Goal: Transaction & Acquisition: Book appointment/travel/reservation

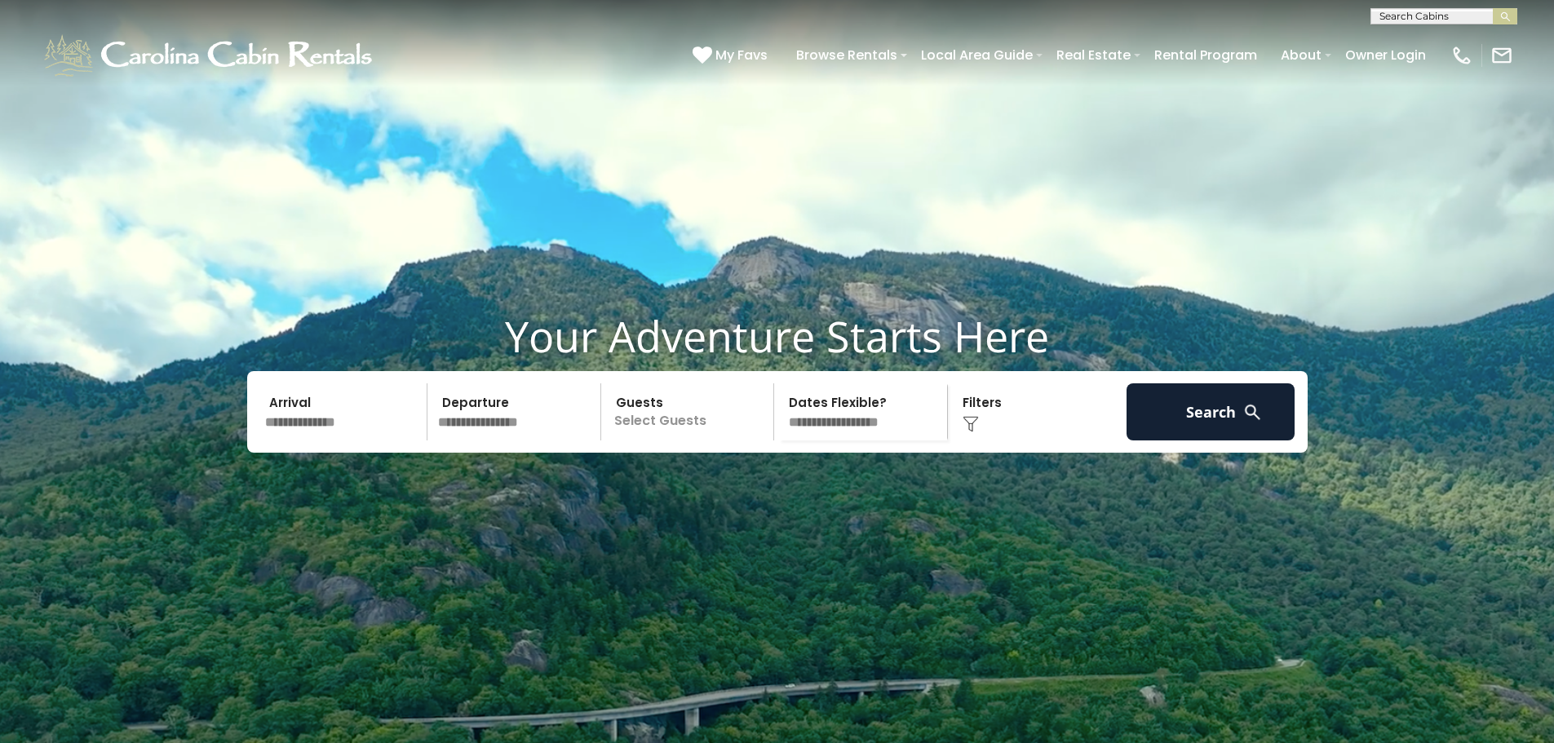
click at [335, 409] on input "text" at bounding box center [343, 411] width 169 height 57
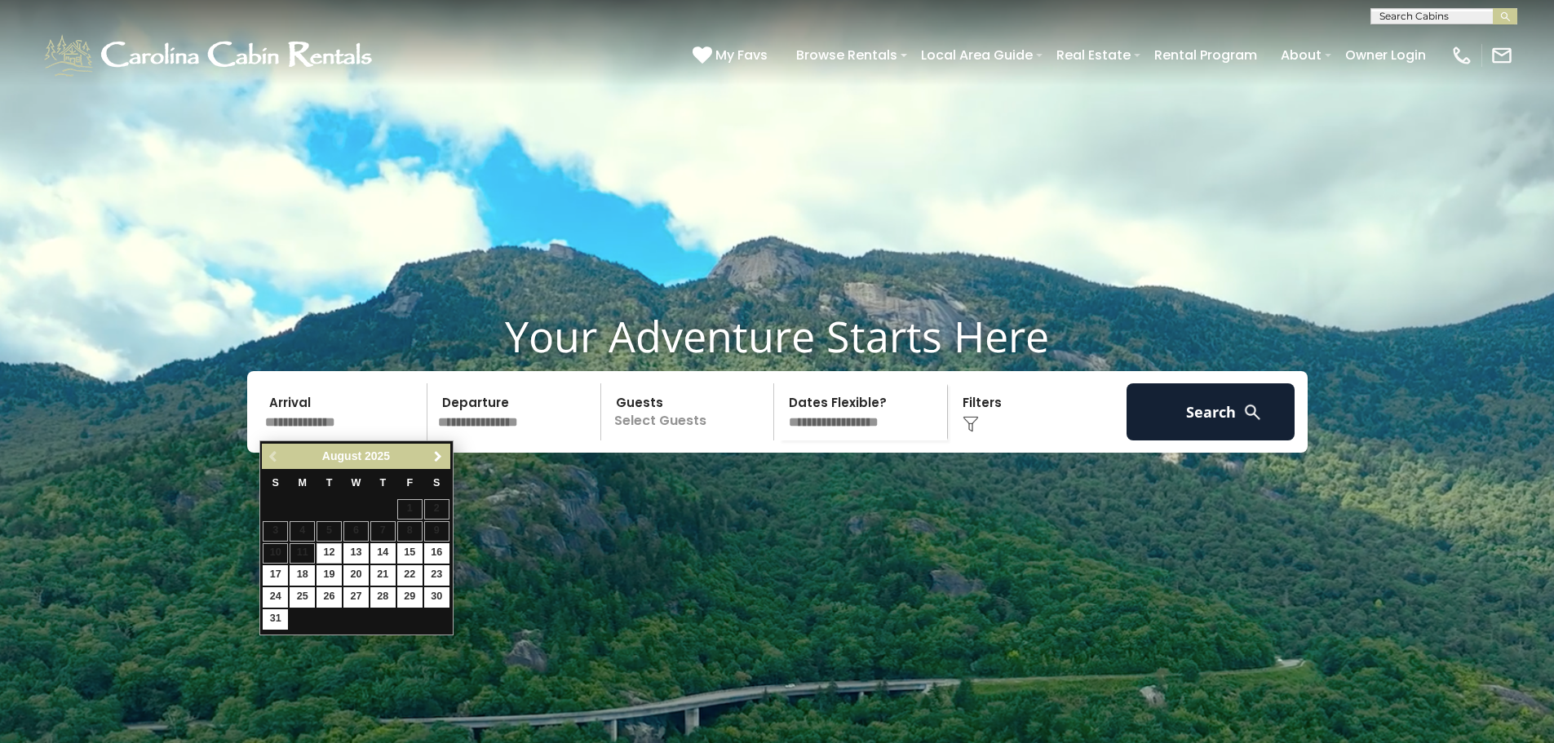
click at [431, 455] on span "Next" at bounding box center [437, 456] width 13 height 13
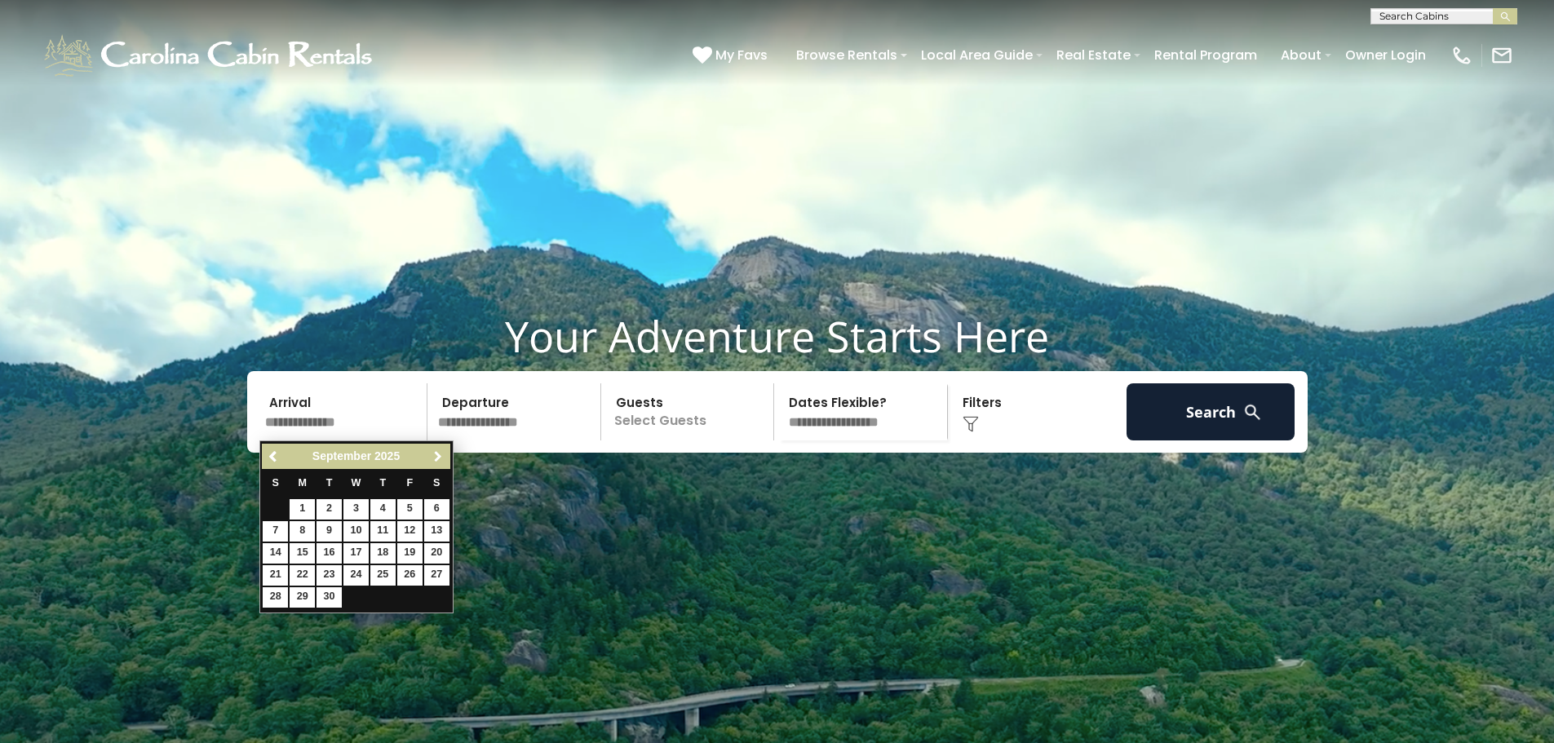
click at [431, 455] on span "Next" at bounding box center [437, 456] width 13 height 13
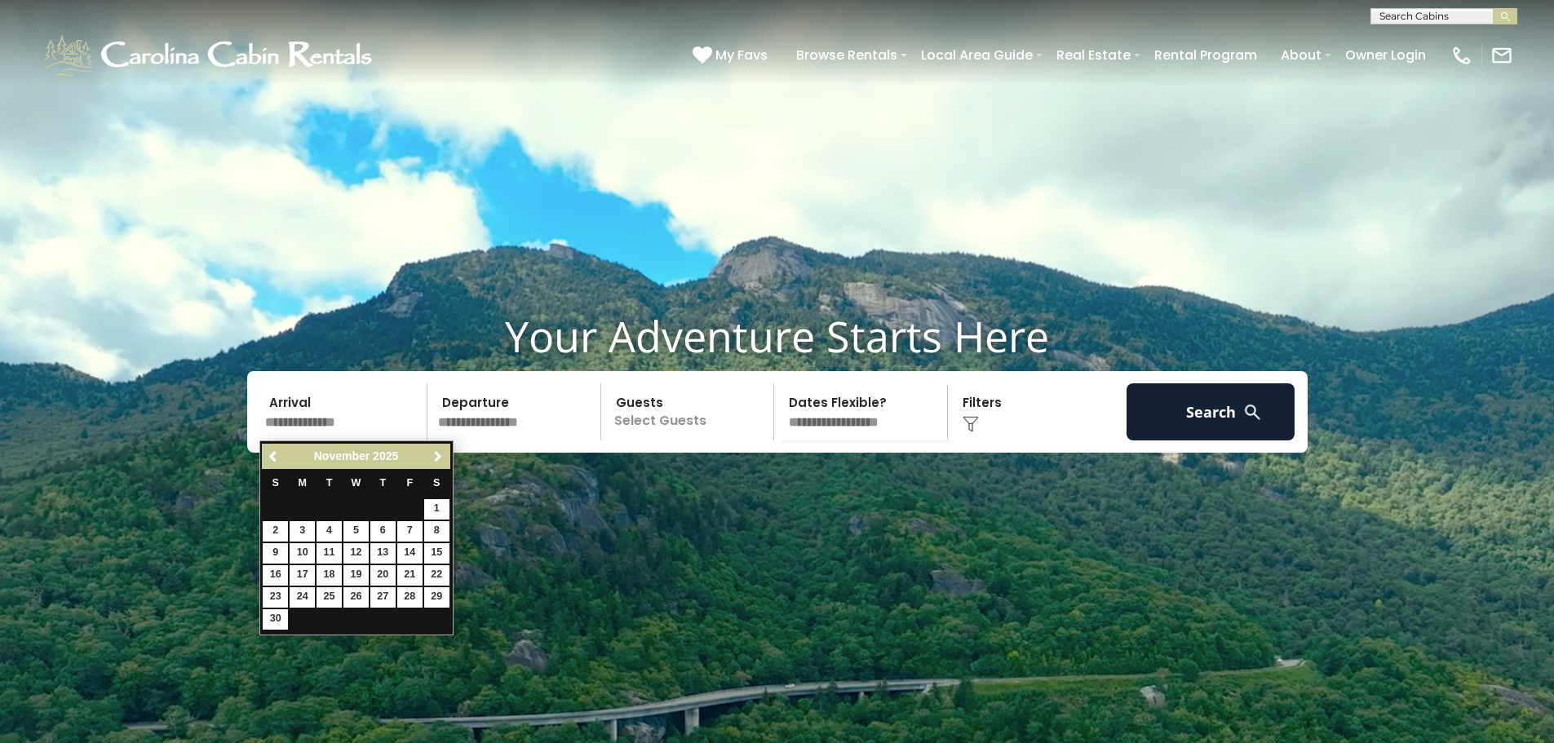
click at [431, 455] on span "Next" at bounding box center [437, 456] width 13 height 13
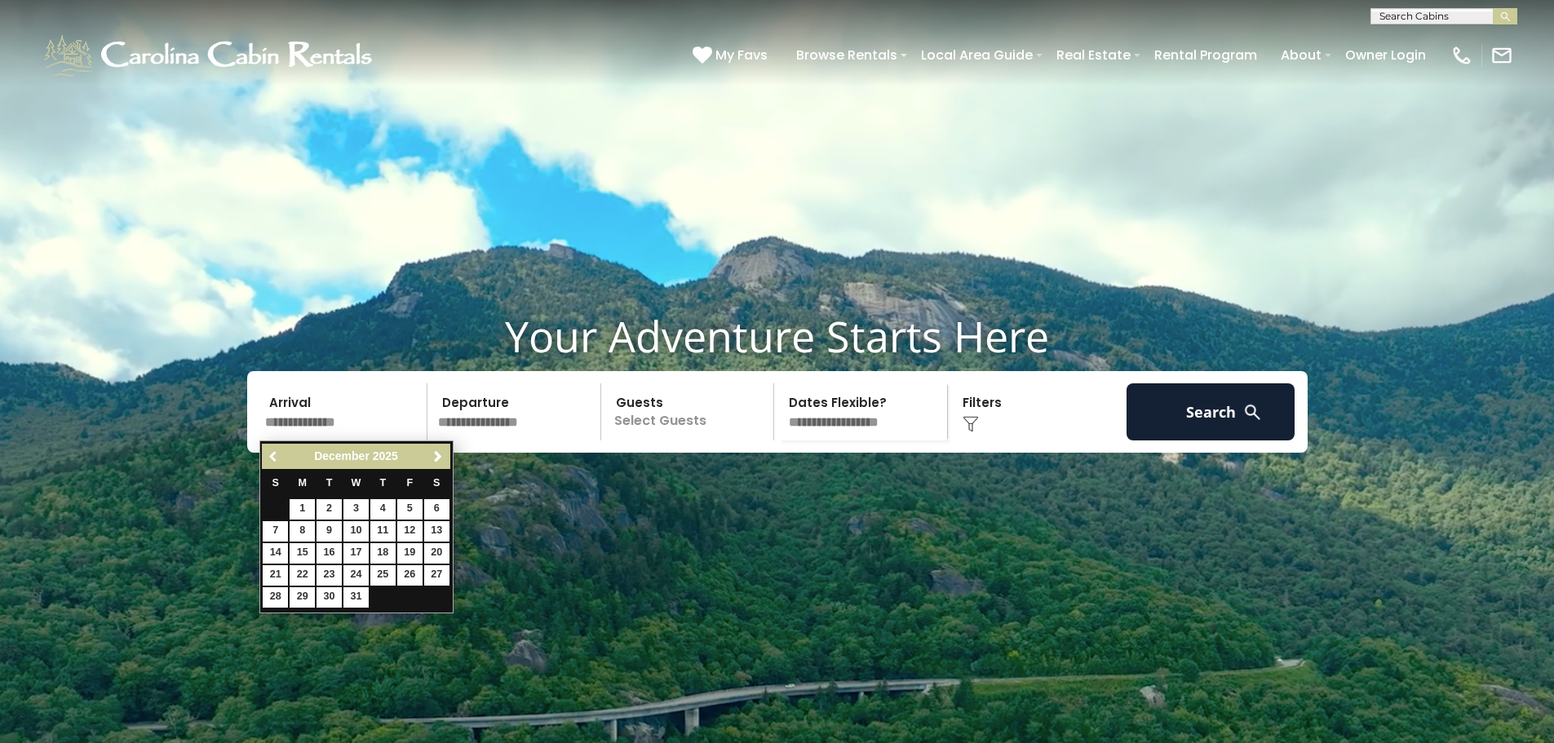
click at [277, 453] on span "Previous" at bounding box center [274, 456] width 13 height 13
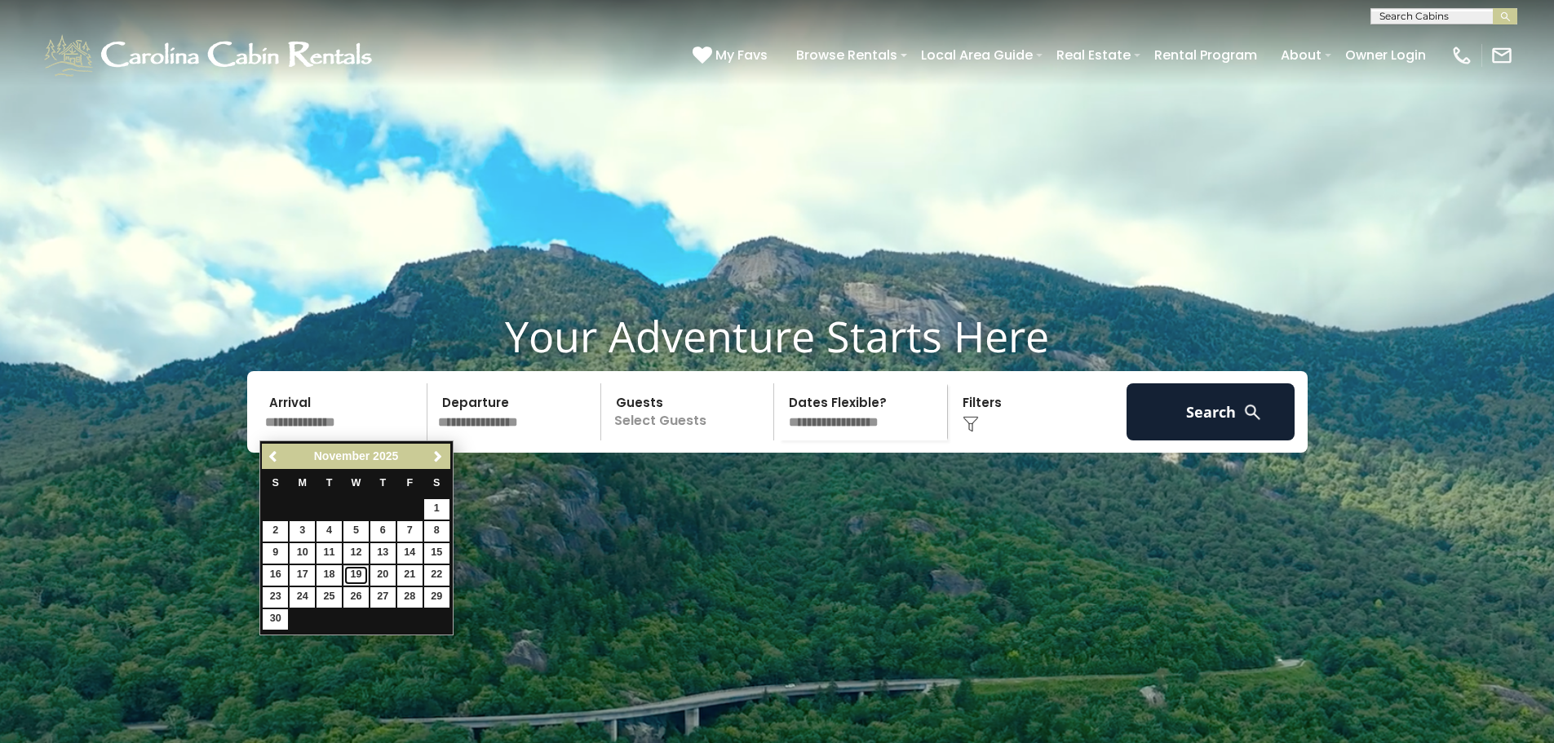
click at [353, 577] on link "19" at bounding box center [355, 575] width 25 height 20
type input "********"
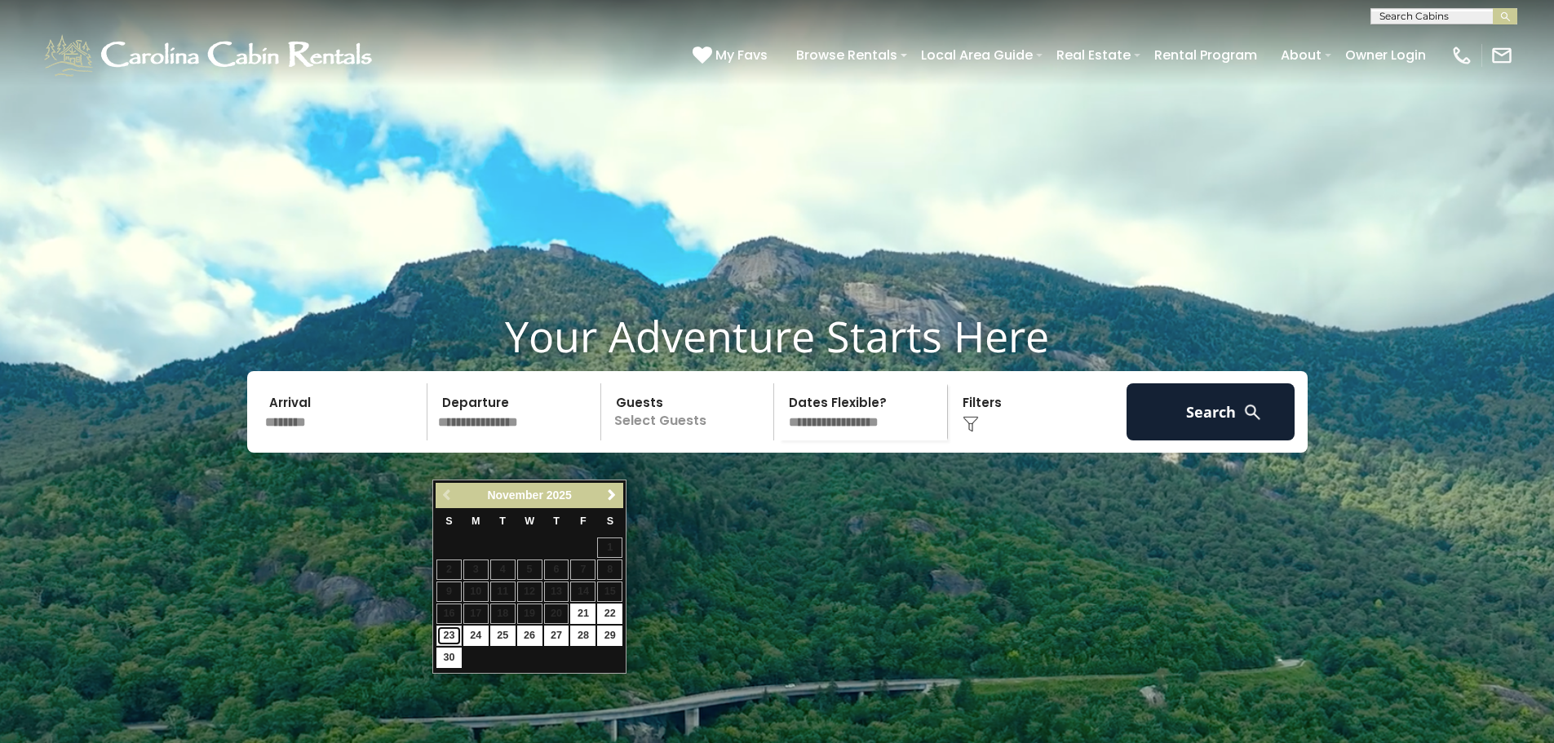
click at [442, 631] on link "23" at bounding box center [448, 636] width 25 height 20
type input "********"
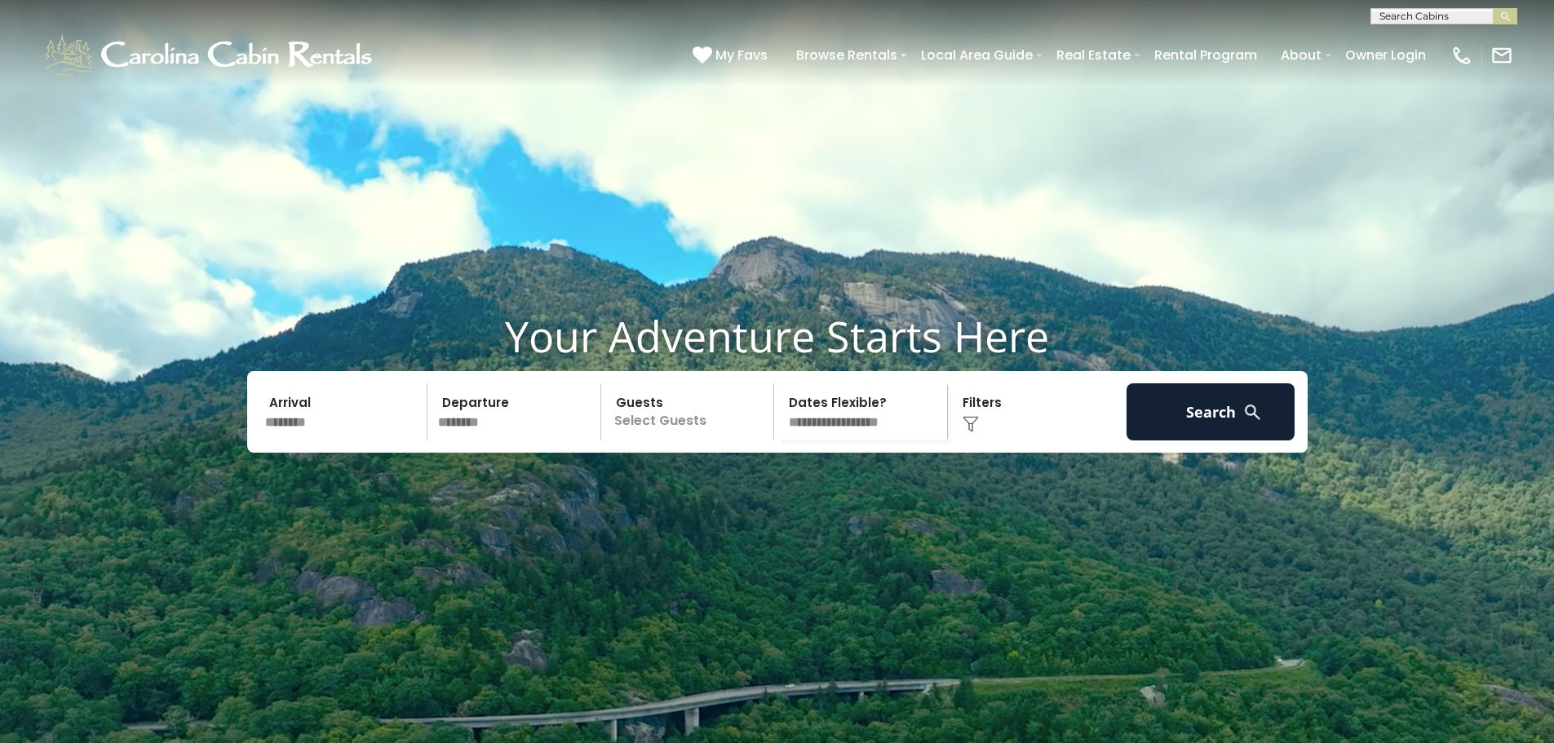
click at [367, 439] on input "********" at bounding box center [343, 411] width 169 height 57
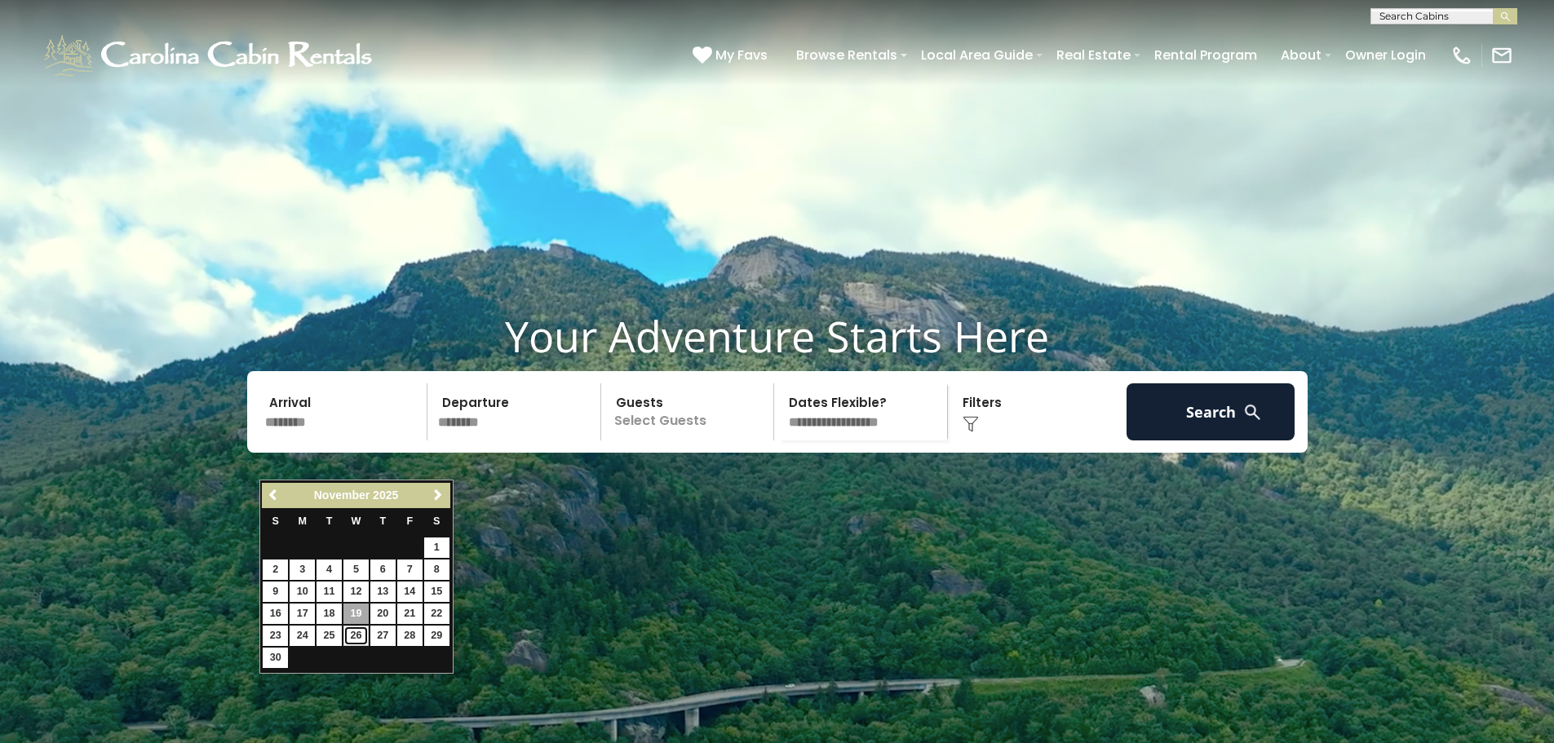
click at [357, 634] on link "26" at bounding box center [355, 636] width 25 height 20
type input "********"
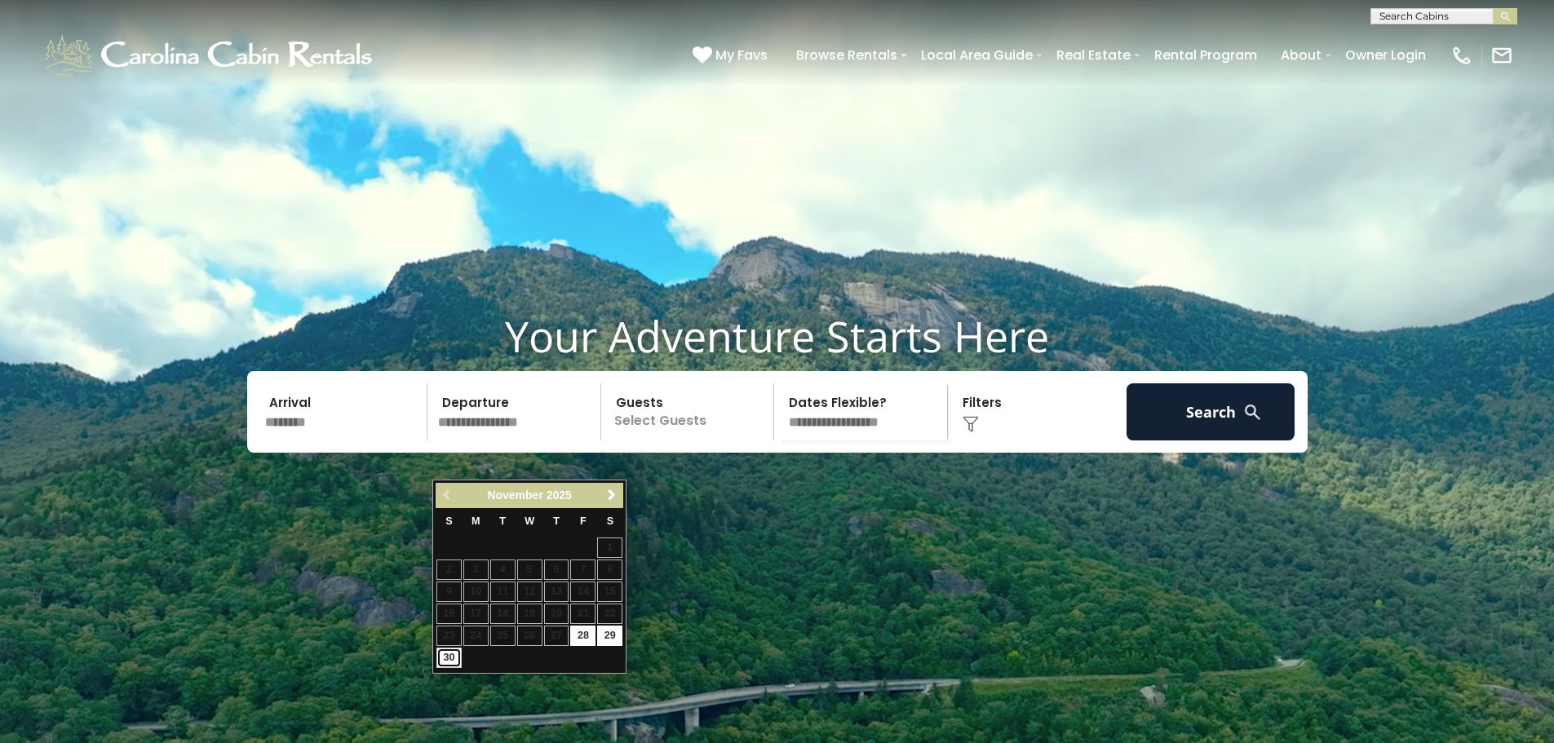
click at [453, 658] on link "30" at bounding box center [448, 658] width 25 height 20
type input "********"
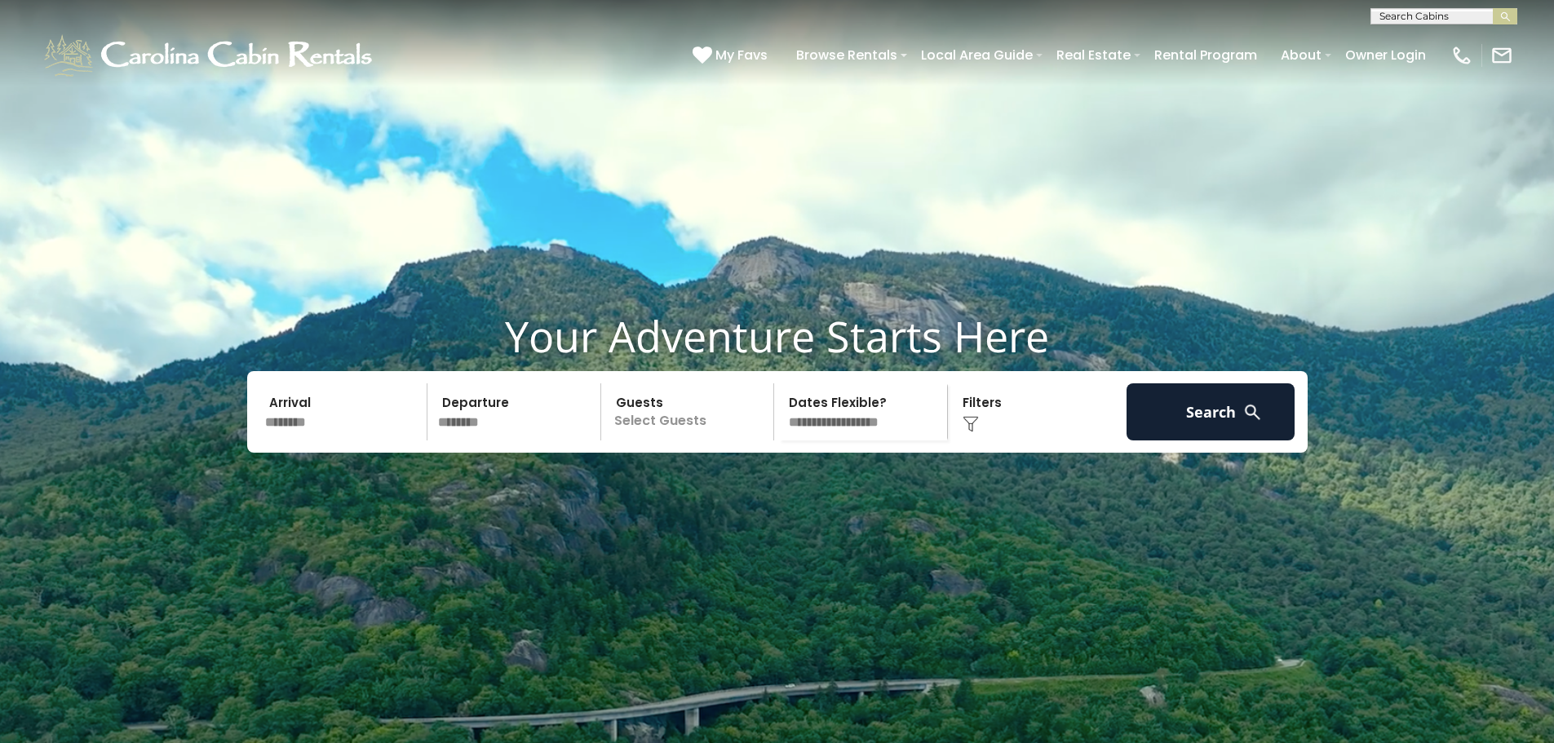
click at [695, 440] on p "Select Guests" at bounding box center [690, 411] width 168 height 57
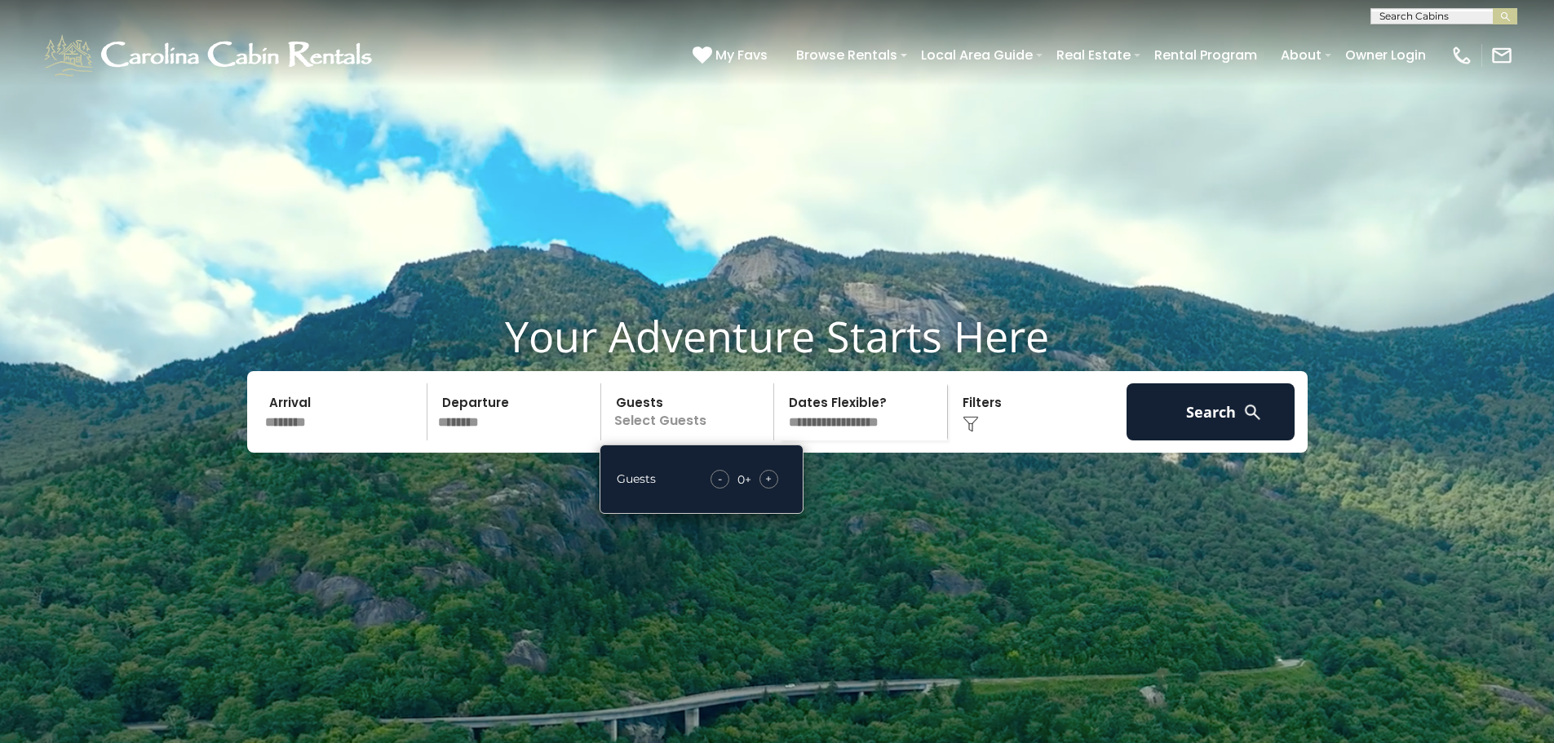
click at [768, 487] on span "+" at bounding box center [768, 479] width 7 height 16
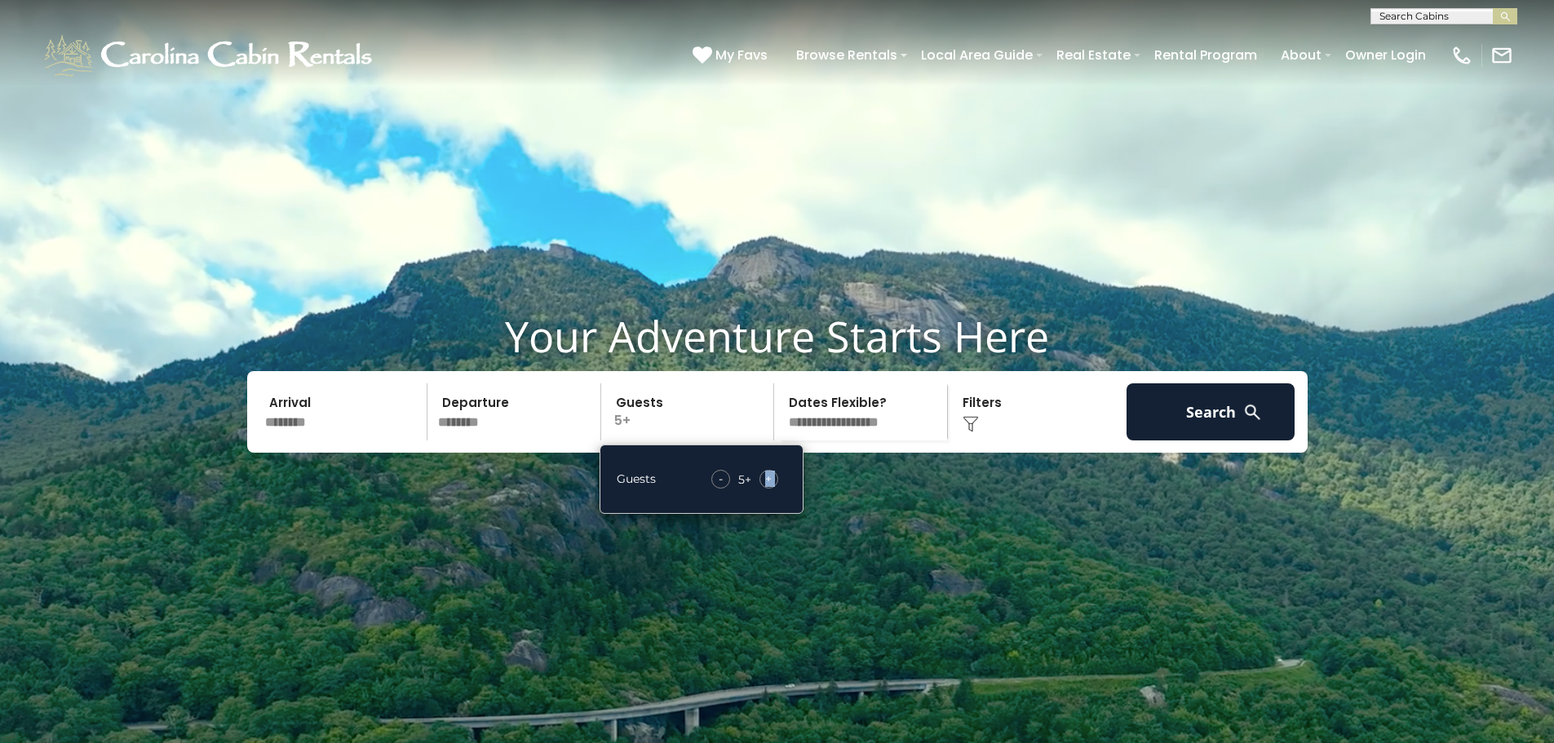
click at [829, 440] on select "**********" at bounding box center [863, 411] width 168 height 57
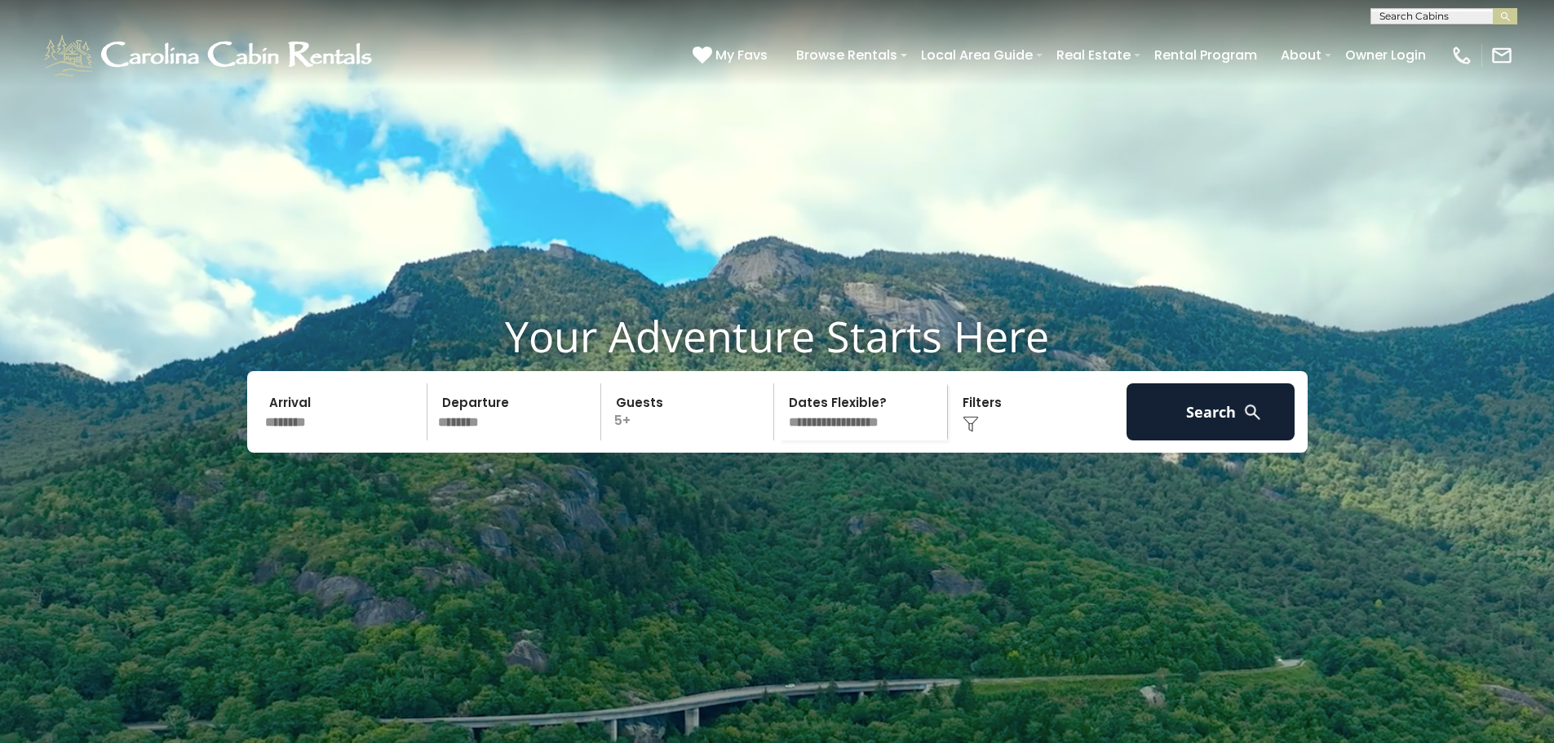
click at [779, 422] on select "**********" at bounding box center [863, 411] width 168 height 57
click at [1159, 440] on button "Search" at bounding box center [1210, 411] width 169 height 57
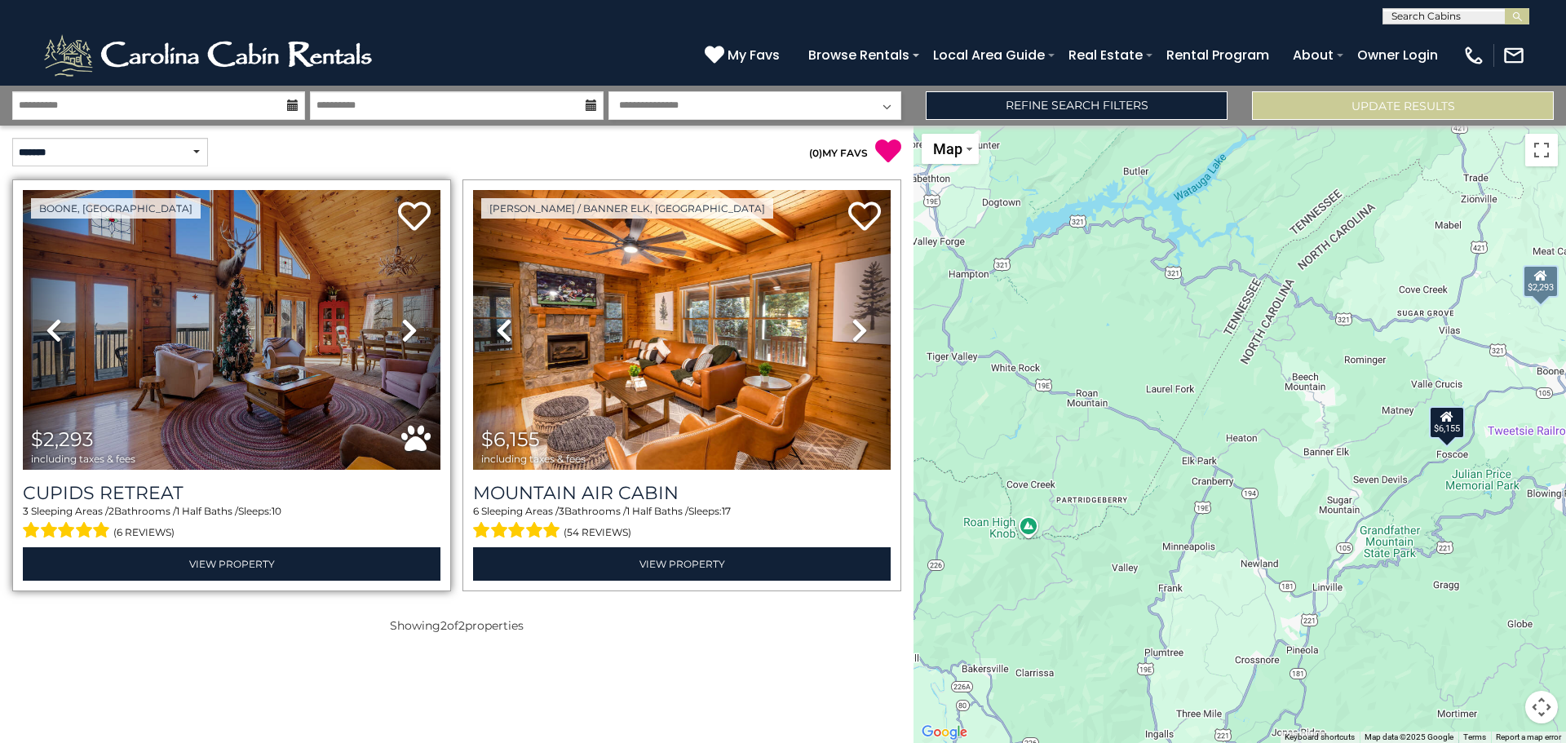
click at [401, 327] on icon at bounding box center [409, 330] width 16 height 26
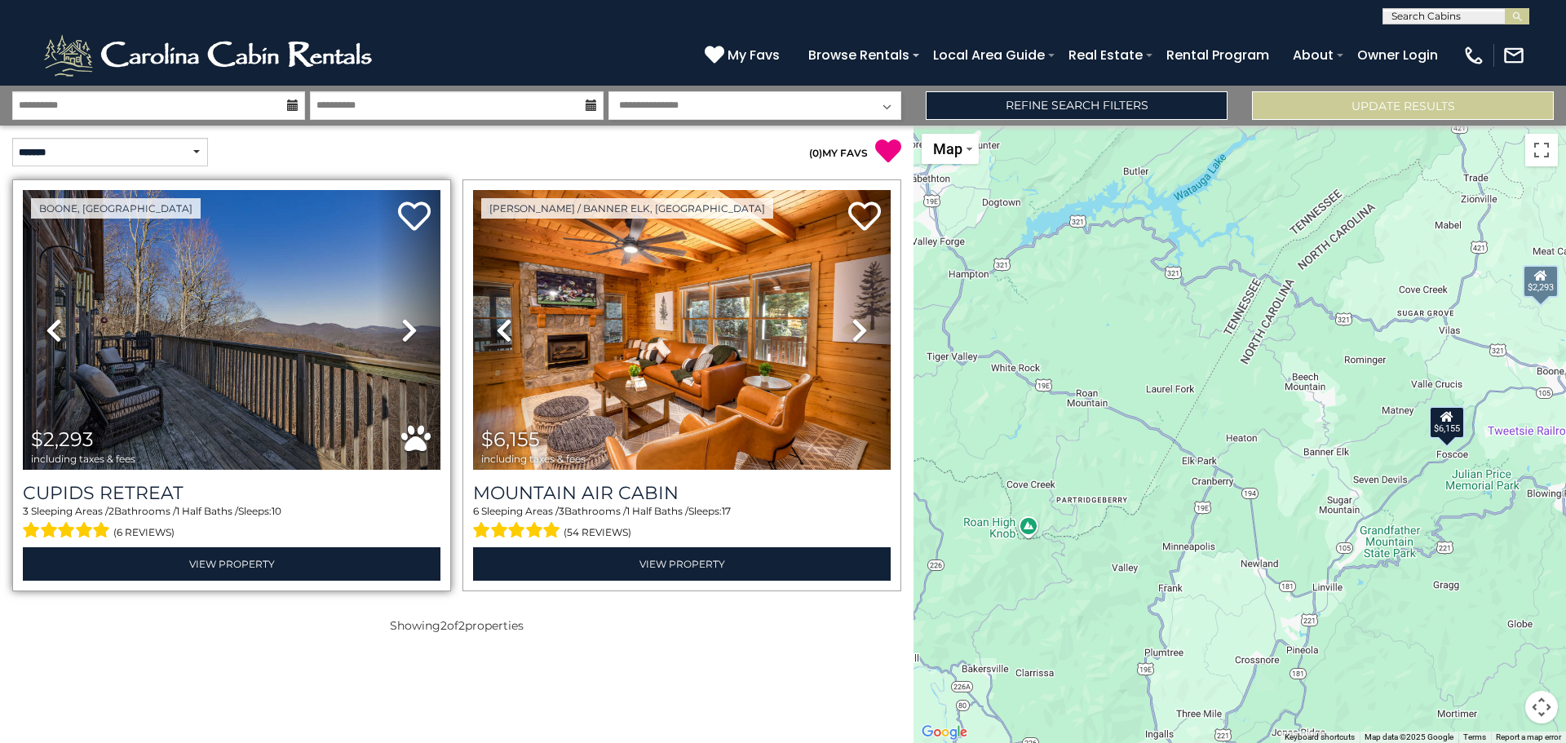
click at [401, 327] on icon at bounding box center [409, 330] width 16 height 26
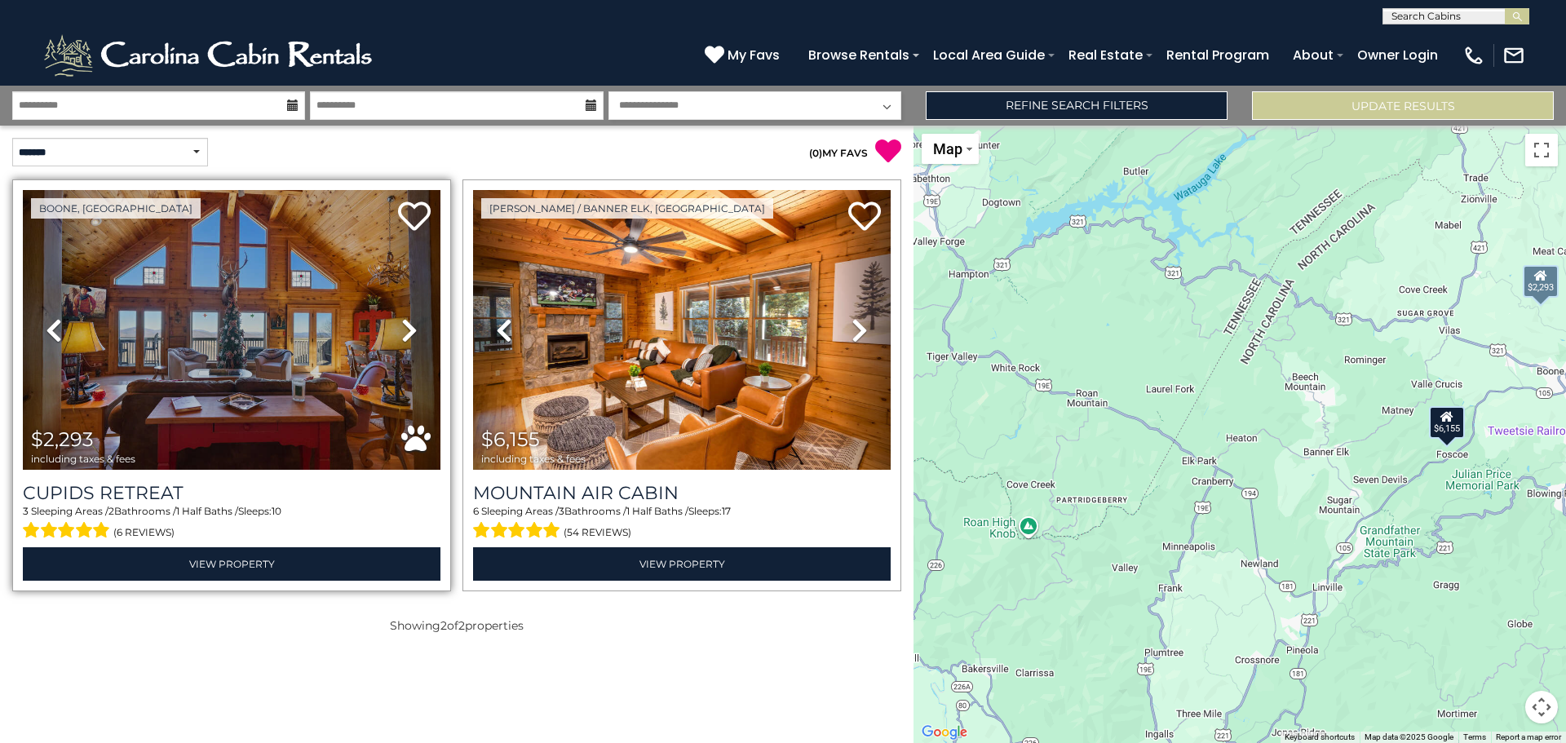
click at [401, 327] on icon at bounding box center [409, 330] width 16 height 26
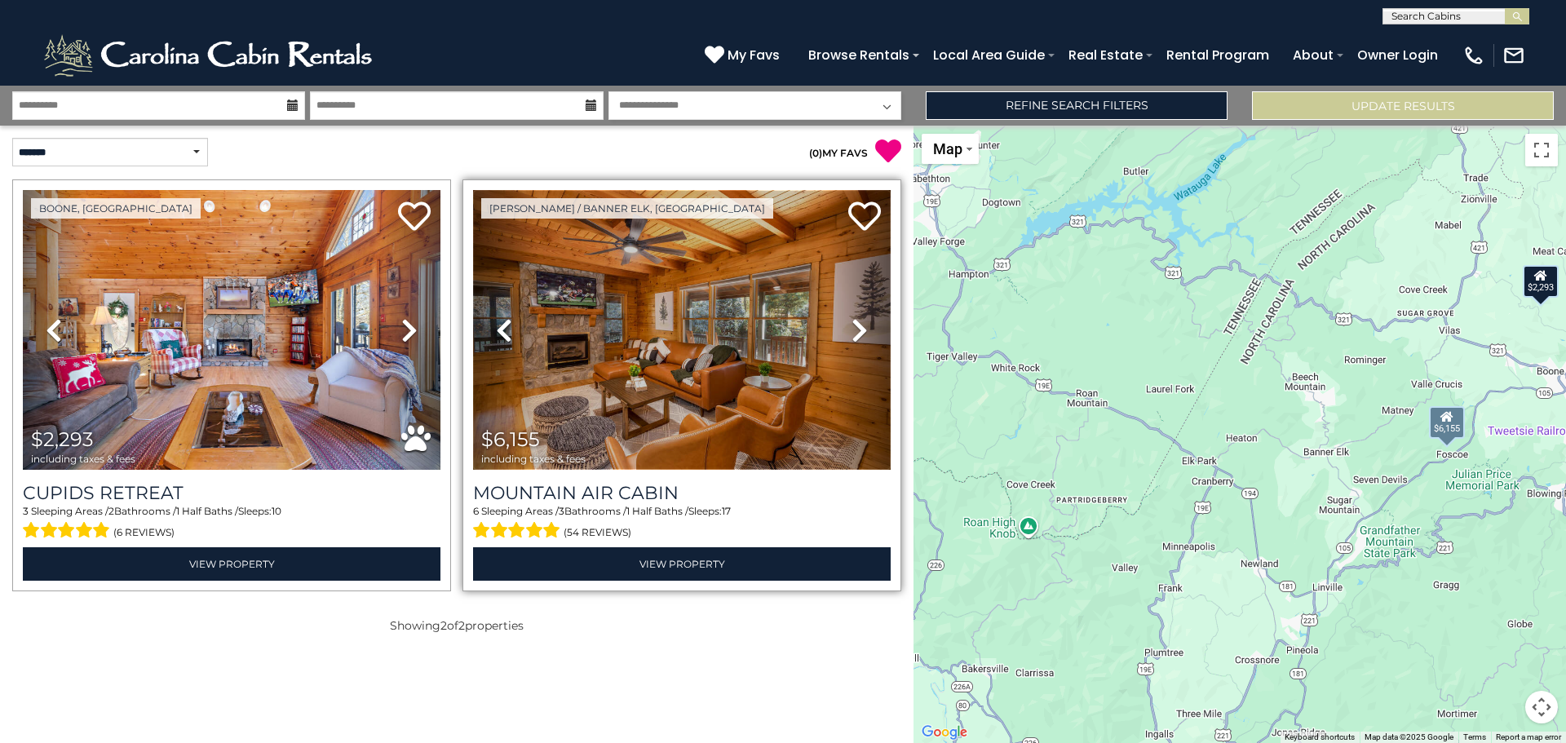
click at [670, 340] on img at bounding box center [682, 330] width 418 height 280
click at [852, 319] on icon at bounding box center [860, 330] width 16 height 26
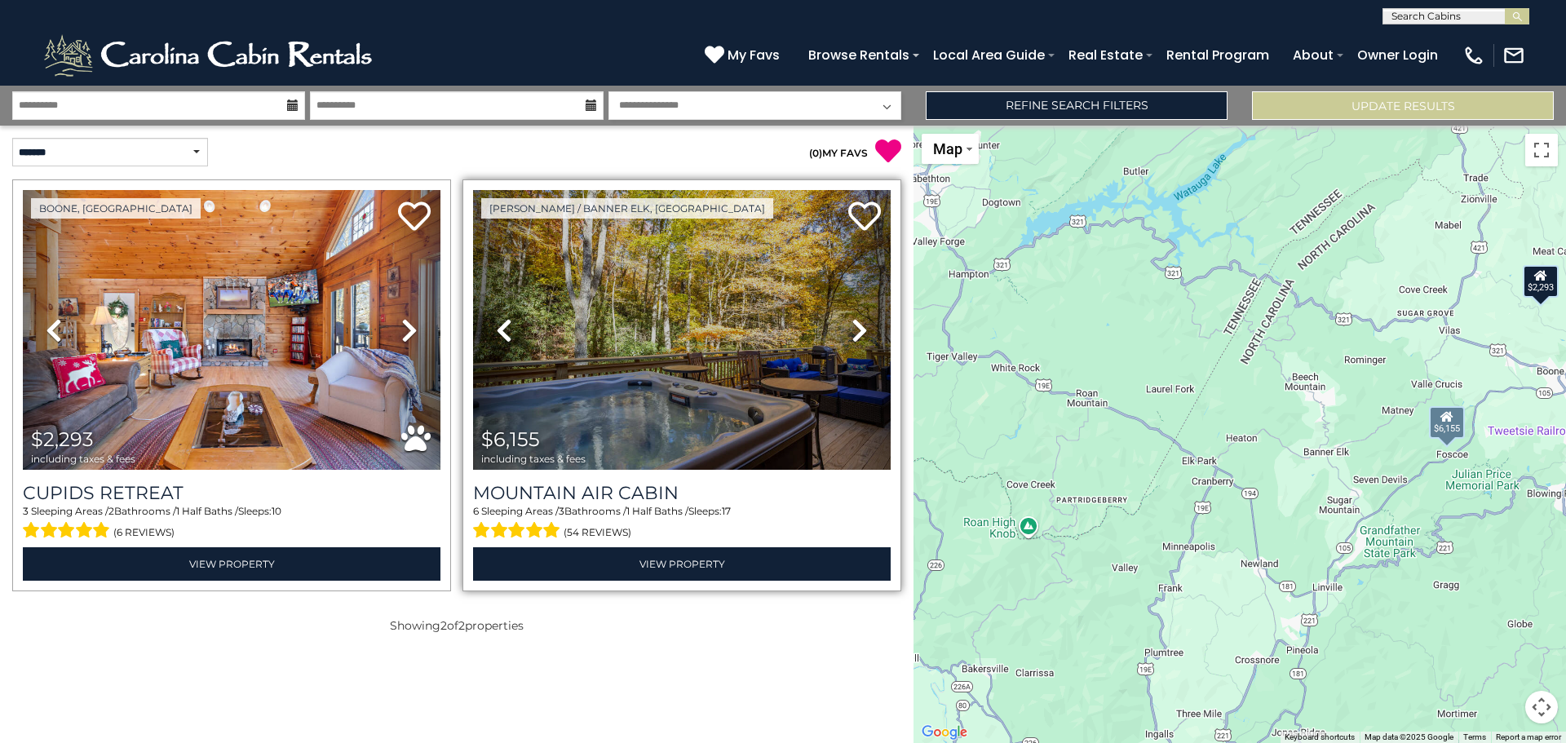
click at [852, 319] on icon at bounding box center [860, 330] width 16 height 26
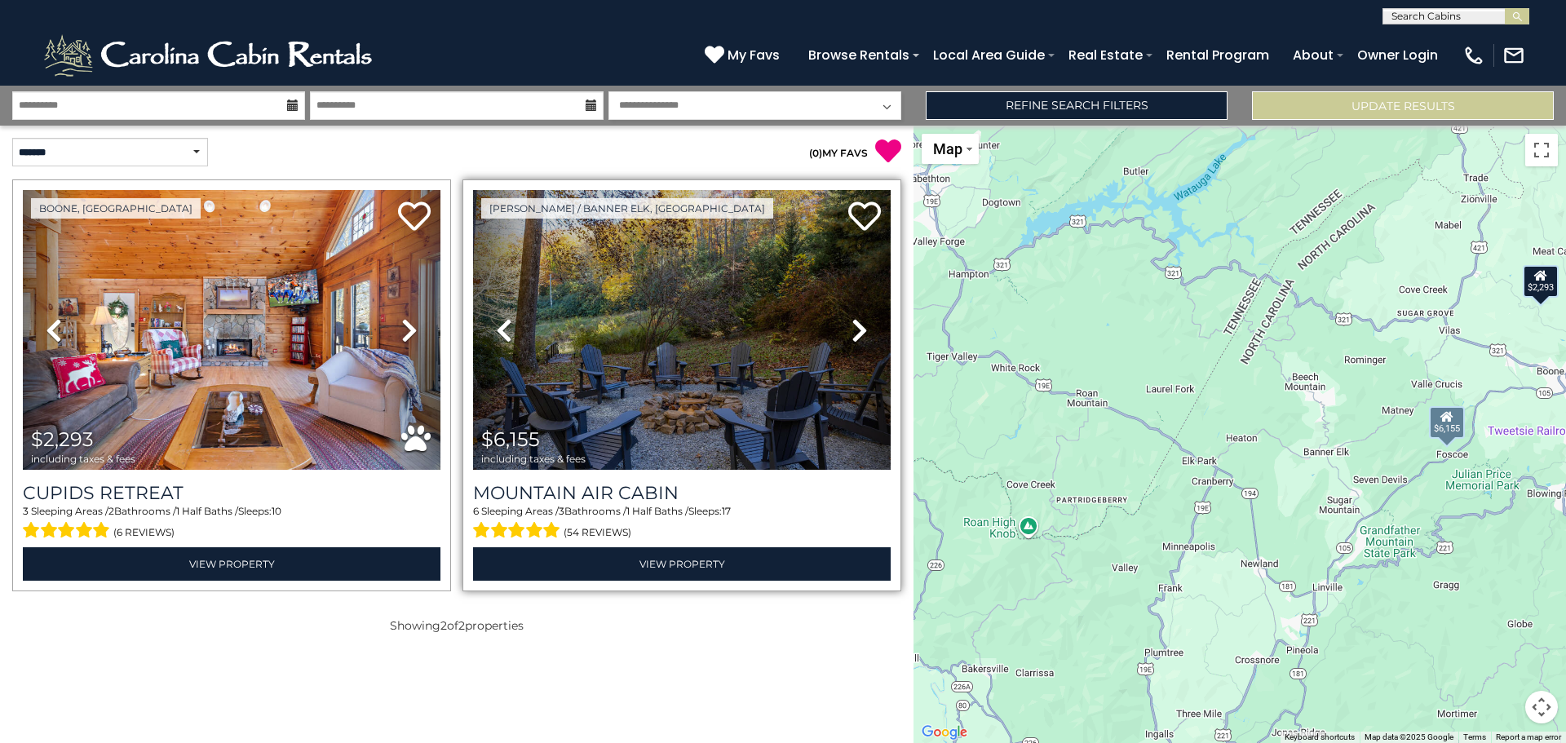
click at [852, 332] on icon at bounding box center [860, 330] width 16 height 26
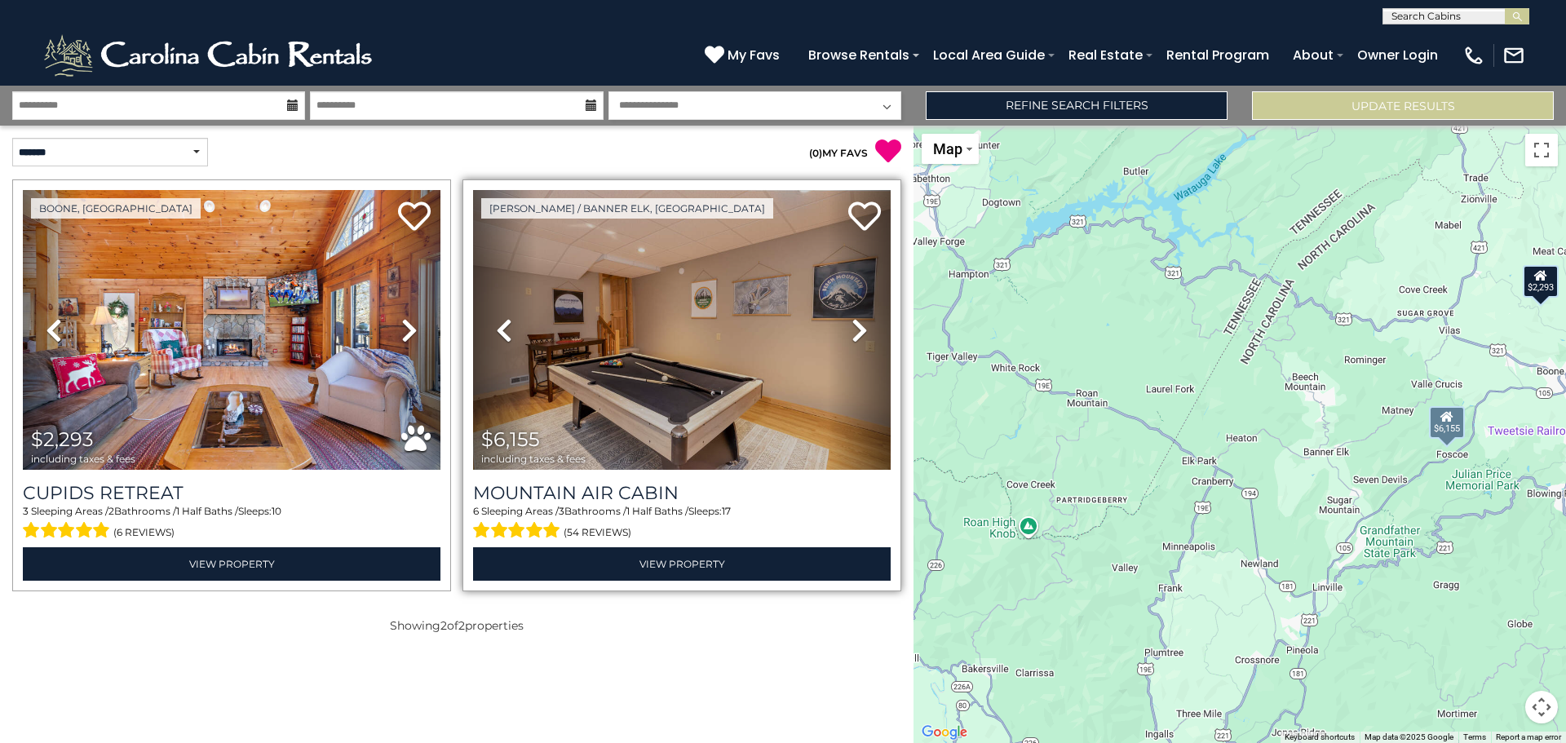
click at [852, 332] on icon at bounding box center [860, 330] width 16 height 26
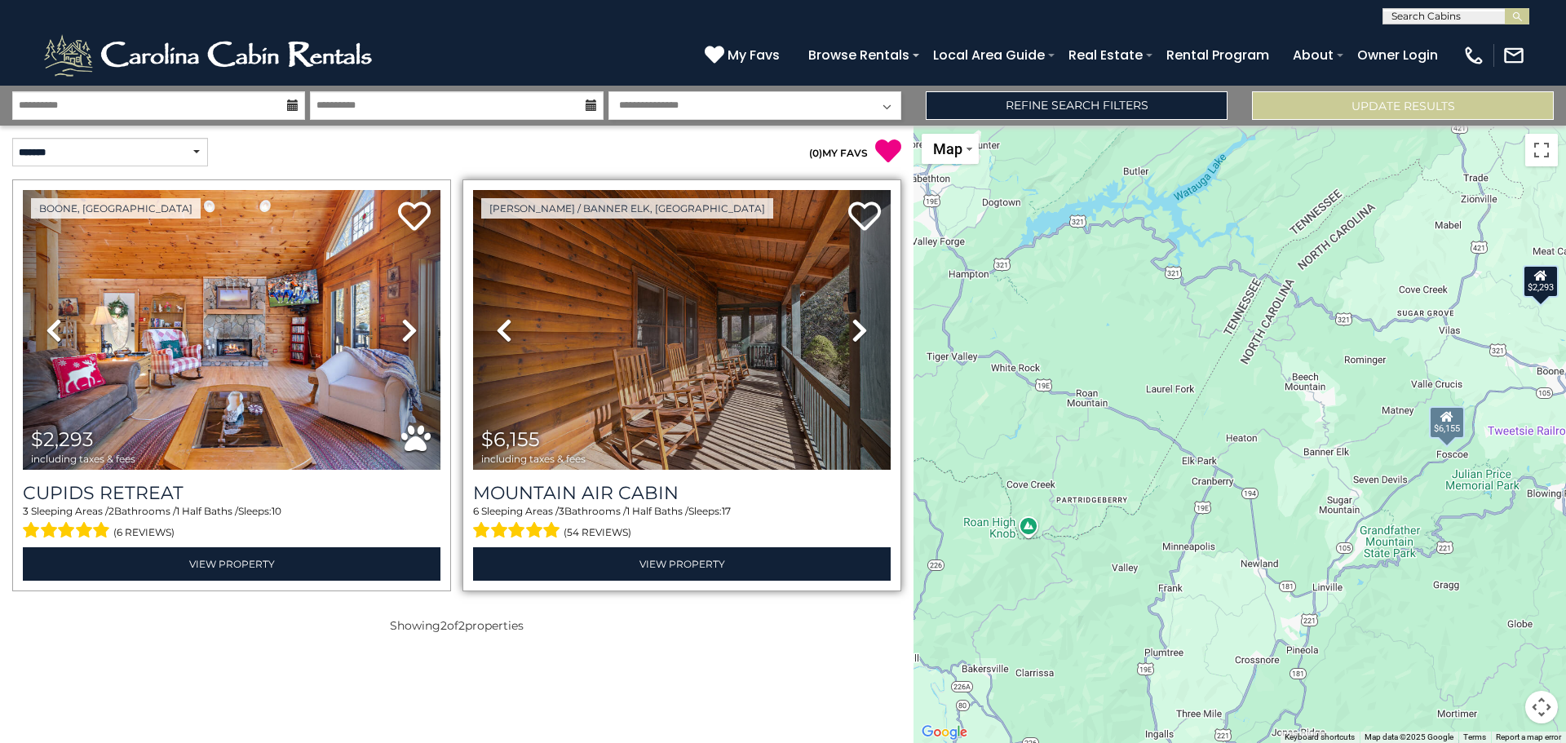
click at [852, 332] on icon at bounding box center [860, 330] width 16 height 26
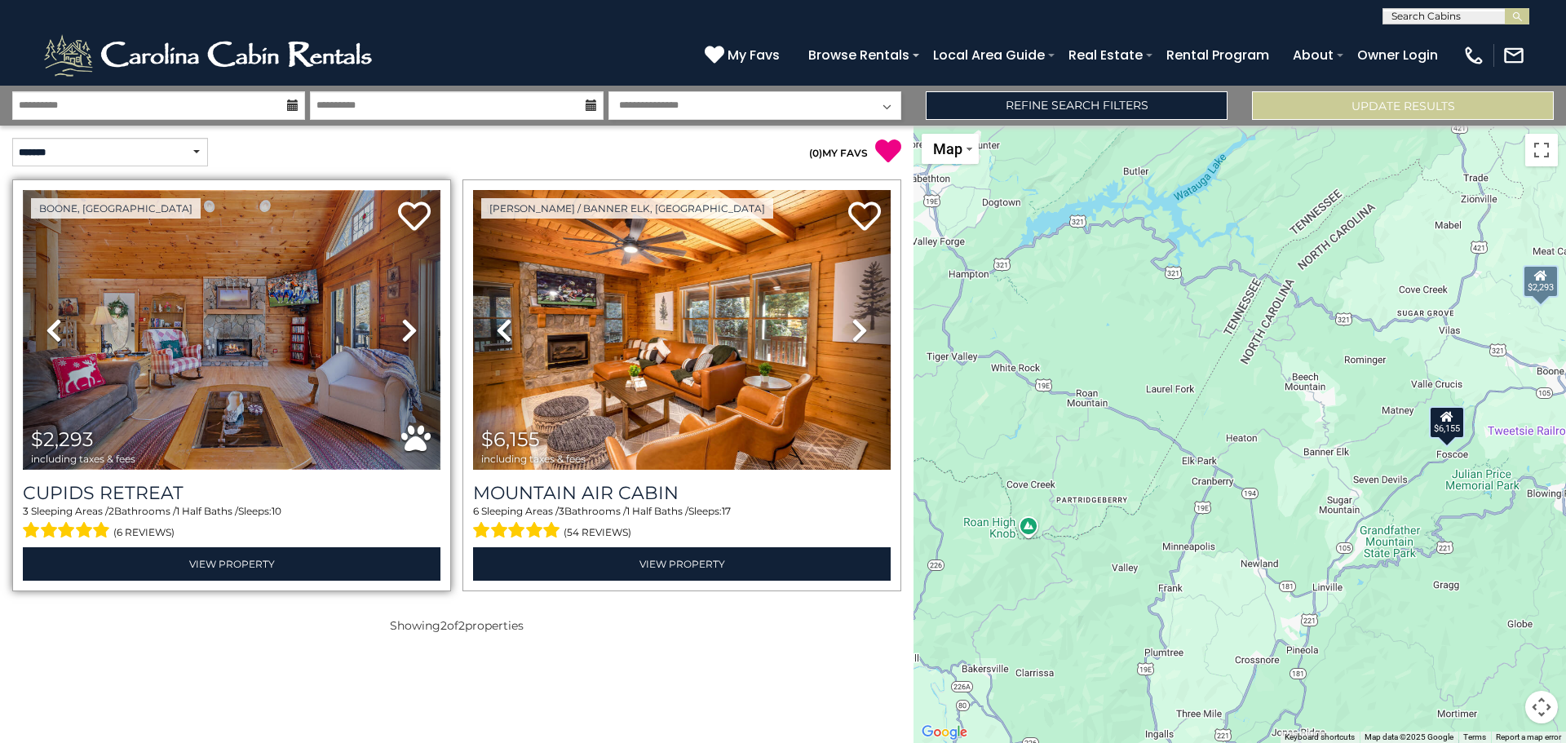
click at [128, 325] on img at bounding box center [232, 330] width 418 height 280
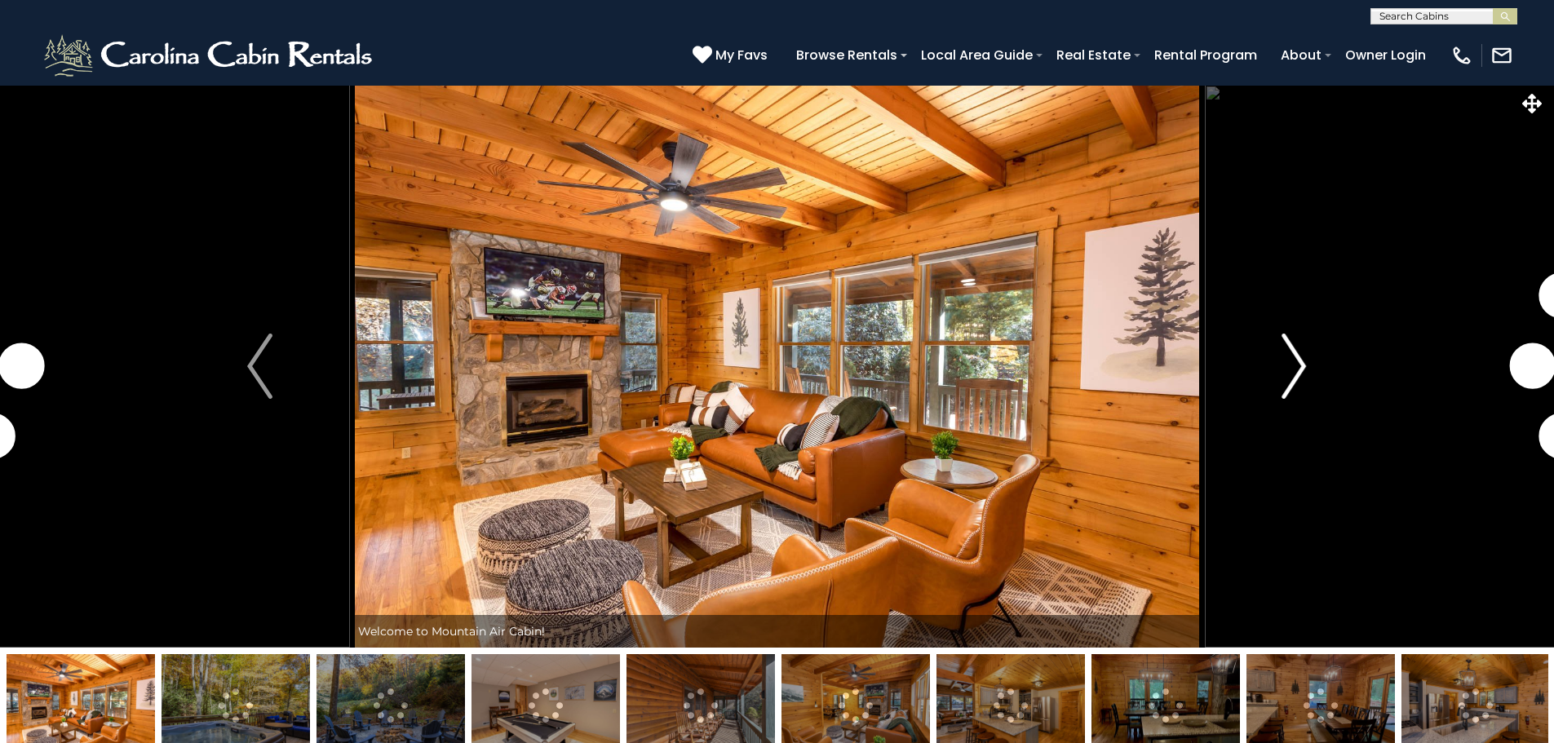
click at [1285, 356] on img "Next" at bounding box center [1293, 366] width 24 height 65
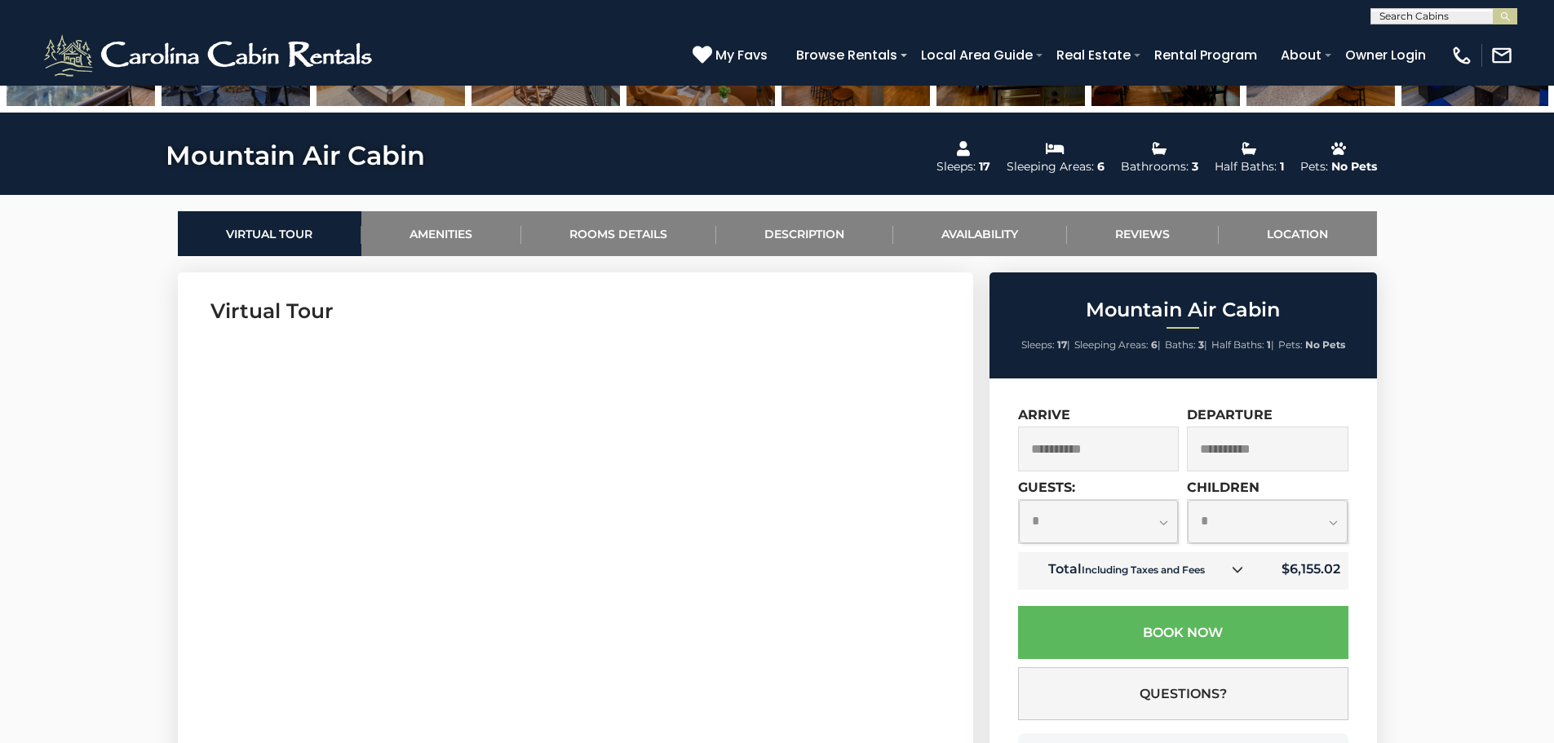
scroll to position [734, 0]
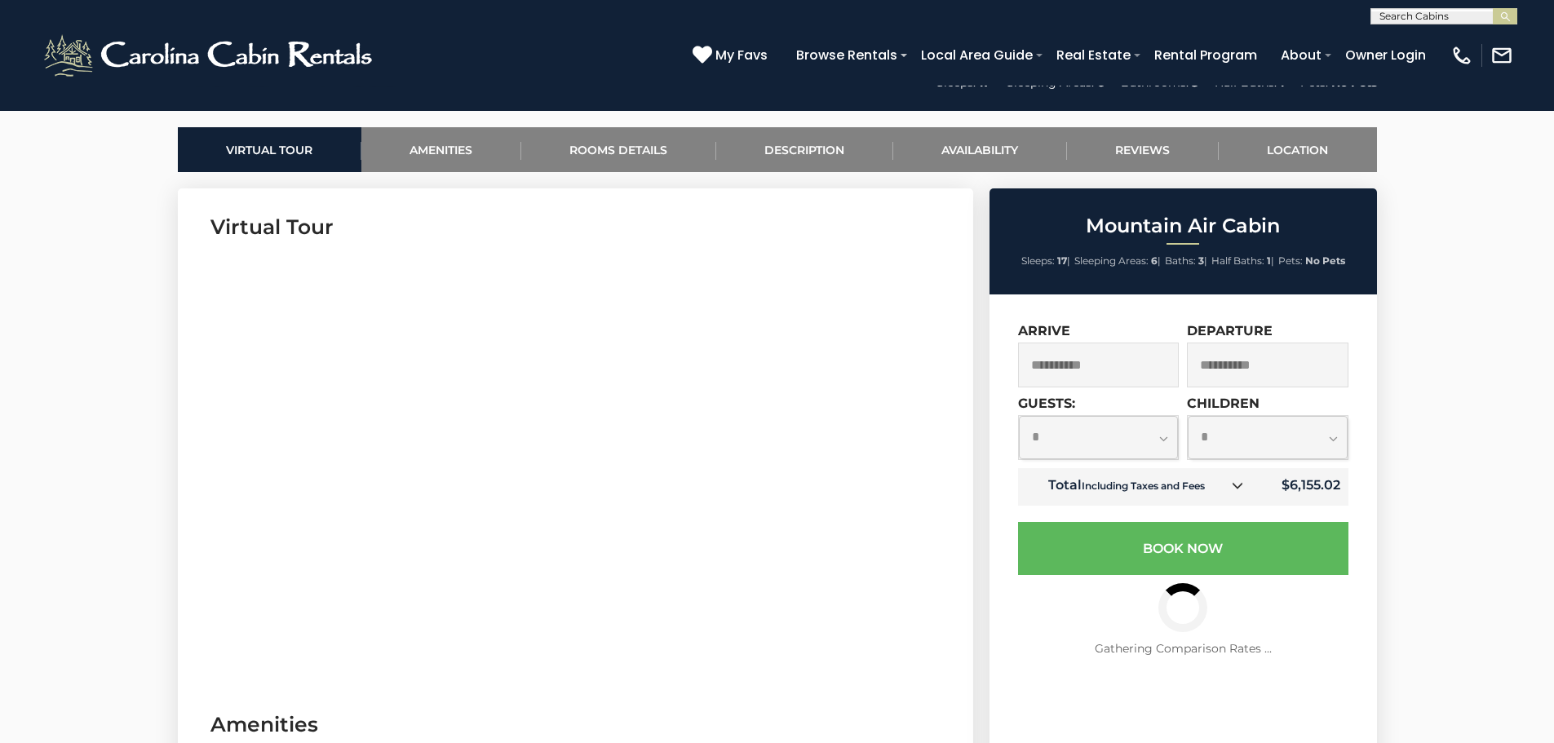
click at [1240, 489] on icon at bounding box center [1237, 485] width 11 height 11
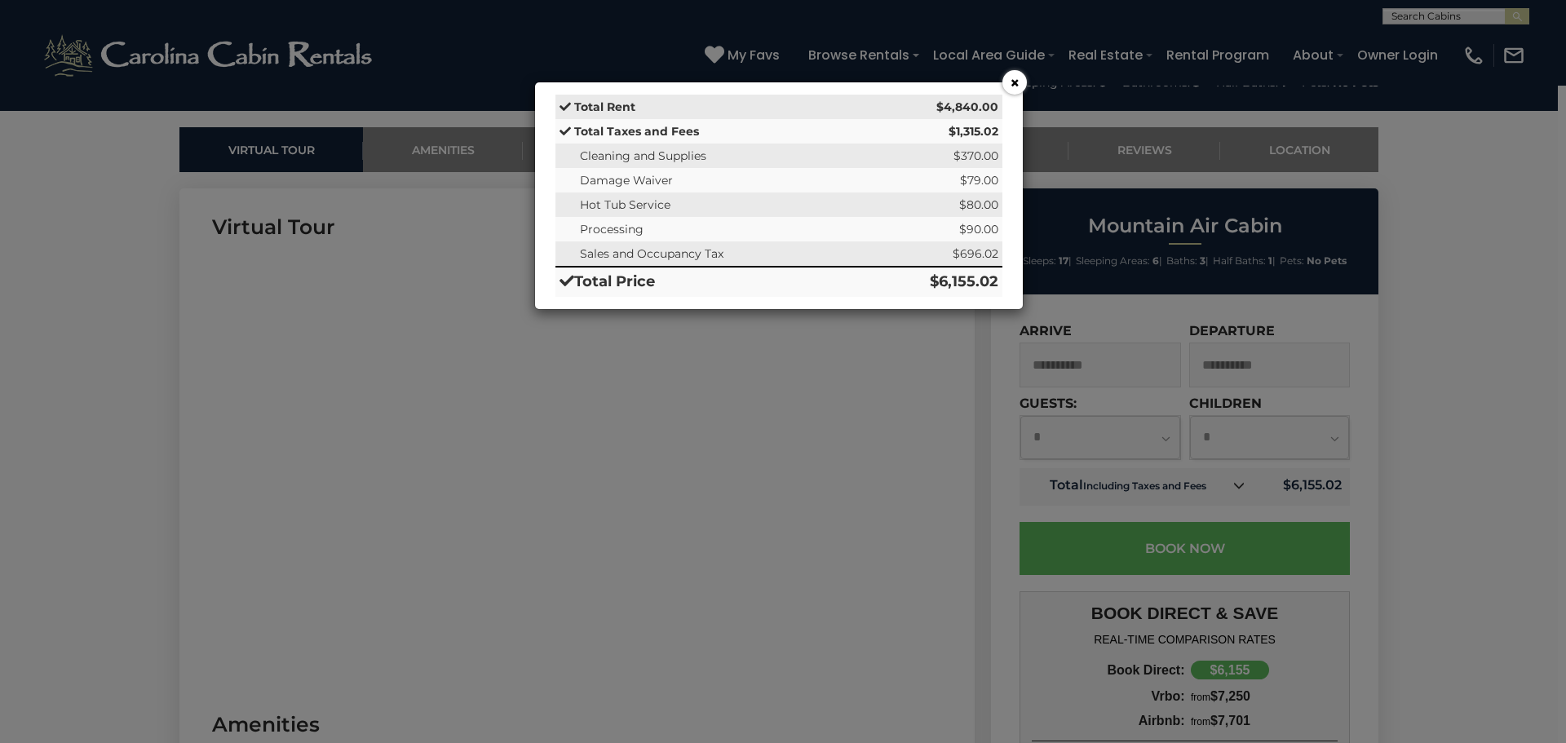
click at [1015, 81] on button "×" at bounding box center [1014, 82] width 24 height 24
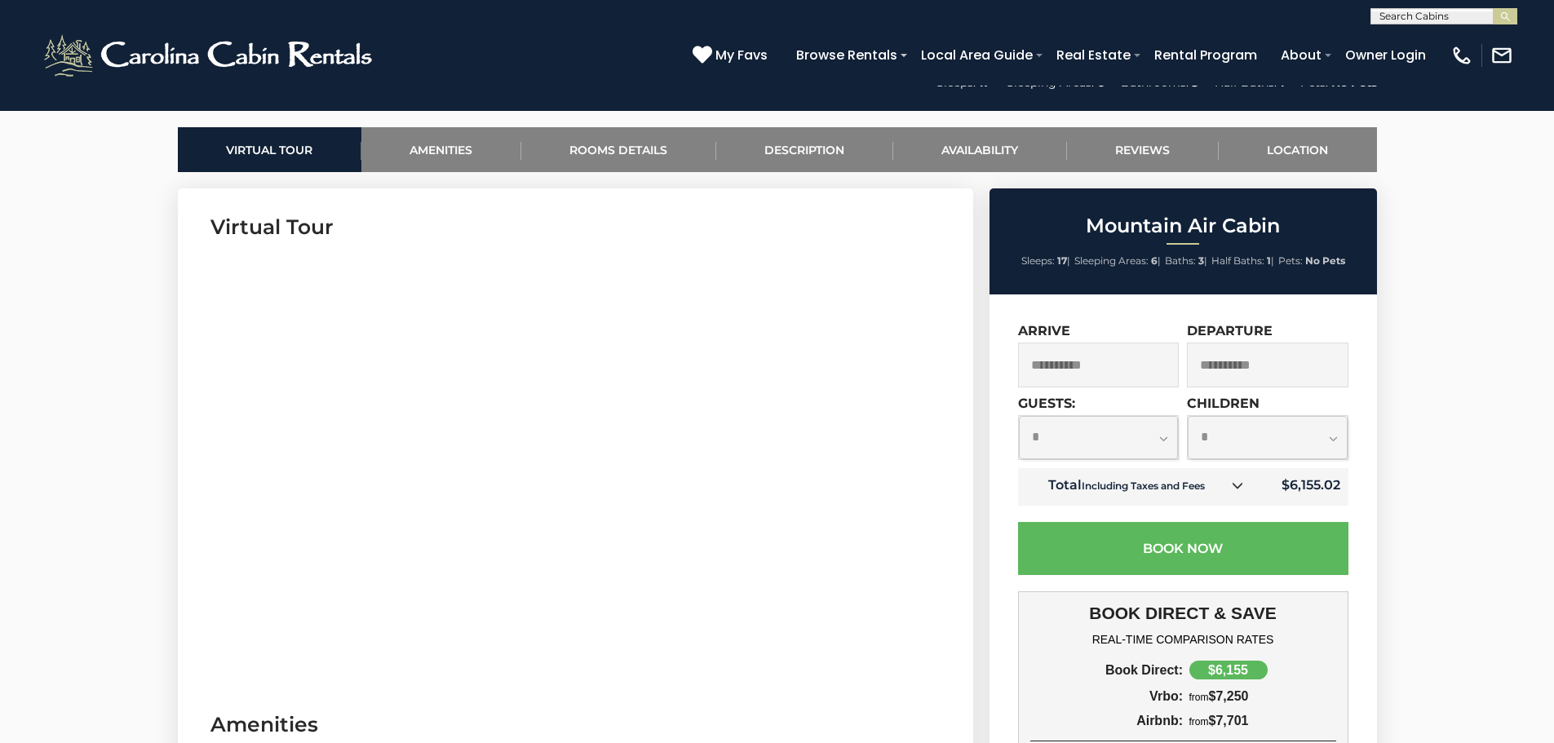
click at [1131, 484] on small "Including Taxes and Fees" at bounding box center [1143, 486] width 123 height 12
click at [1238, 485] on icon at bounding box center [1237, 485] width 11 height 11
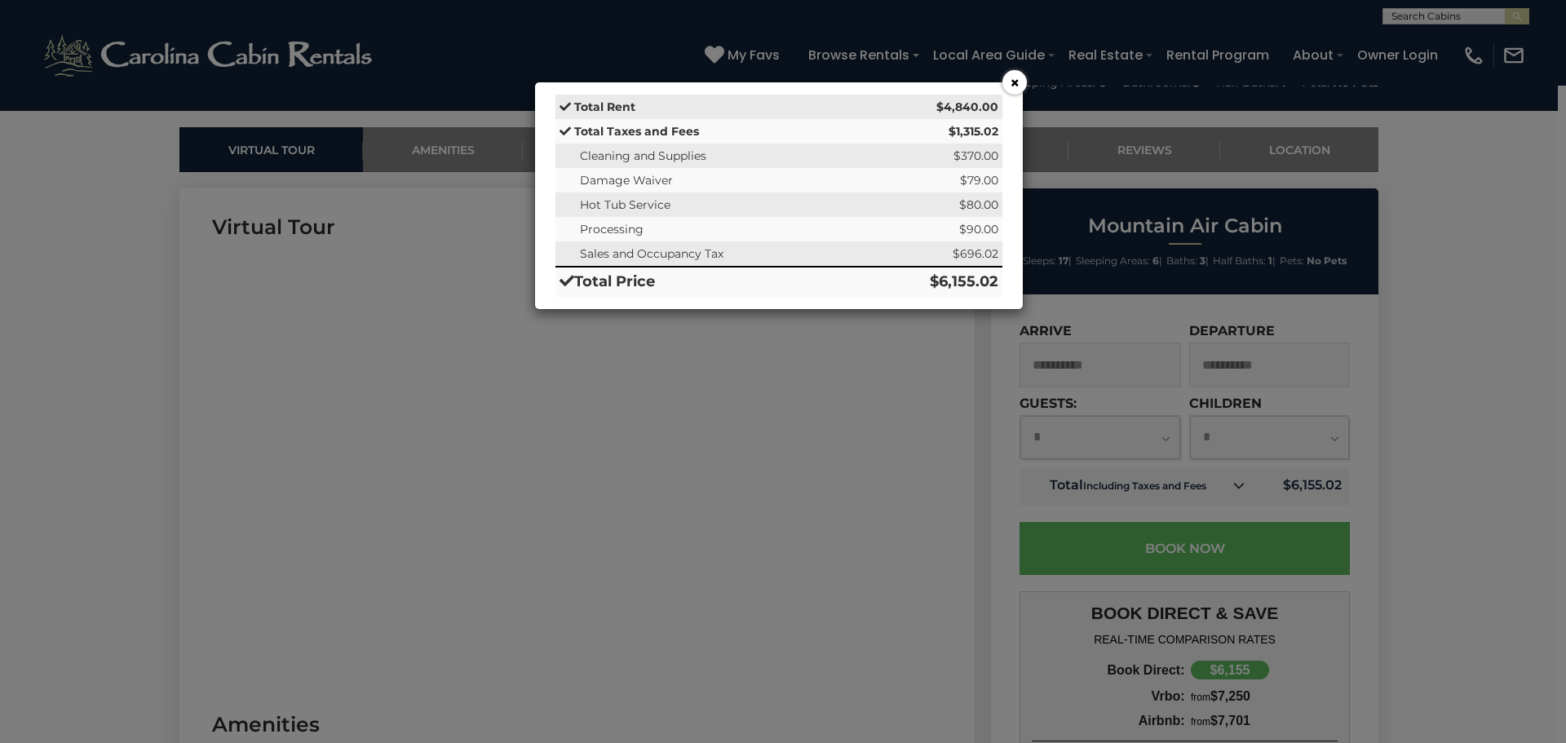
click at [1016, 80] on button "×" at bounding box center [1014, 82] width 24 height 24
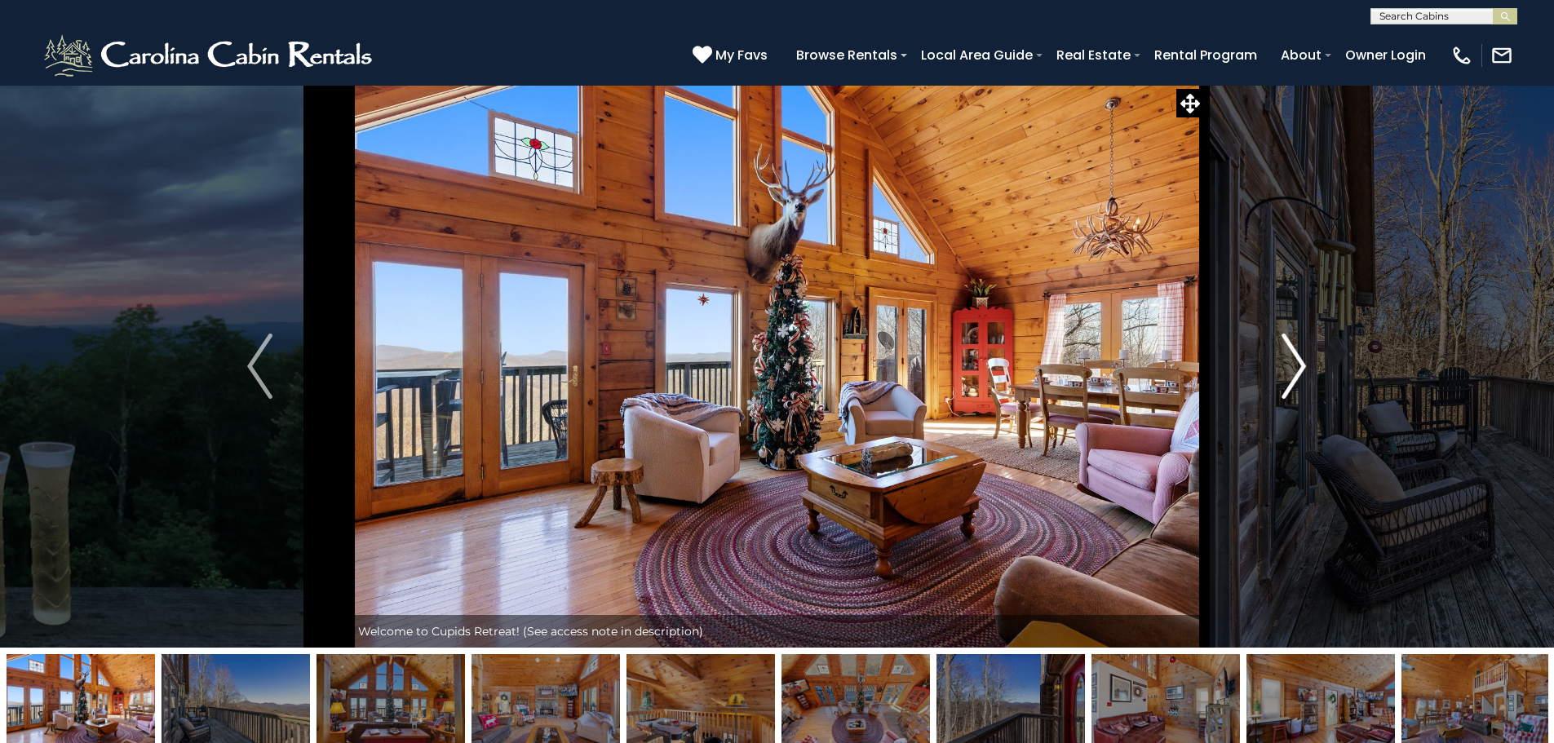
click at [1286, 361] on img "Next" at bounding box center [1293, 366] width 24 height 65
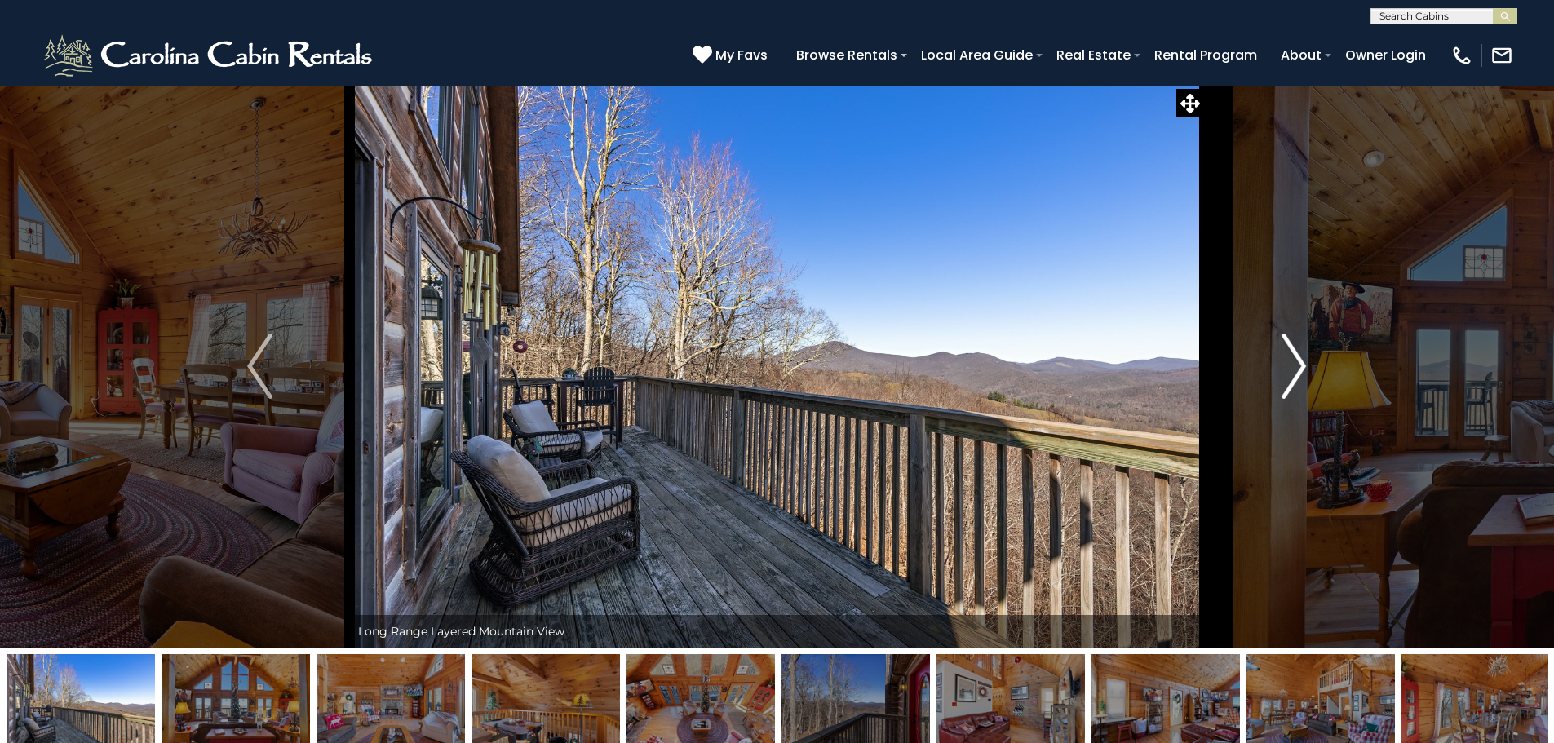
click at [1286, 361] on img "Next" at bounding box center [1293, 366] width 24 height 65
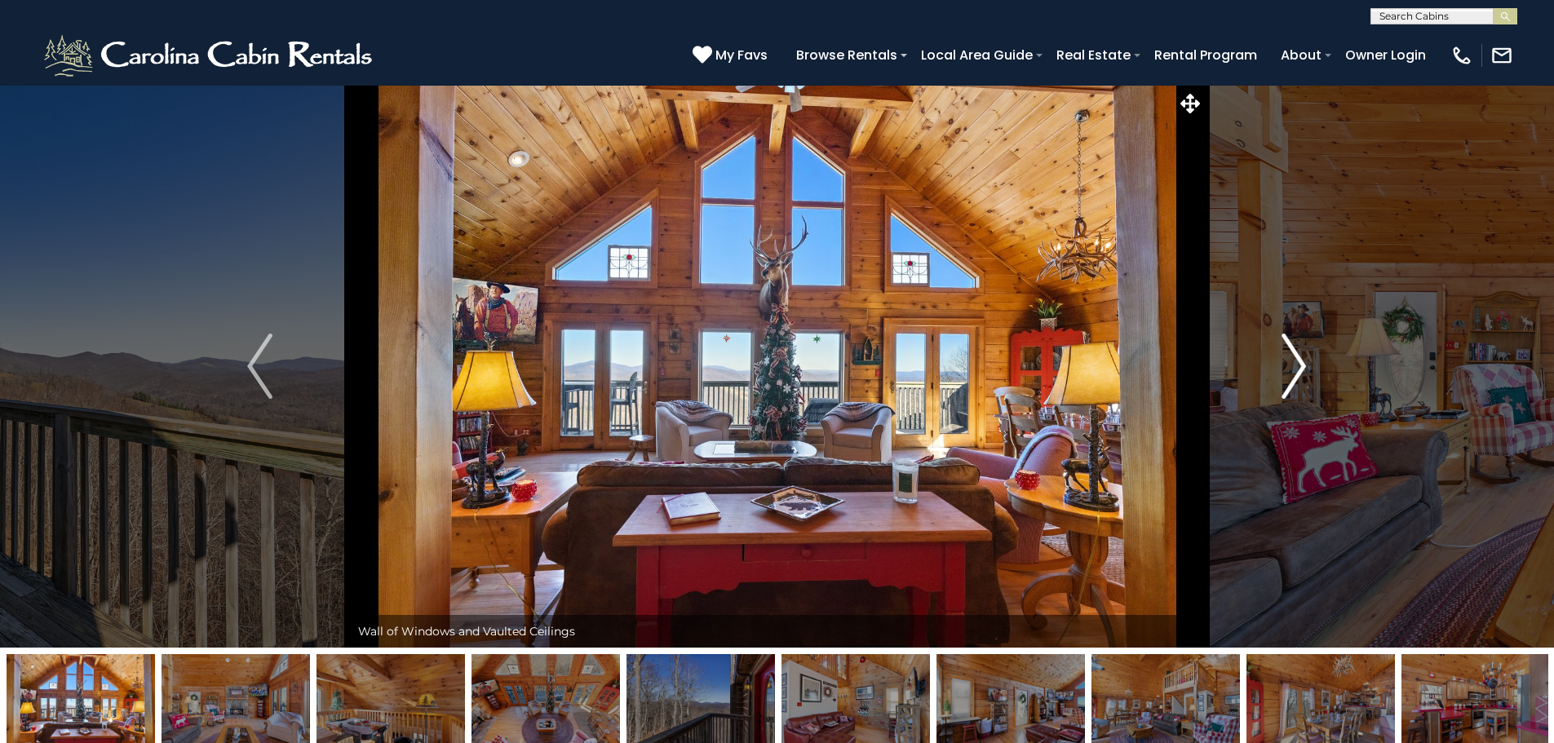
click at [1286, 361] on img "Next" at bounding box center [1293, 366] width 24 height 65
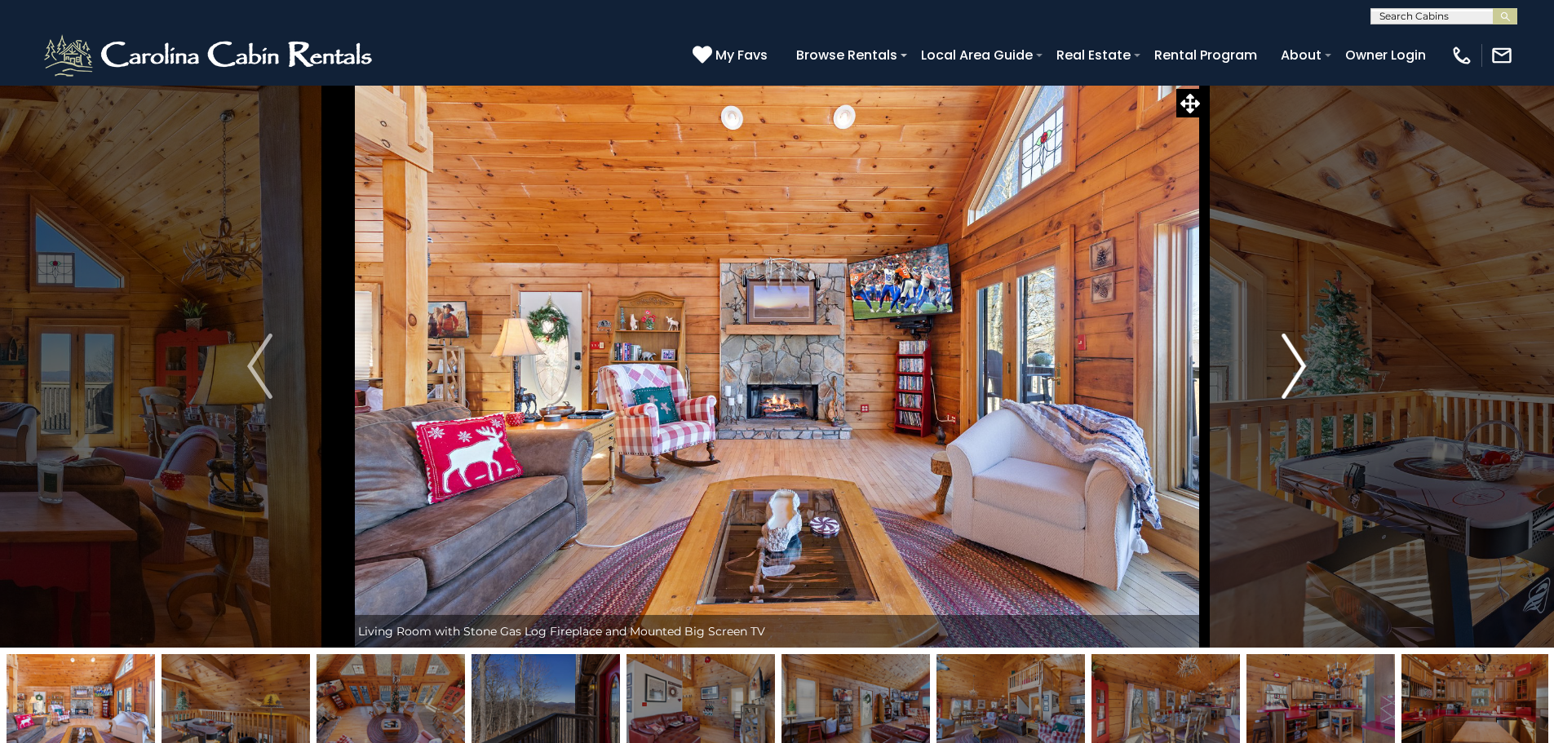
click at [1286, 361] on img "Next" at bounding box center [1293, 366] width 24 height 65
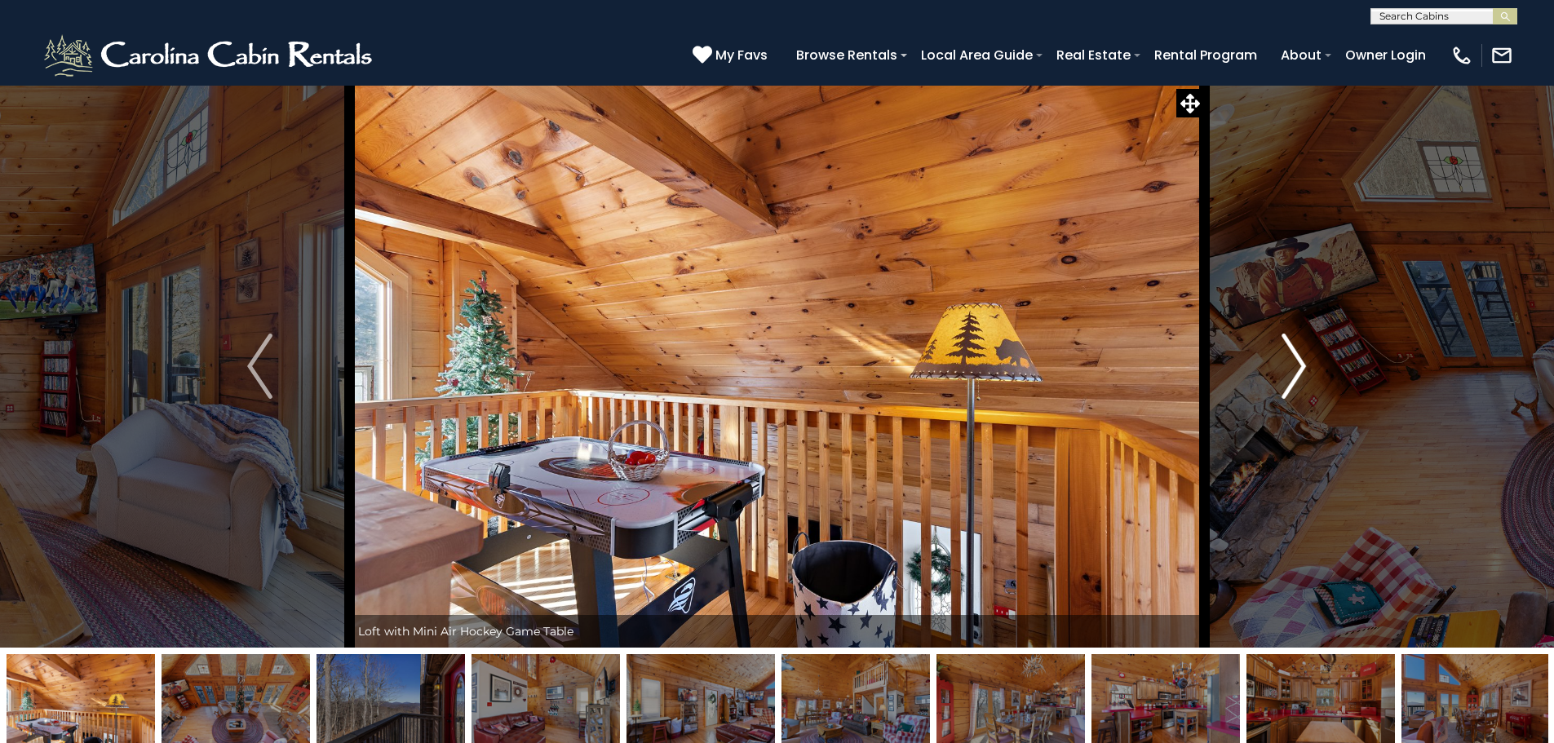
click at [1286, 361] on img "Next" at bounding box center [1293, 366] width 24 height 65
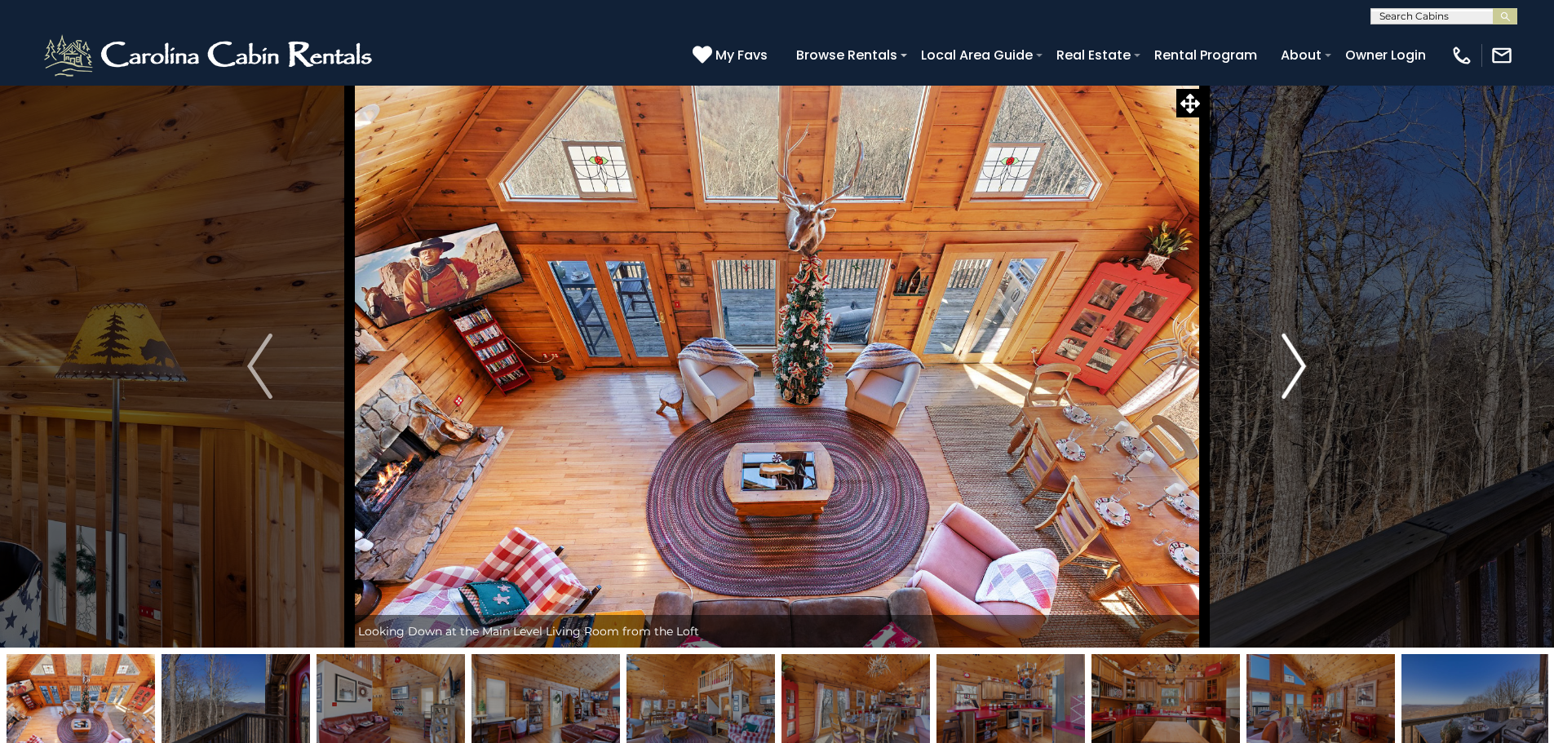
click at [1286, 361] on img "Next" at bounding box center [1293, 366] width 24 height 65
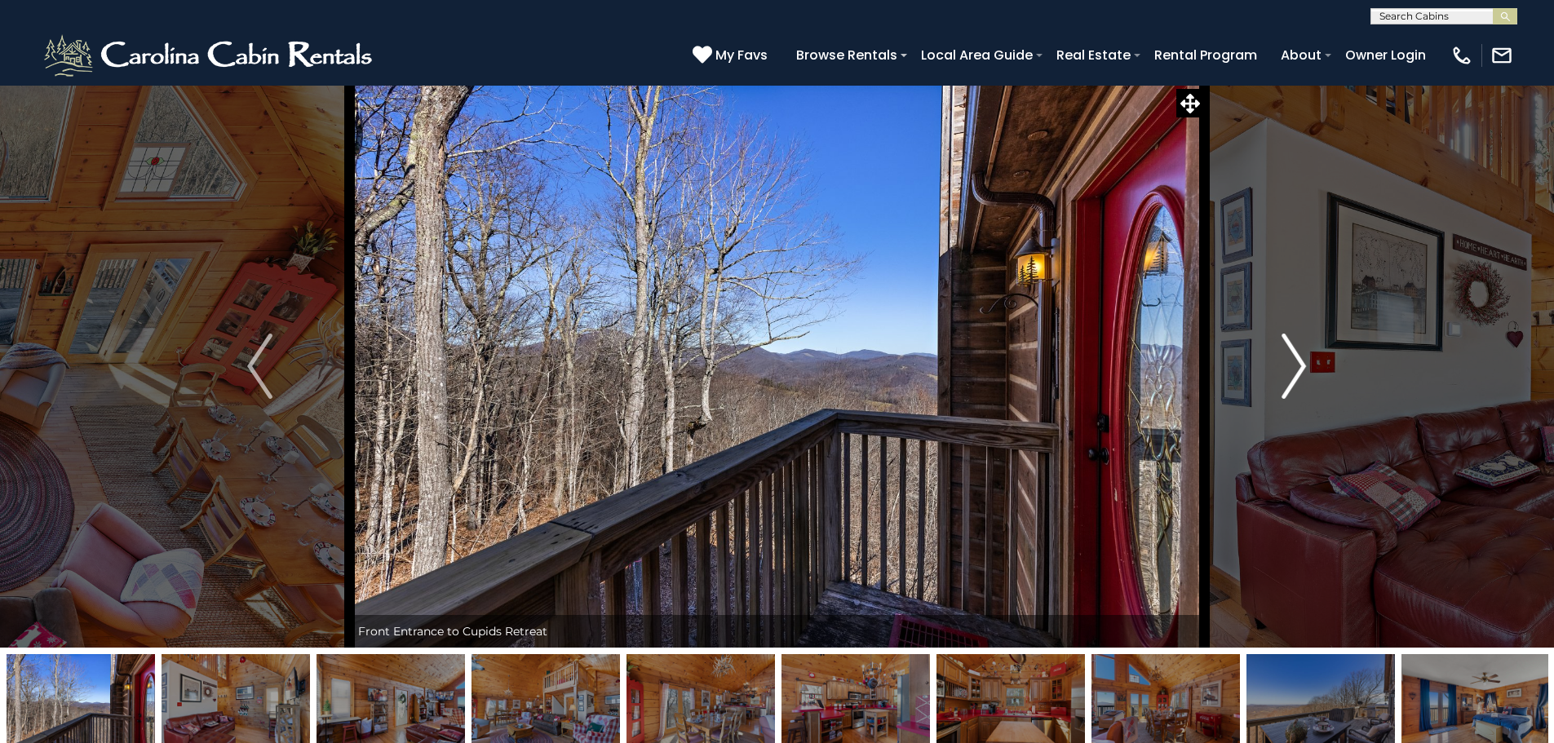
click at [1286, 361] on img "Next" at bounding box center [1293, 366] width 24 height 65
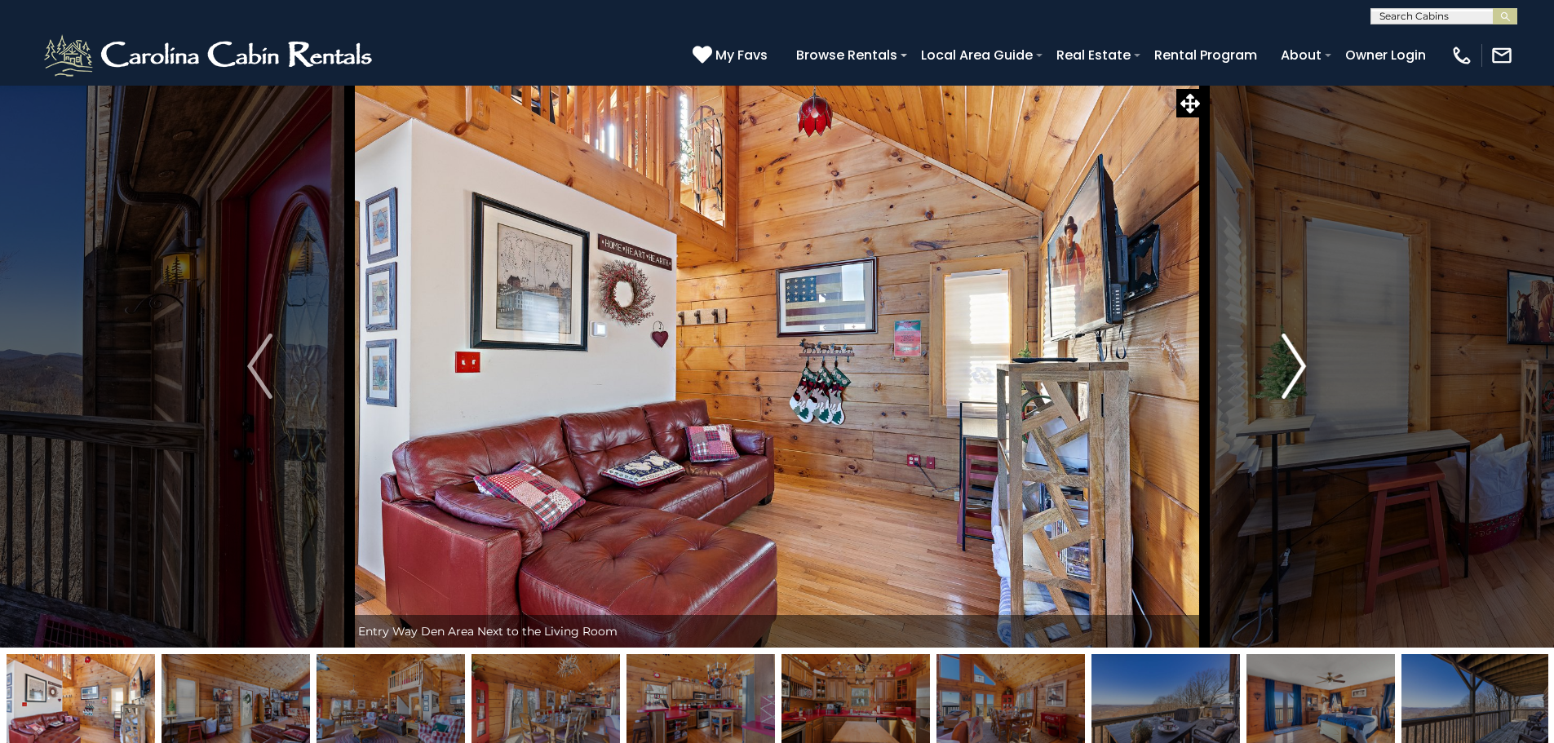
click at [1286, 361] on img "Next" at bounding box center [1293, 366] width 24 height 65
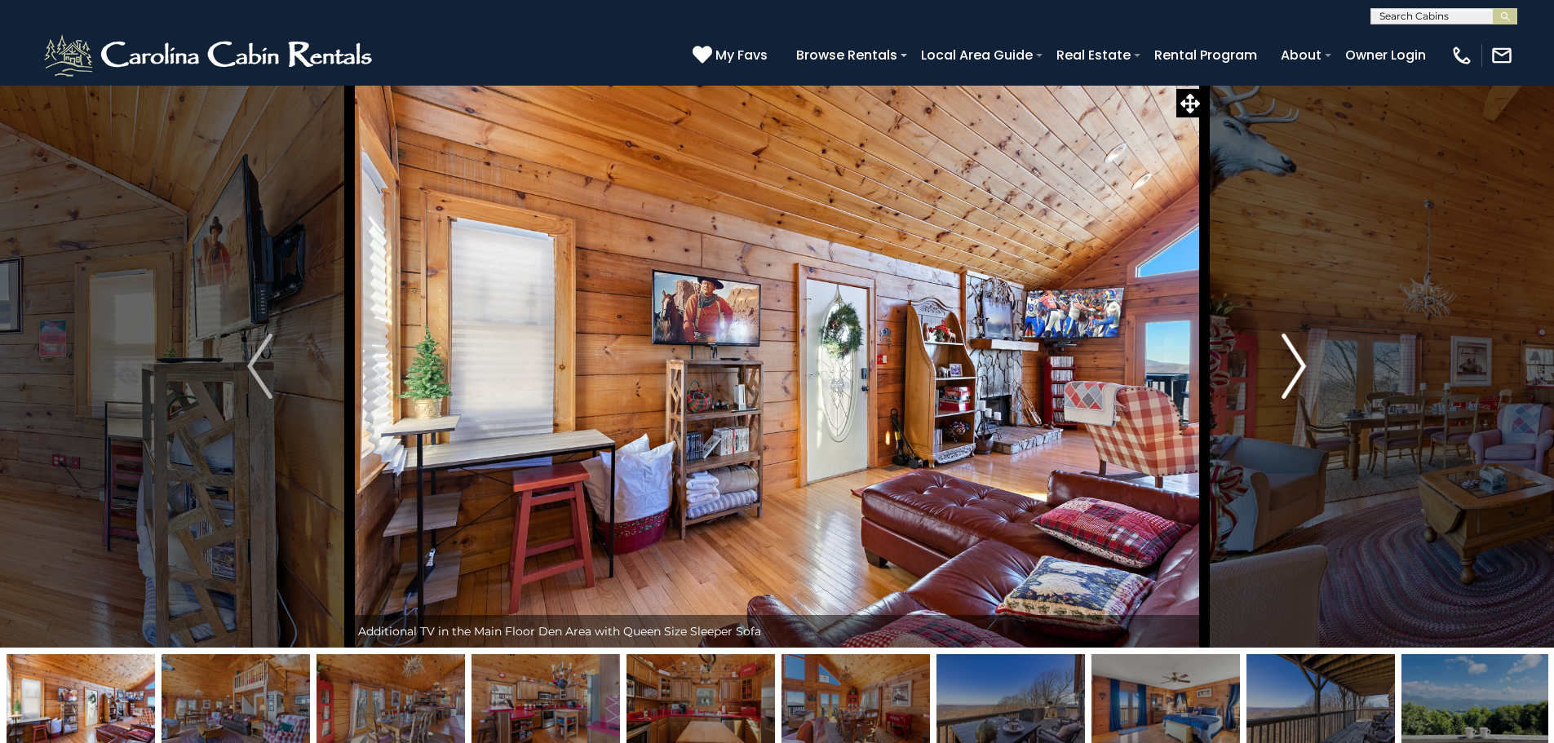
click at [1286, 361] on img "Next" at bounding box center [1293, 366] width 24 height 65
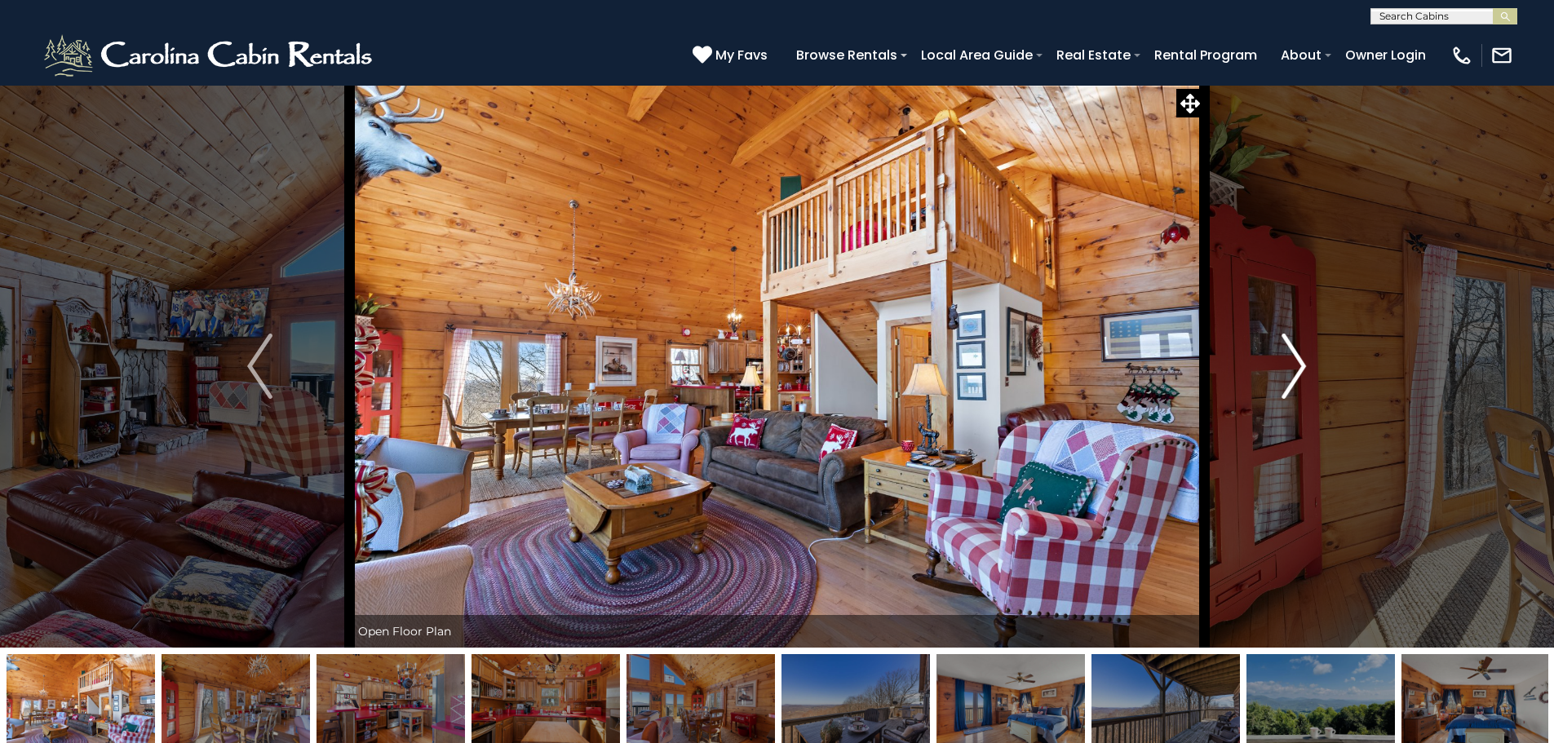
click at [1286, 361] on img "Next" at bounding box center [1293, 366] width 24 height 65
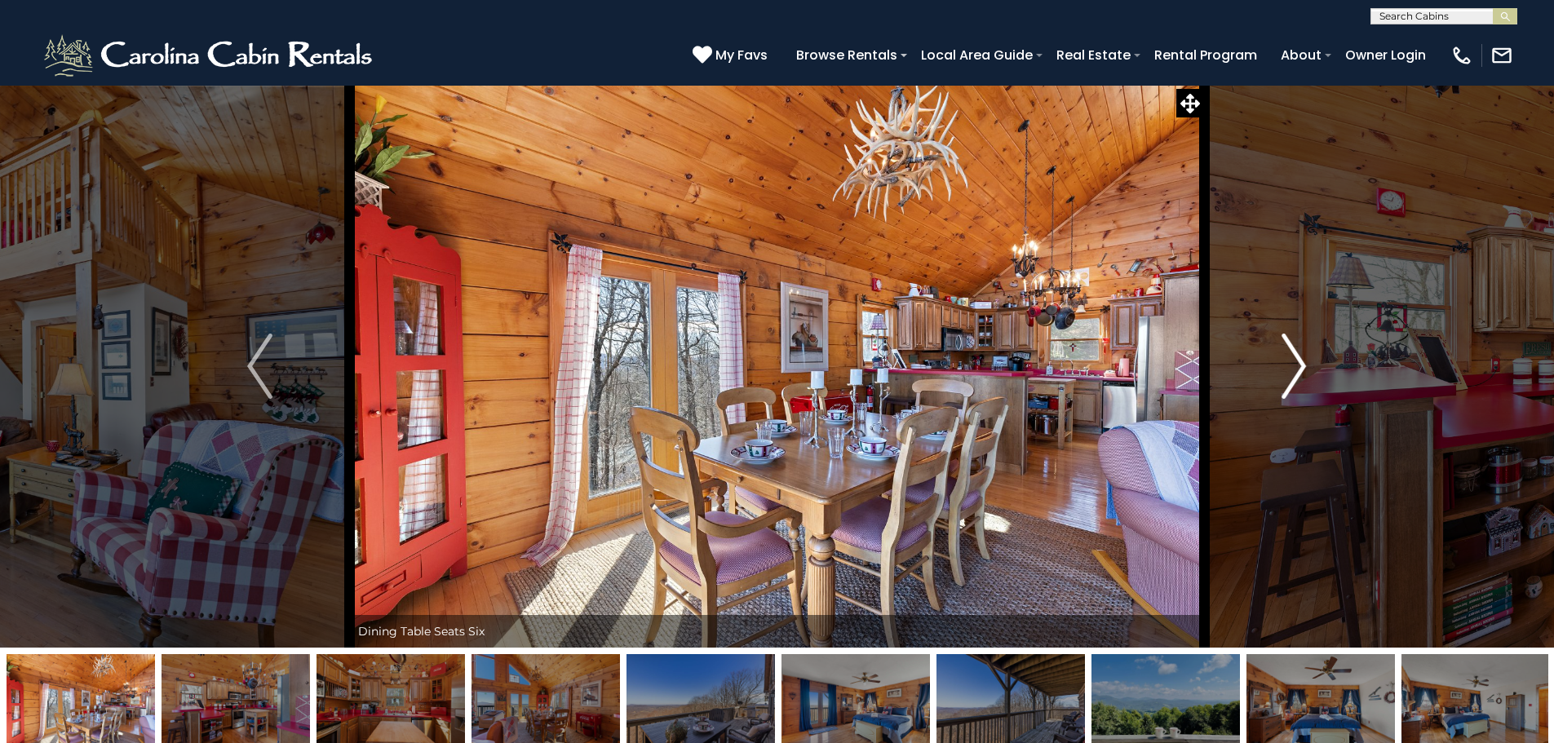
click at [1286, 361] on img "Next" at bounding box center [1293, 366] width 24 height 65
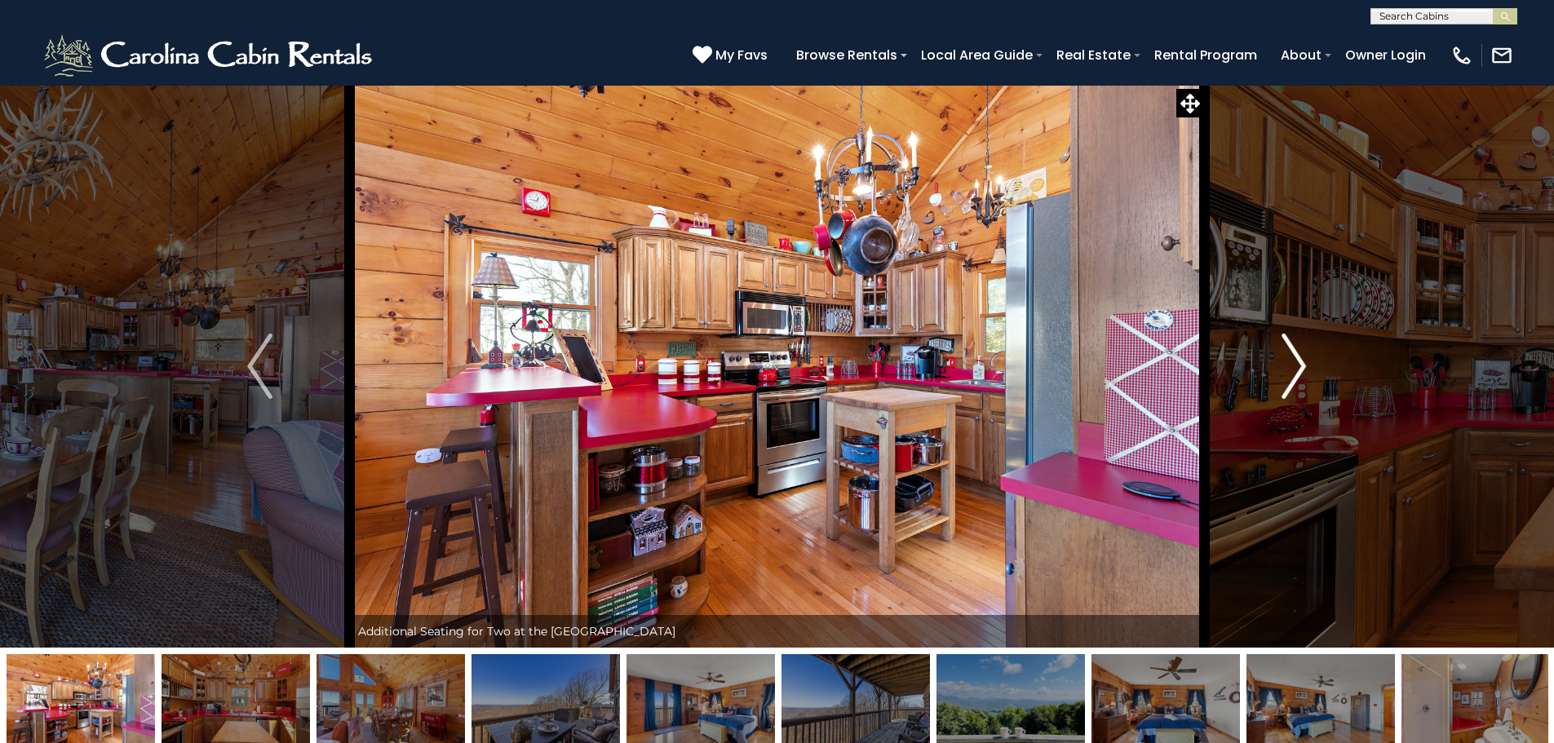
click at [1290, 355] on img "Next" at bounding box center [1293, 366] width 24 height 65
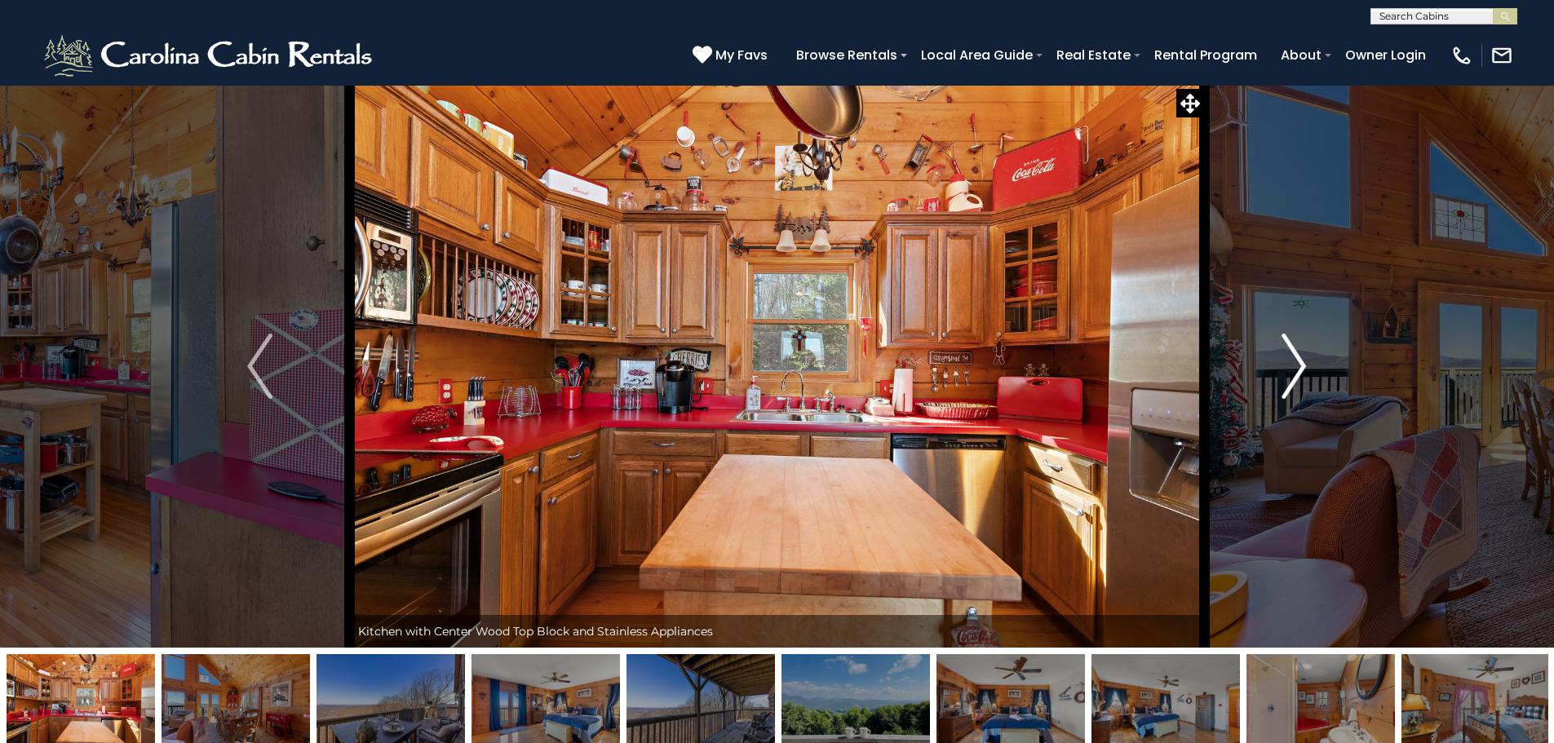
click at [1290, 355] on img "Next" at bounding box center [1293, 366] width 24 height 65
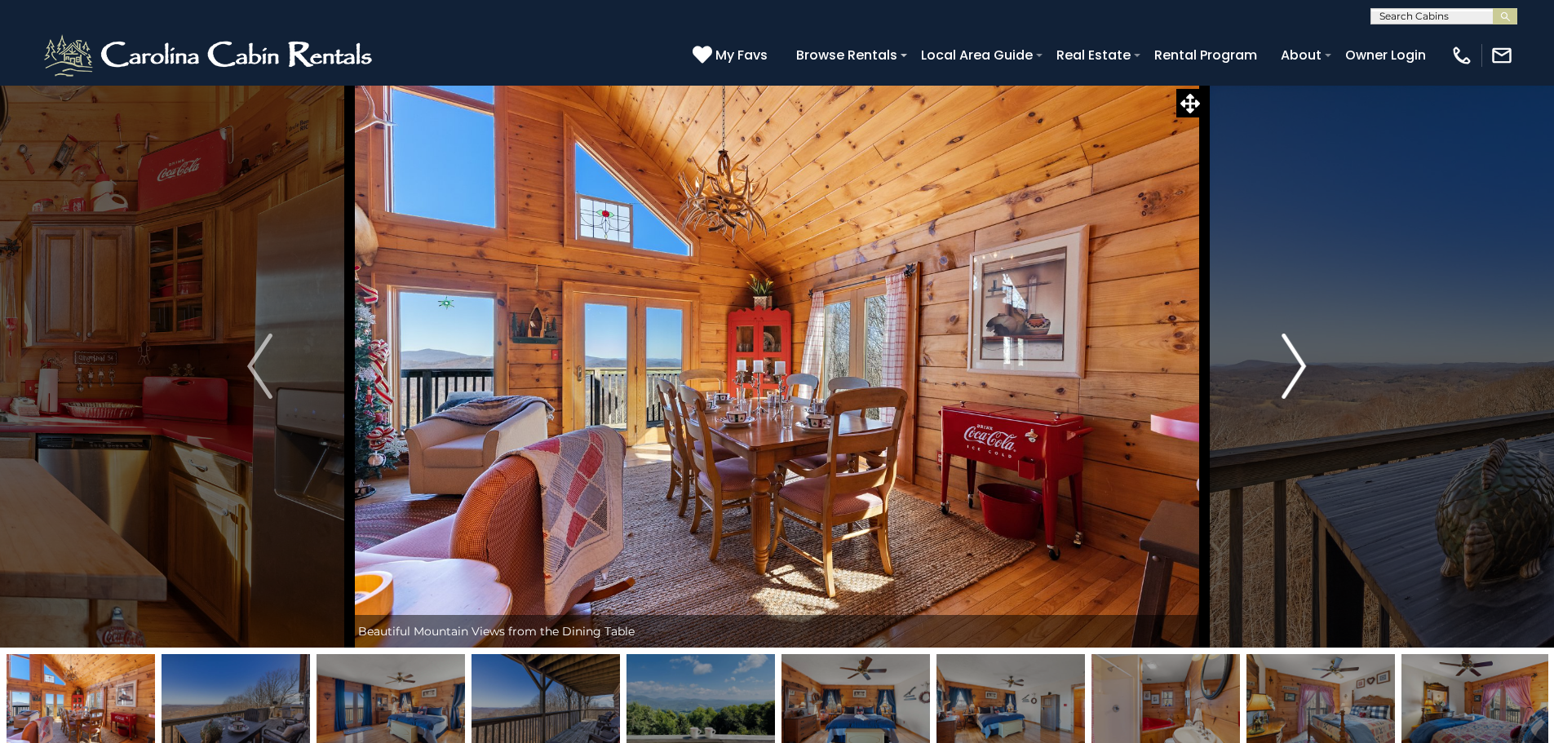
click at [1290, 355] on img "Next" at bounding box center [1293, 366] width 24 height 65
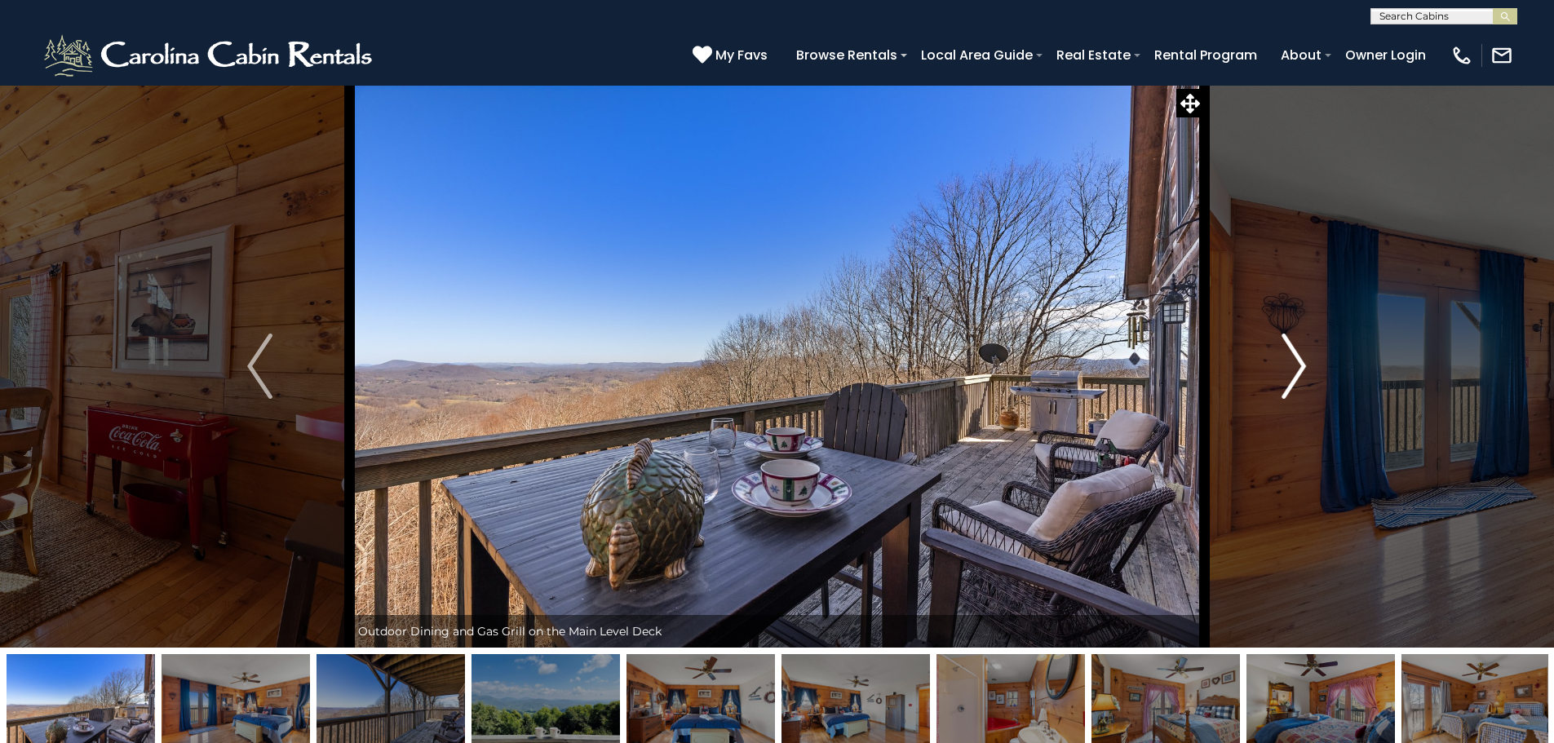
click at [1290, 355] on img "Next" at bounding box center [1293, 366] width 24 height 65
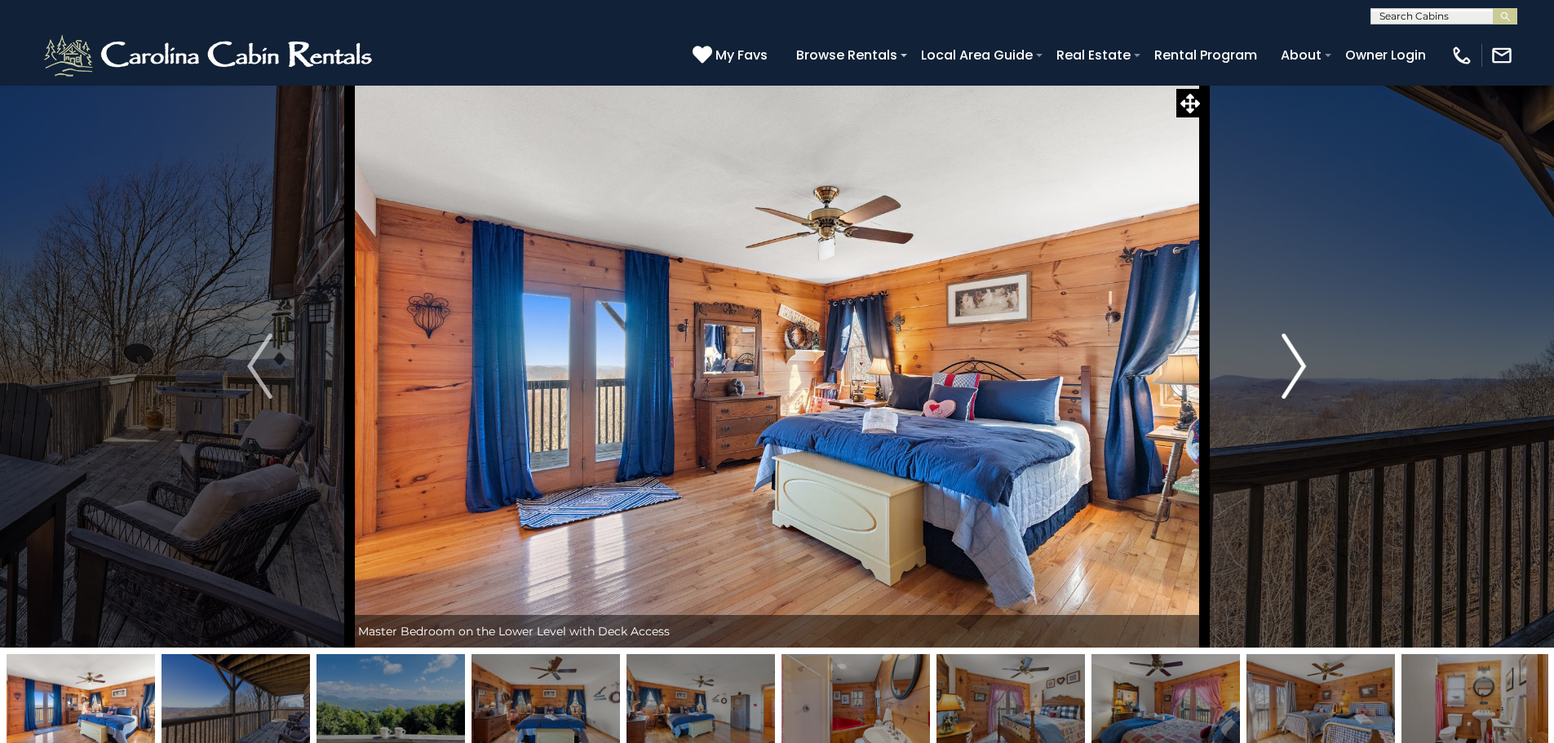
click at [1290, 355] on img "Next" at bounding box center [1293, 366] width 24 height 65
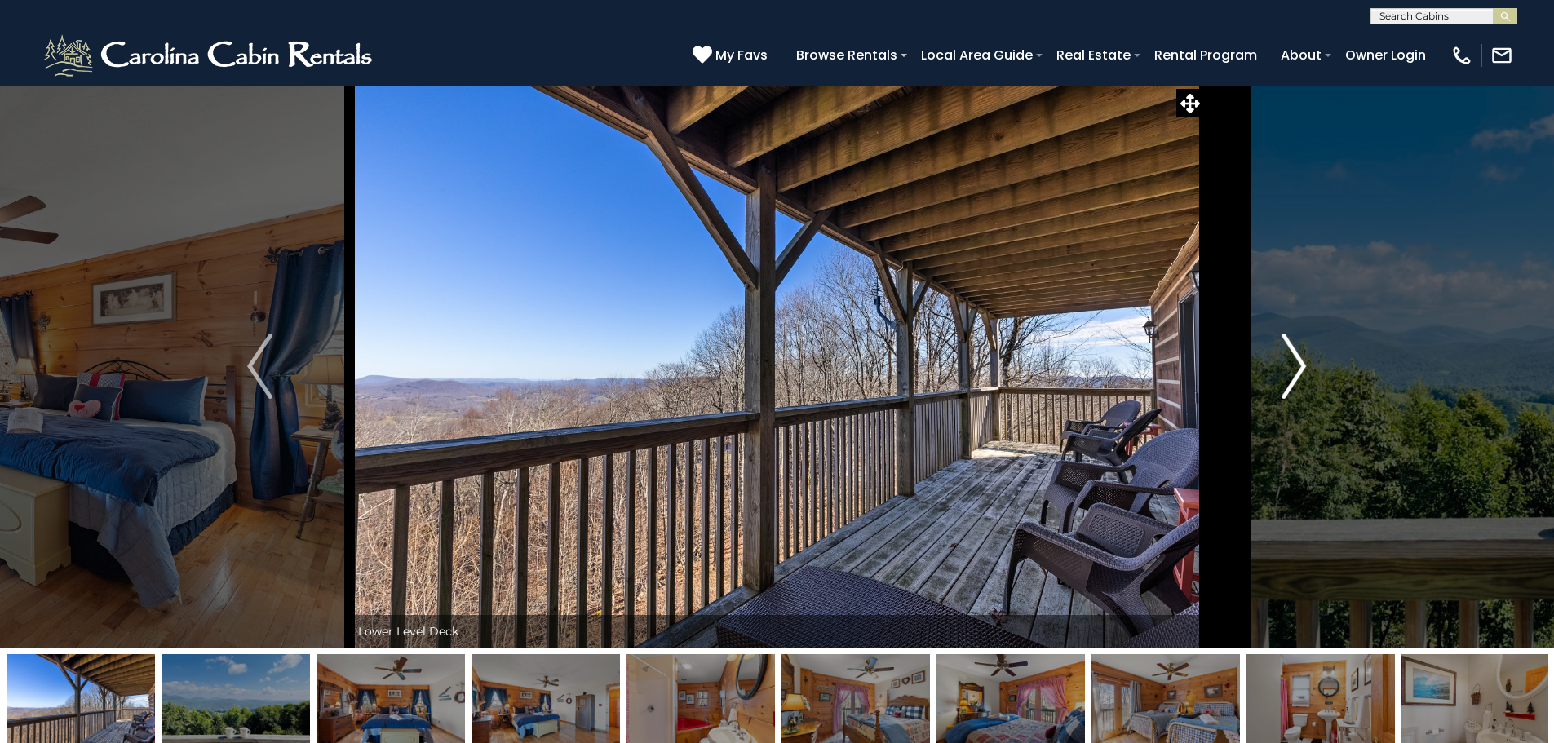
click at [1290, 355] on img "Next" at bounding box center [1293, 366] width 24 height 65
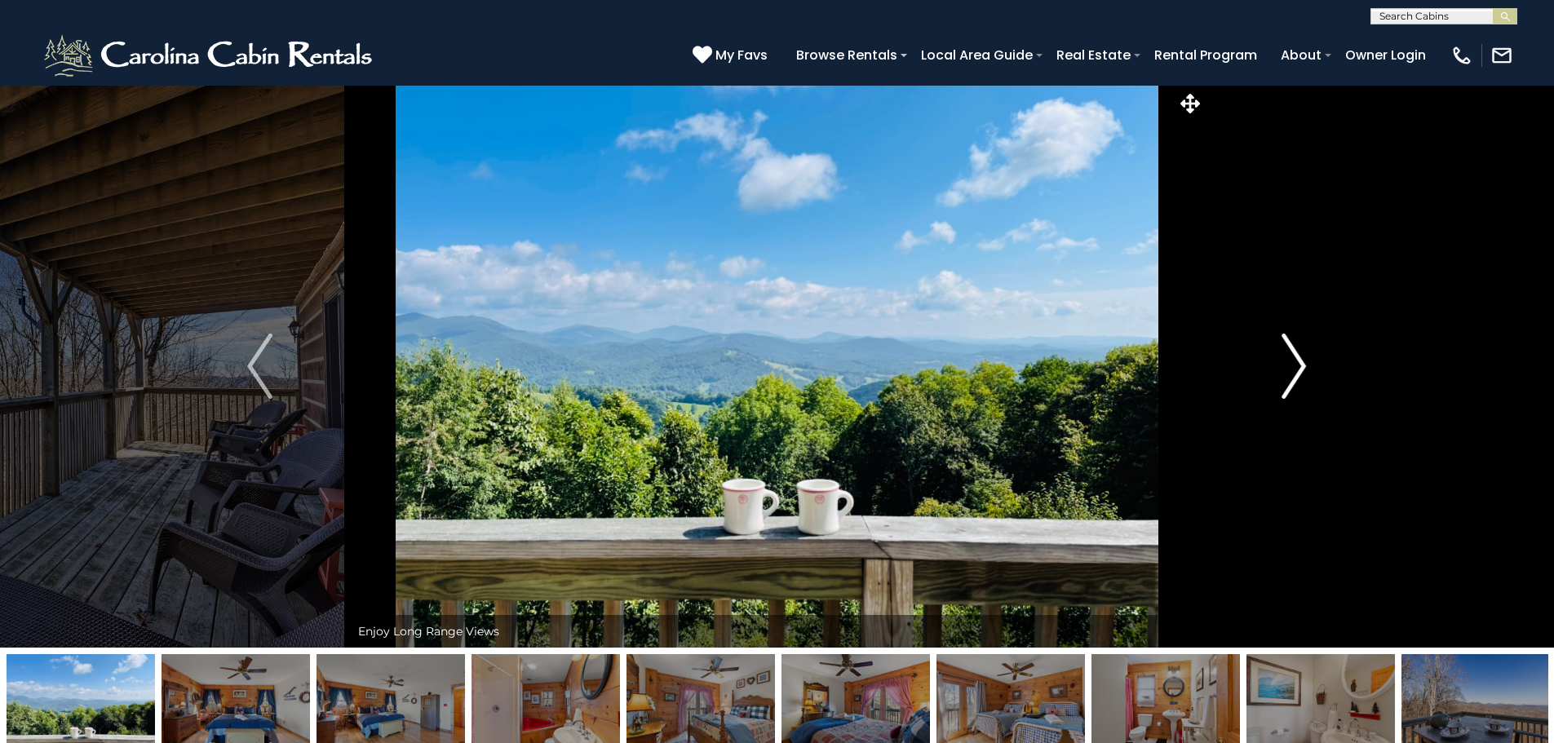
click at [1290, 355] on img "Next" at bounding box center [1293, 366] width 24 height 65
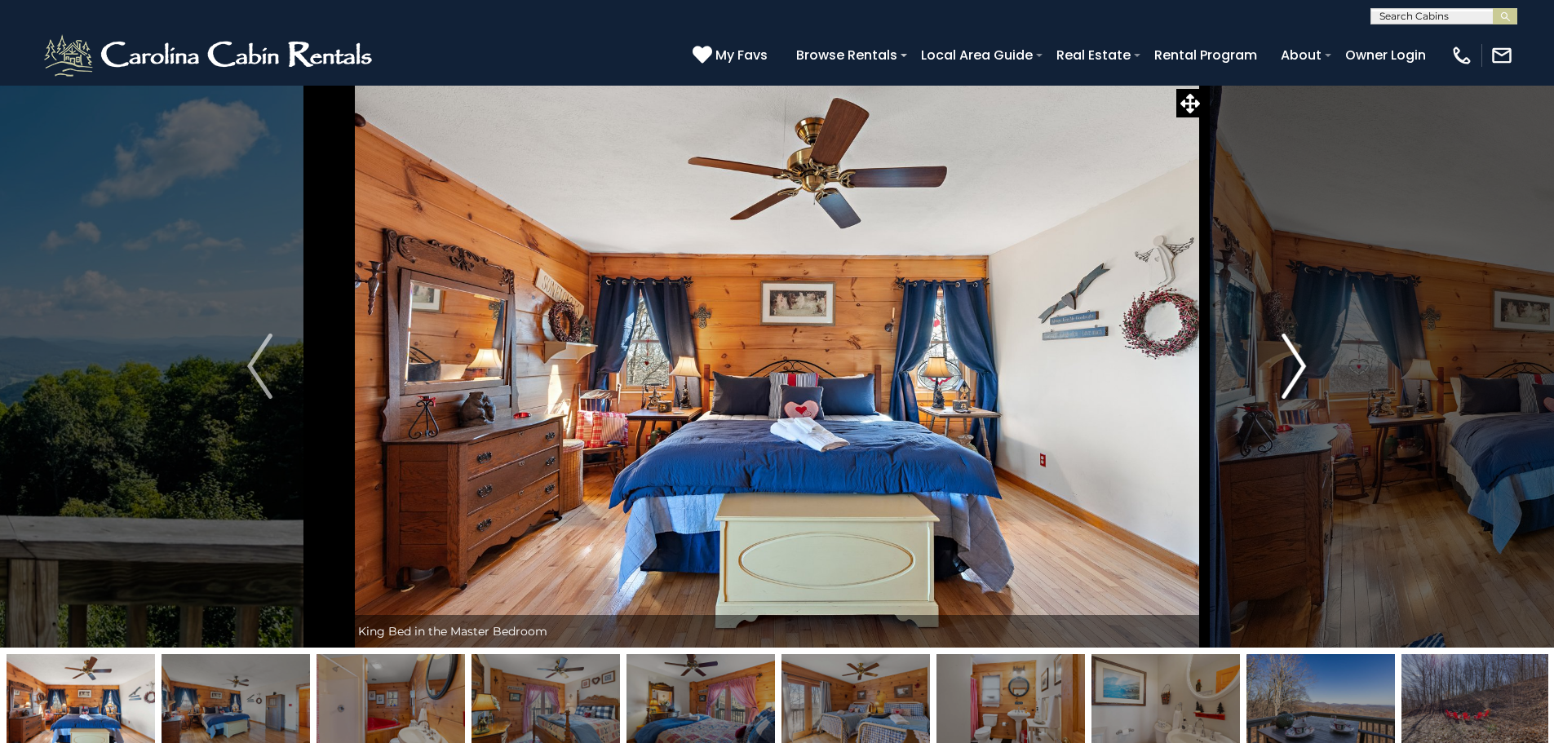
click at [1290, 355] on img "Next" at bounding box center [1293, 366] width 24 height 65
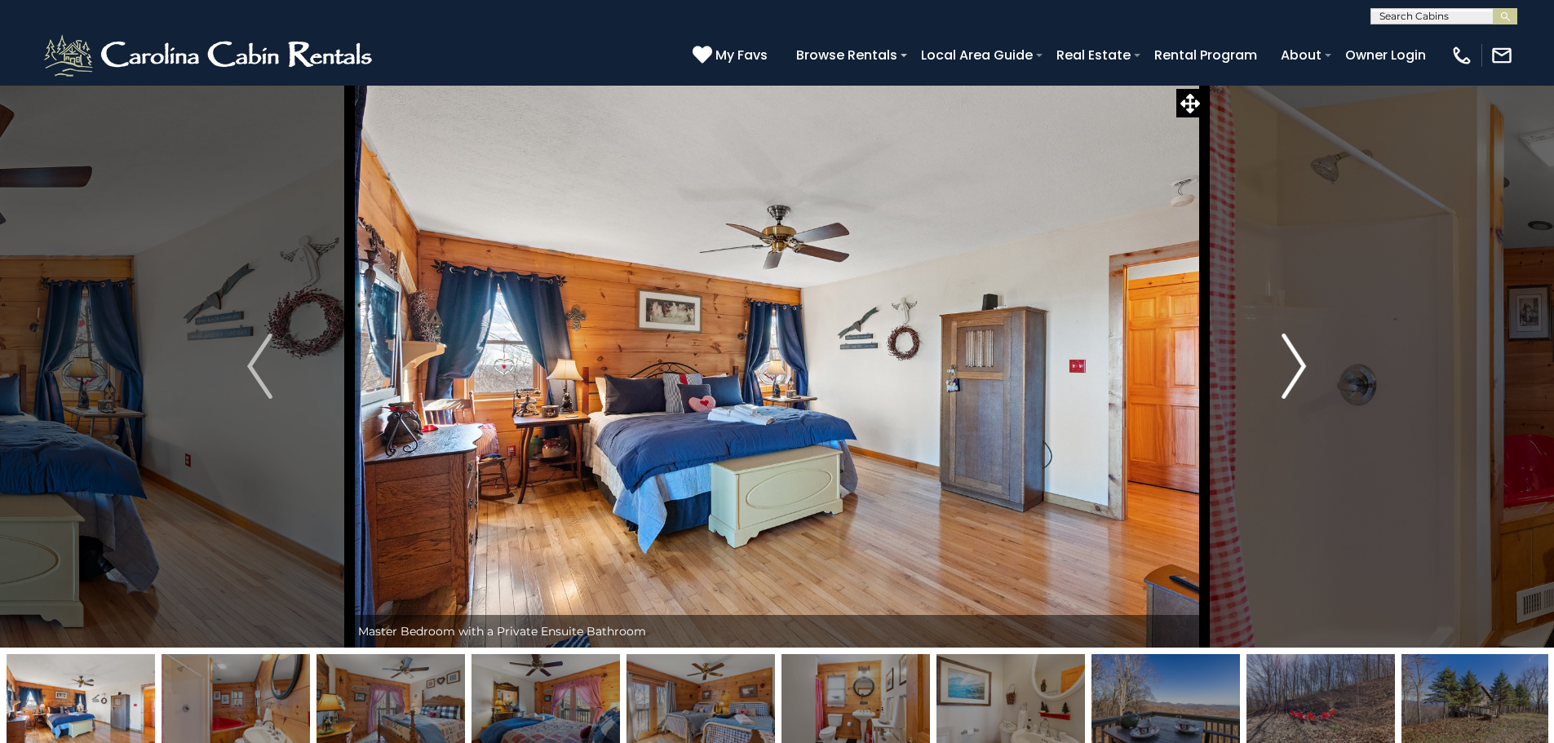
click at [1290, 355] on img "Next" at bounding box center [1293, 366] width 24 height 65
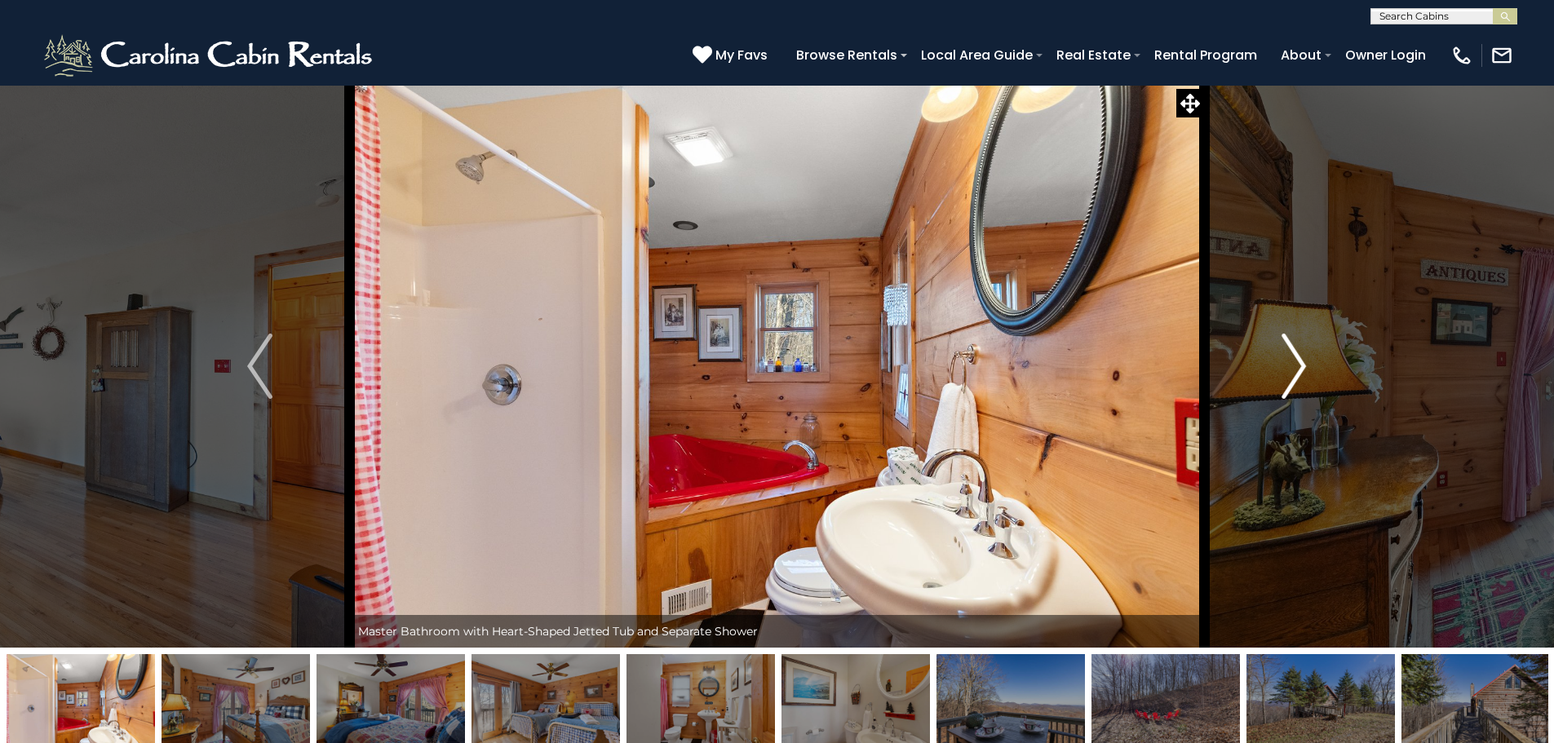
click at [1290, 355] on img "Next" at bounding box center [1293, 366] width 24 height 65
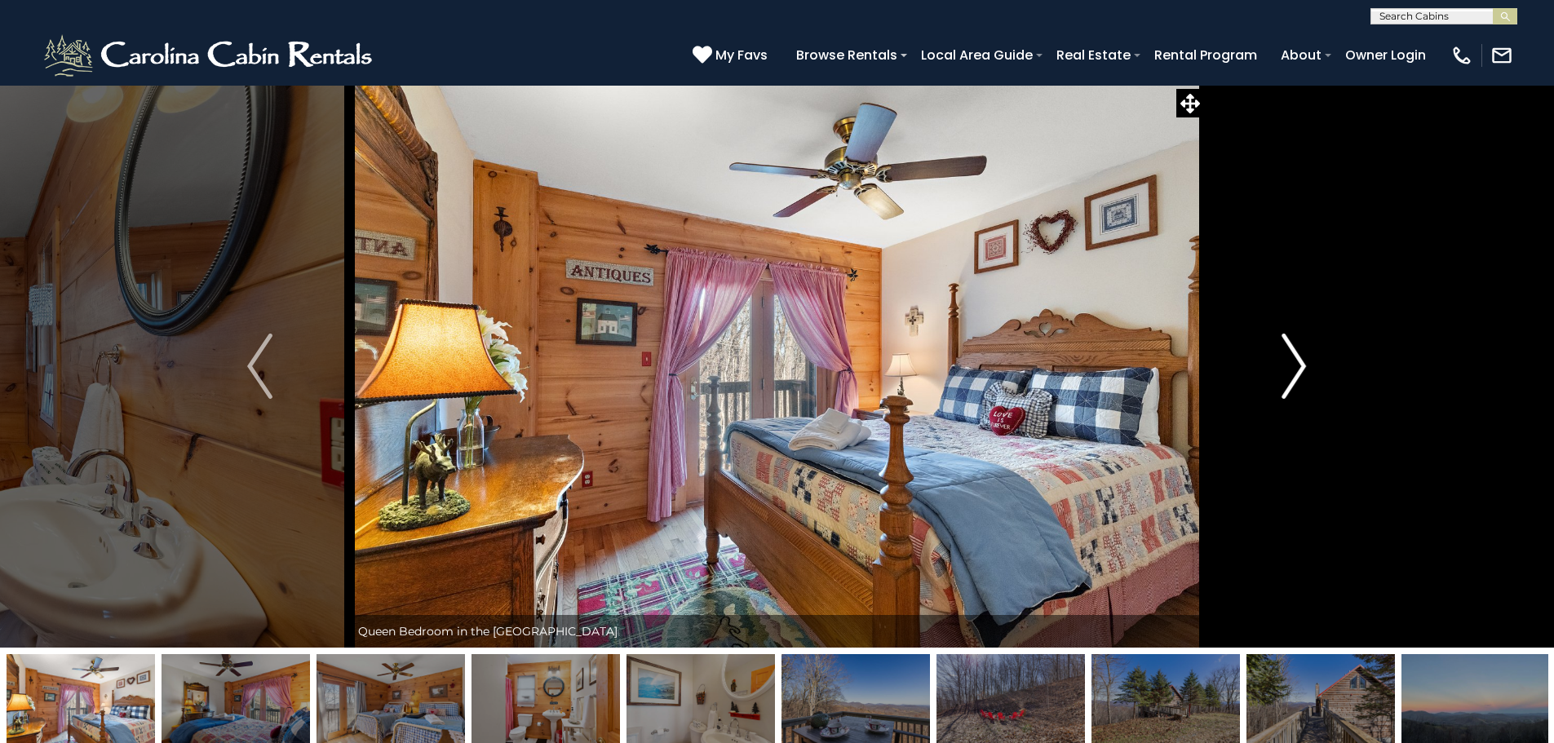
click at [1285, 359] on img "Next" at bounding box center [1293, 366] width 24 height 65
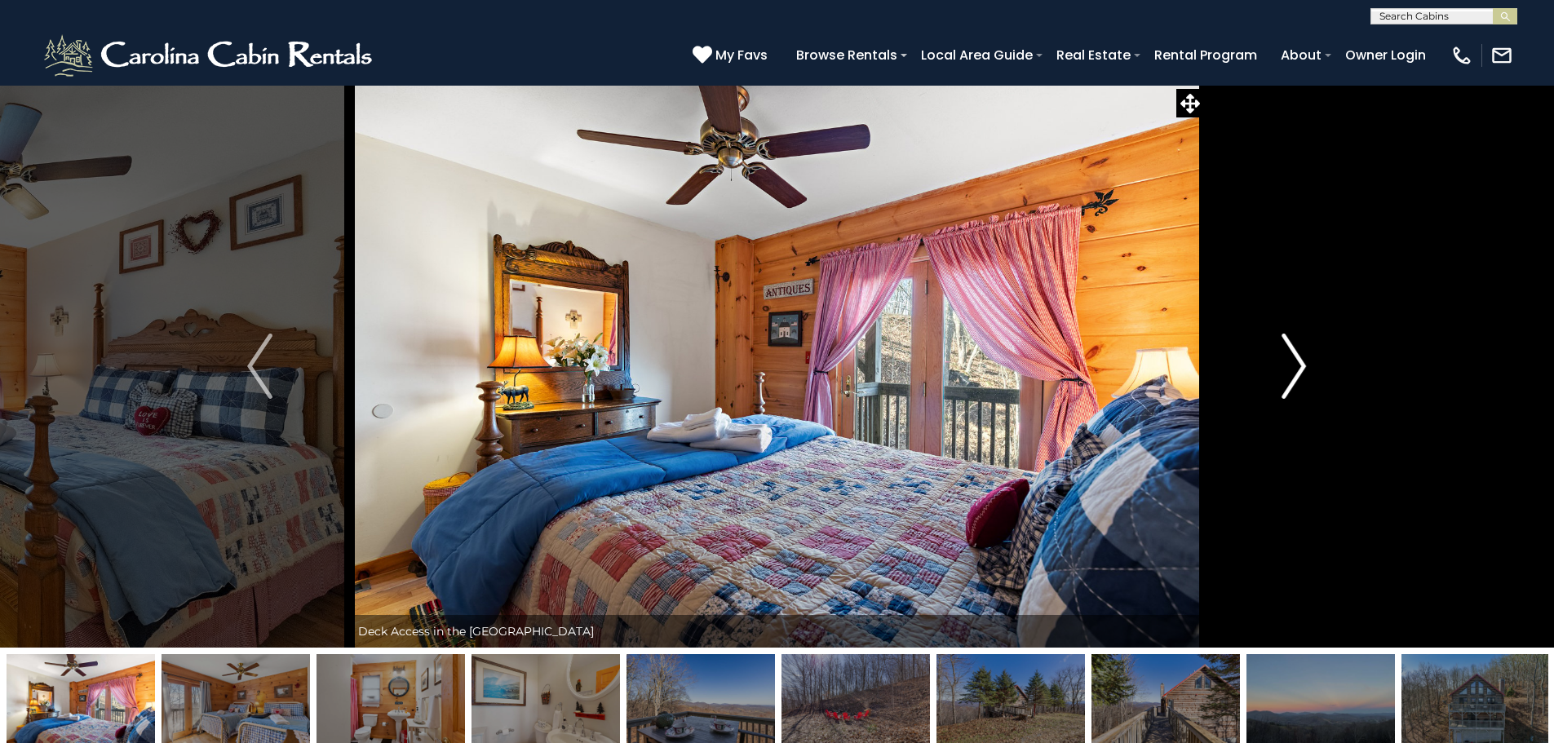
click at [1291, 365] on img "Next" at bounding box center [1293, 366] width 24 height 65
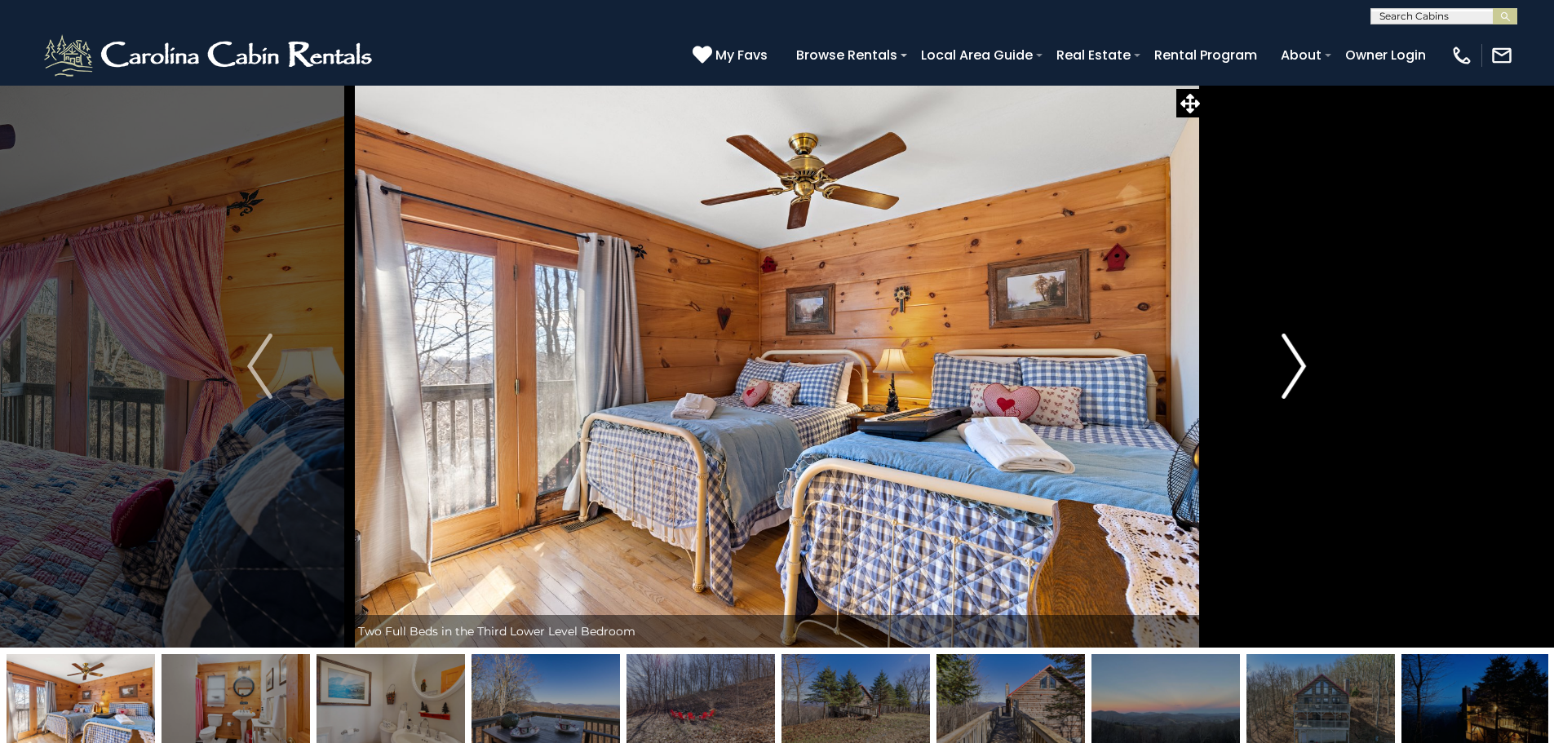
click at [1291, 365] on img "Next" at bounding box center [1293, 366] width 24 height 65
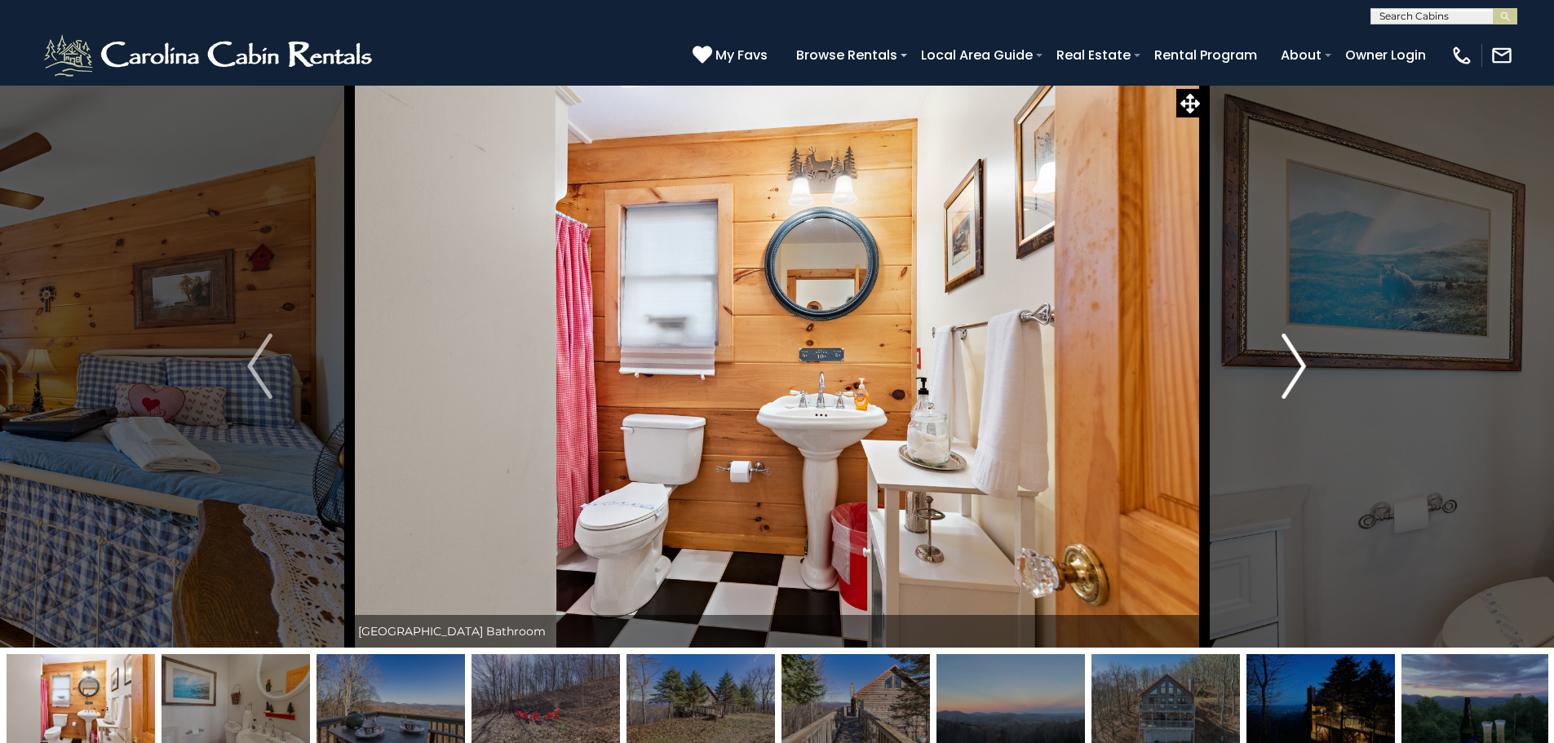
click at [1291, 359] on img "Next" at bounding box center [1293, 366] width 24 height 65
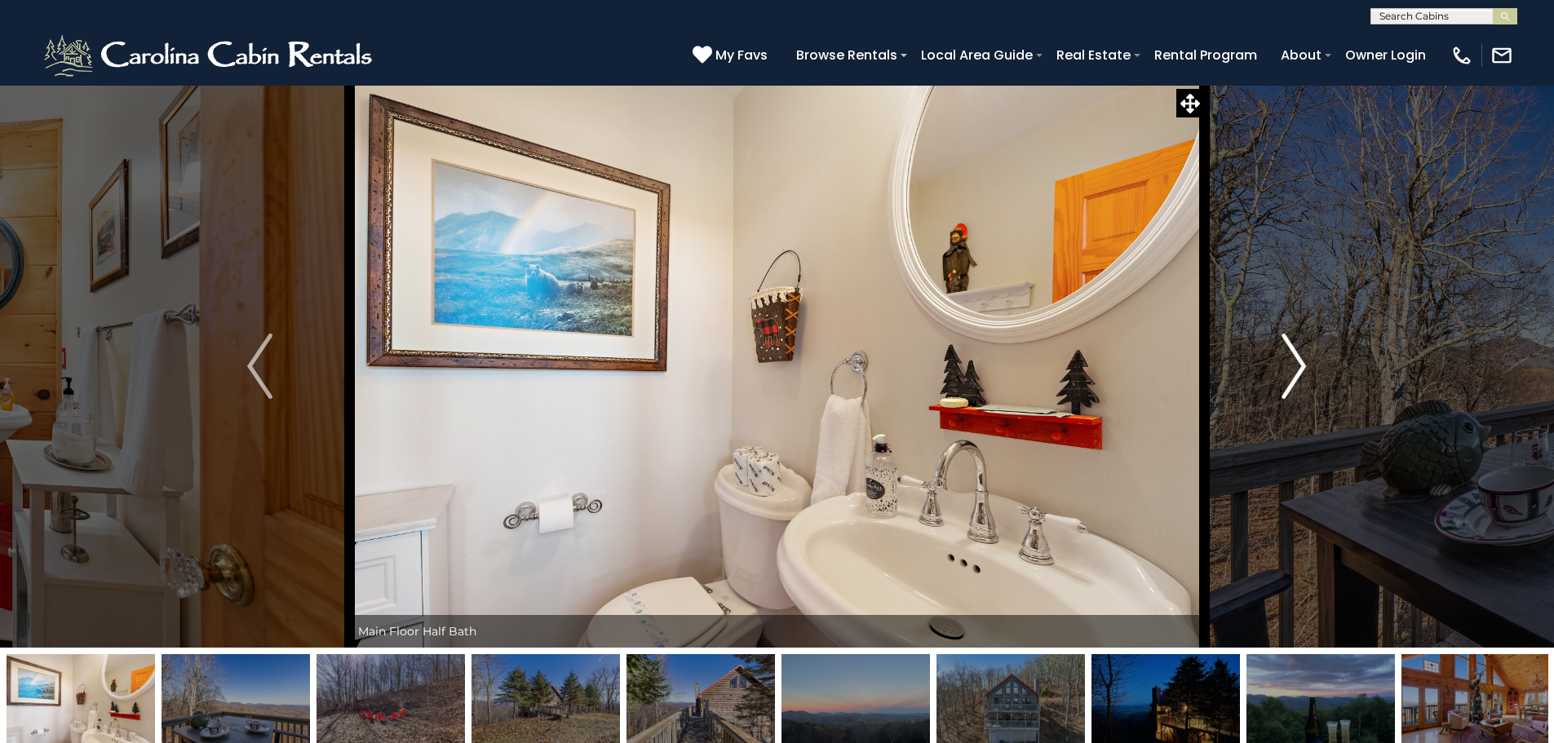
click at [1294, 370] on img "Next" at bounding box center [1293, 366] width 24 height 65
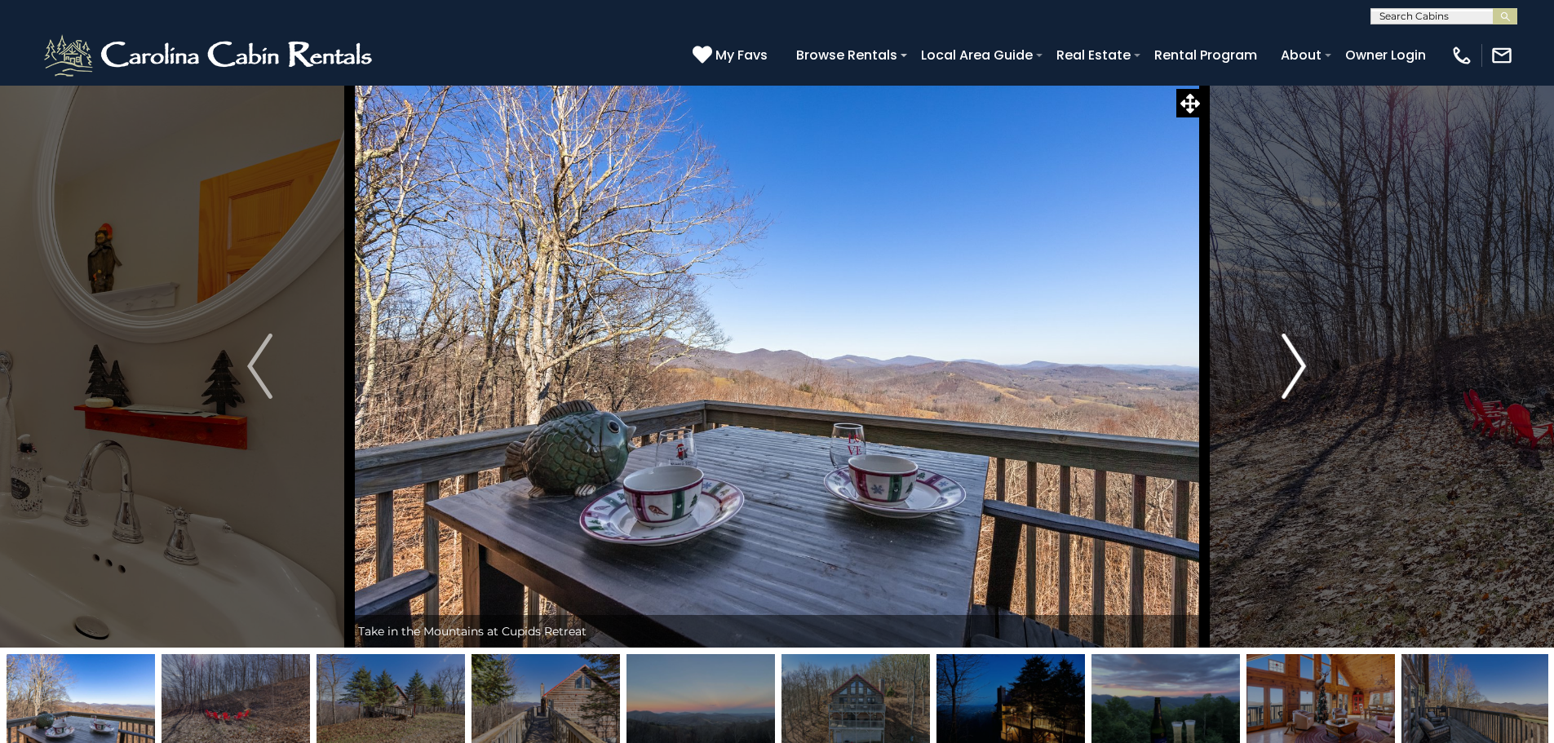
click at [1300, 369] on img "Next" at bounding box center [1293, 366] width 24 height 65
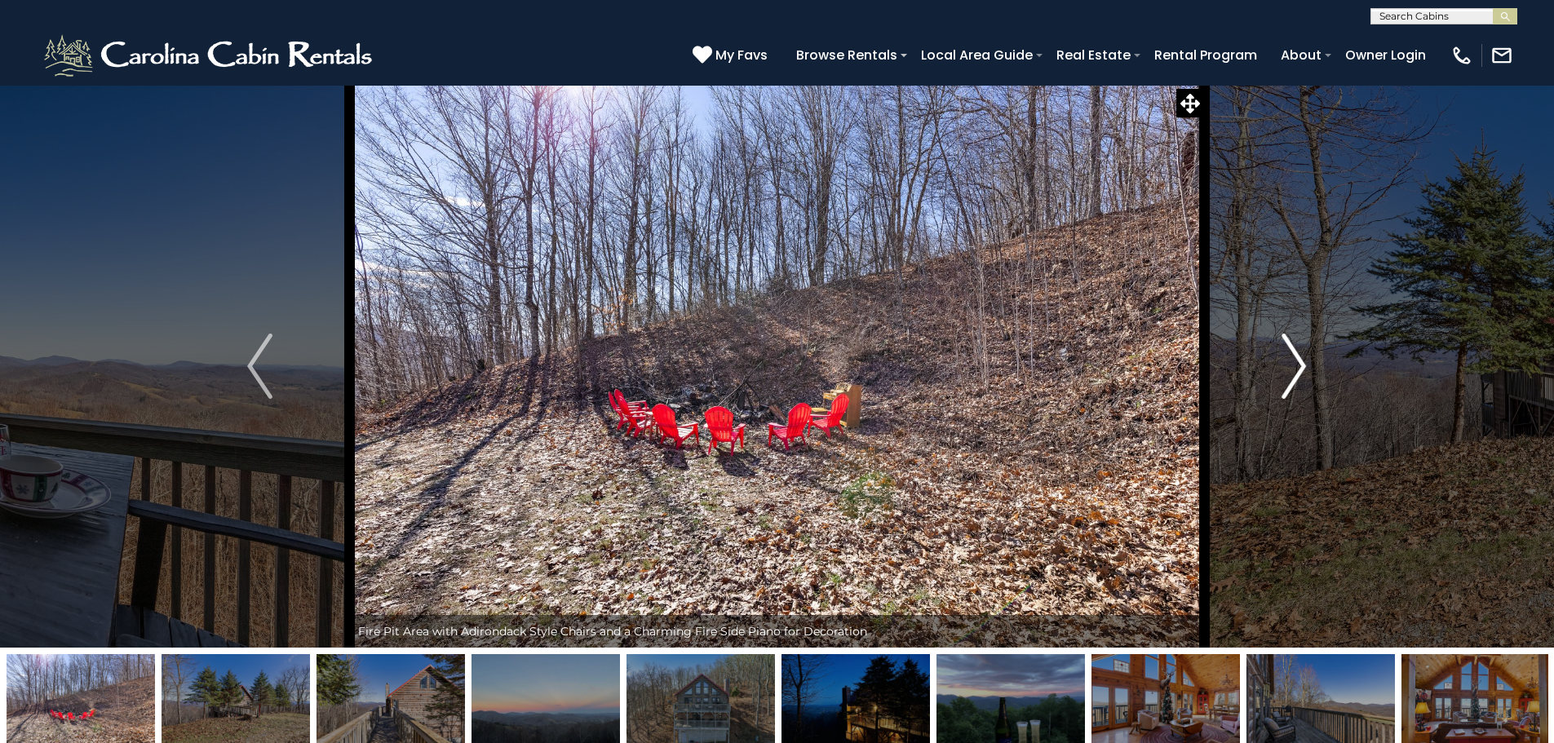
click at [1305, 368] on img "Next" at bounding box center [1293, 366] width 24 height 65
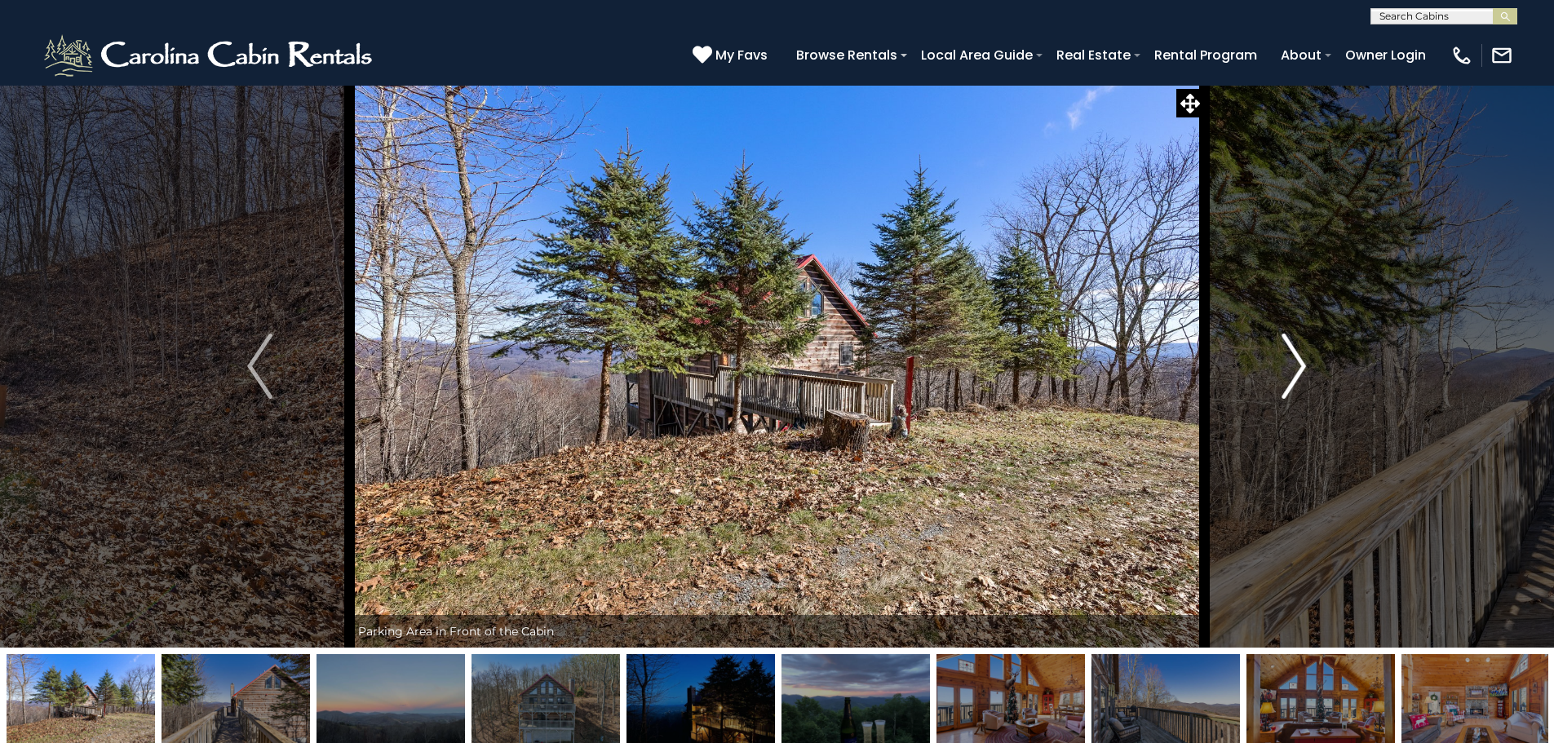
click at [1305, 367] on img "Next" at bounding box center [1293, 366] width 24 height 65
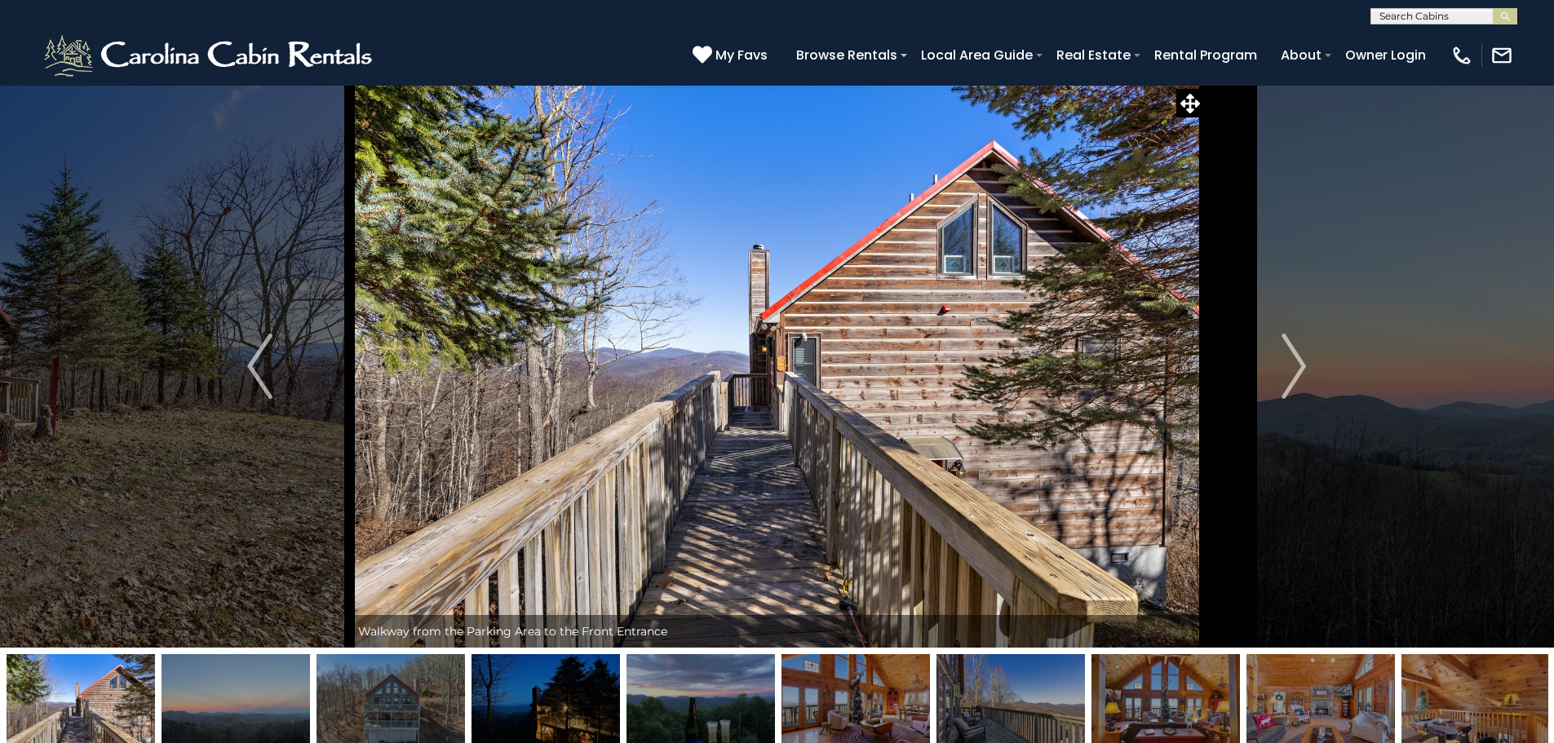
click at [1142, 344] on img at bounding box center [777, 366] width 855 height 563
click at [1299, 352] on img "Next" at bounding box center [1293, 366] width 24 height 65
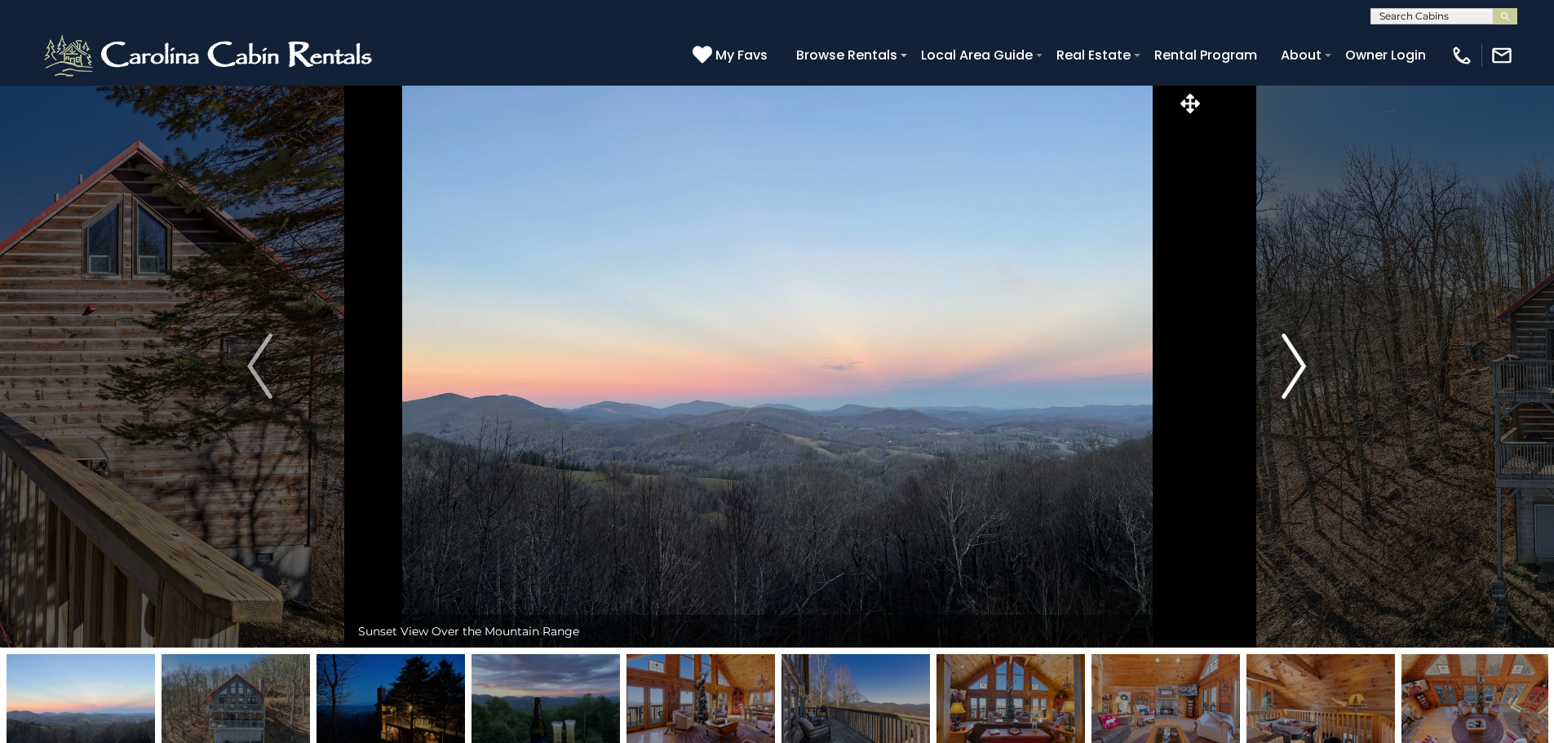
click at [1299, 352] on img "Next" at bounding box center [1293, 366] width 24 height 65
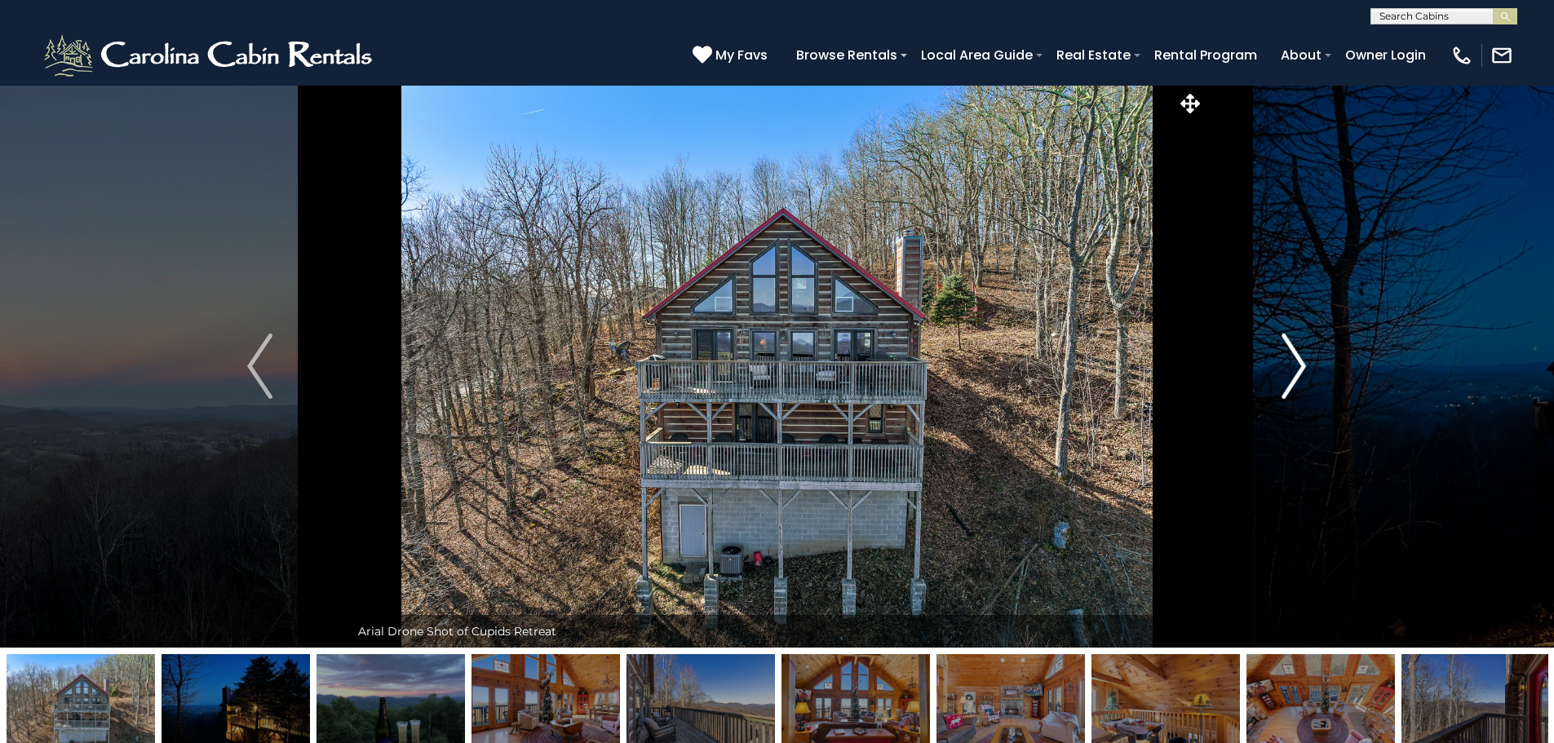
click at [1299, 352] on img "Next" at bounding box center [1293, 366] width 24 height 65
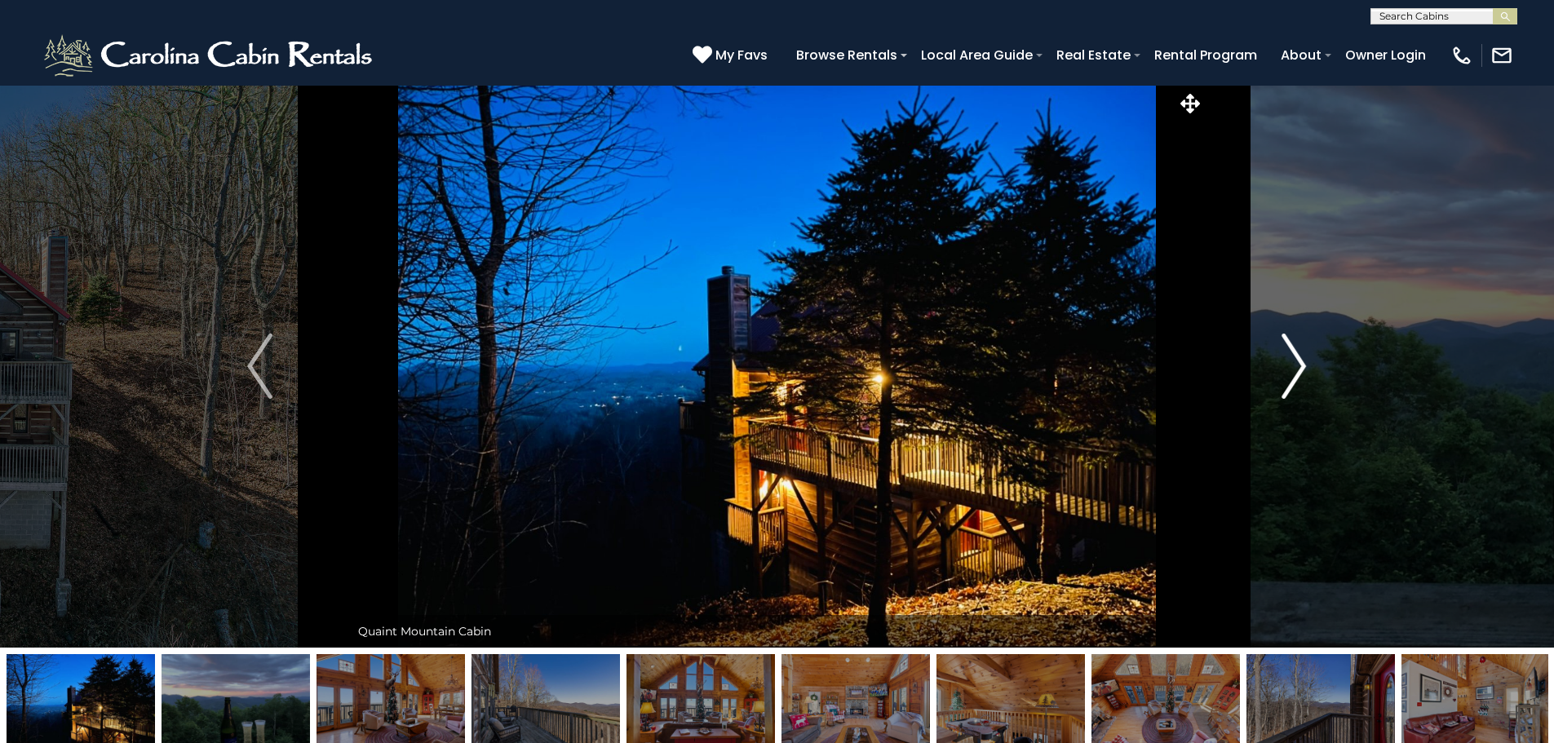
click at [1299, 352] on img "Next" at bounding box center [1293, 366] width 24 height 65
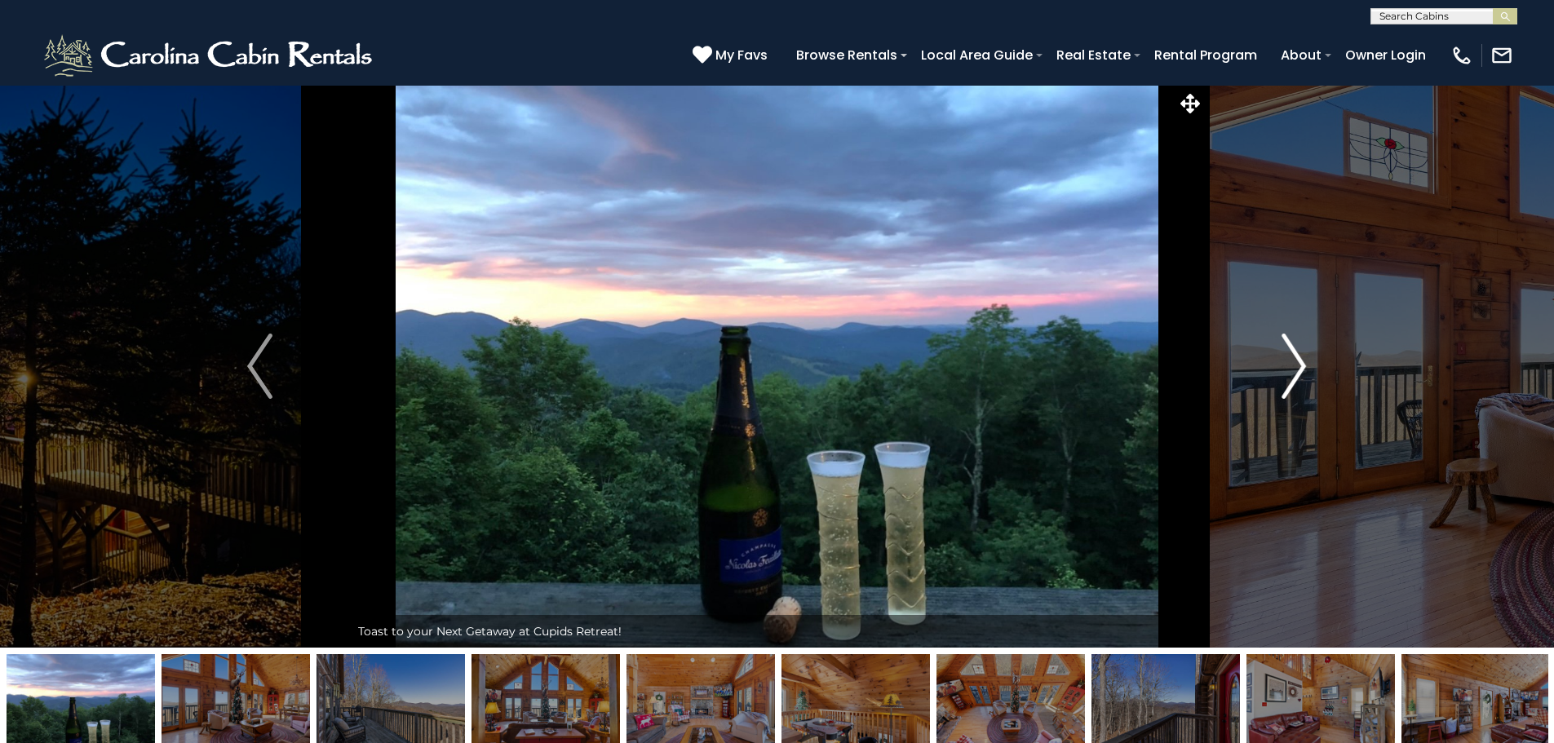
click at [1299, 352] on img "Next" at bounding box center [1293, 366] width 24 height 65
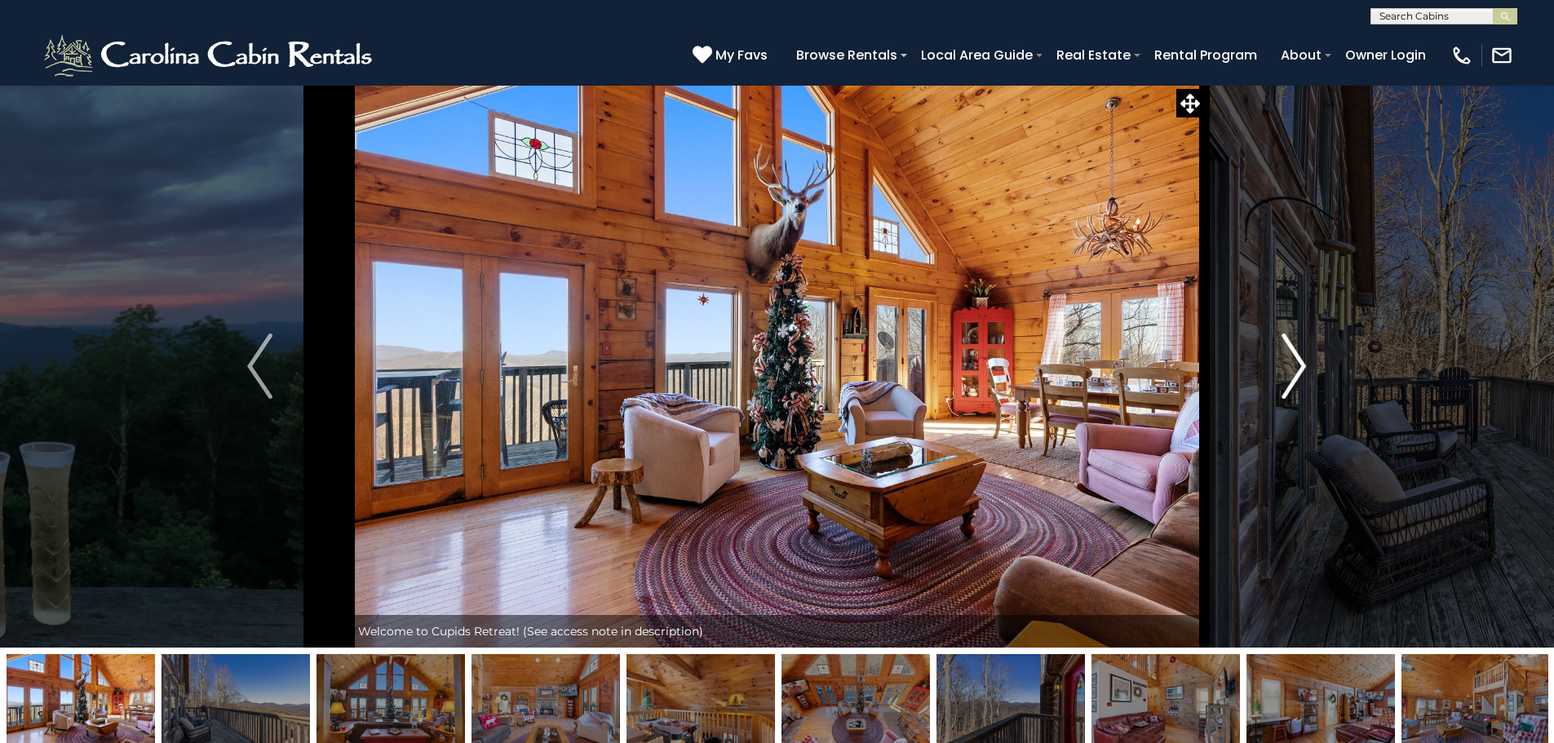
click at [1282, 374] on img "Next" at bounding box center [1293, 366] width 24 height 65
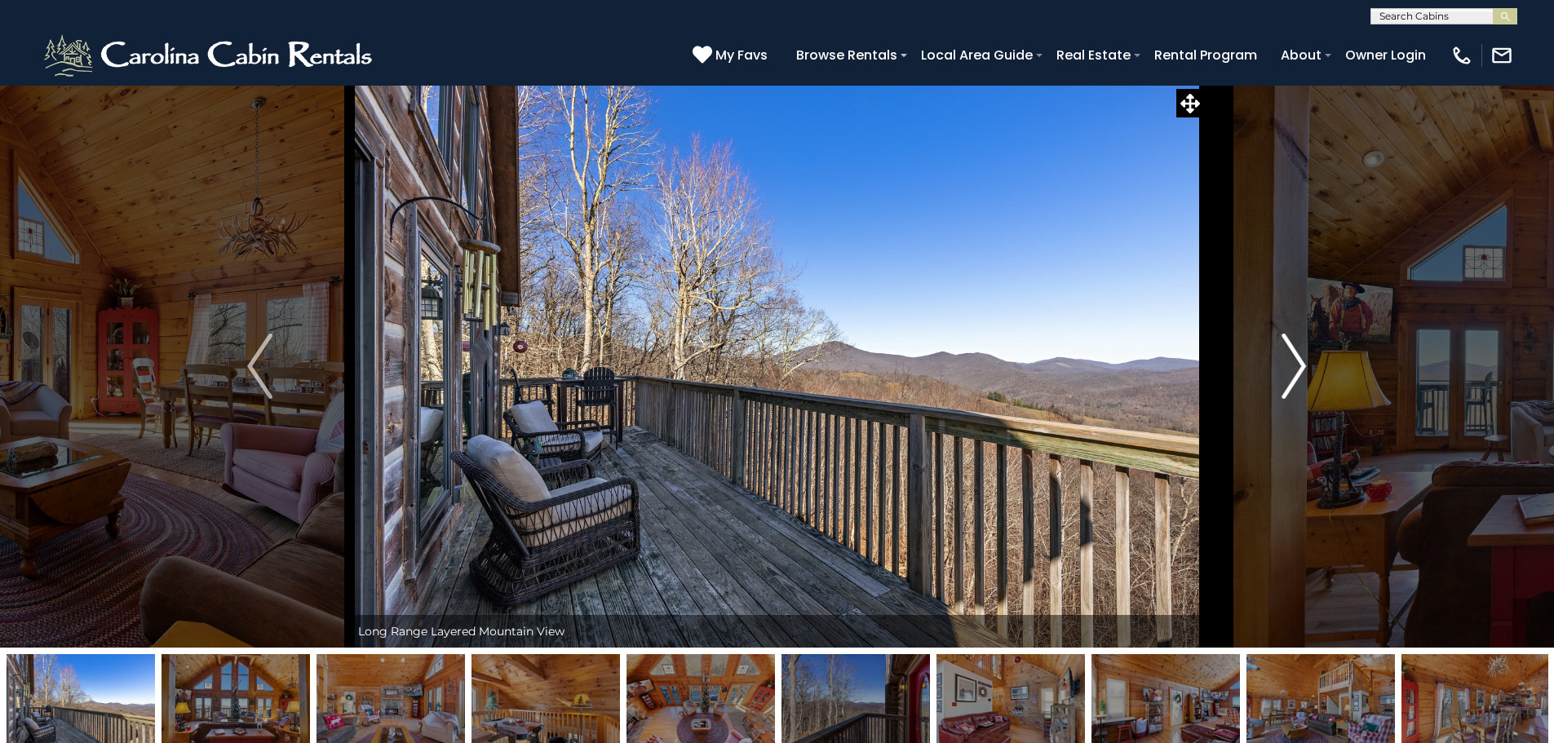
click at [1276, 358] on button "Next" at bounding box center [1293, 366] width 179 height 563
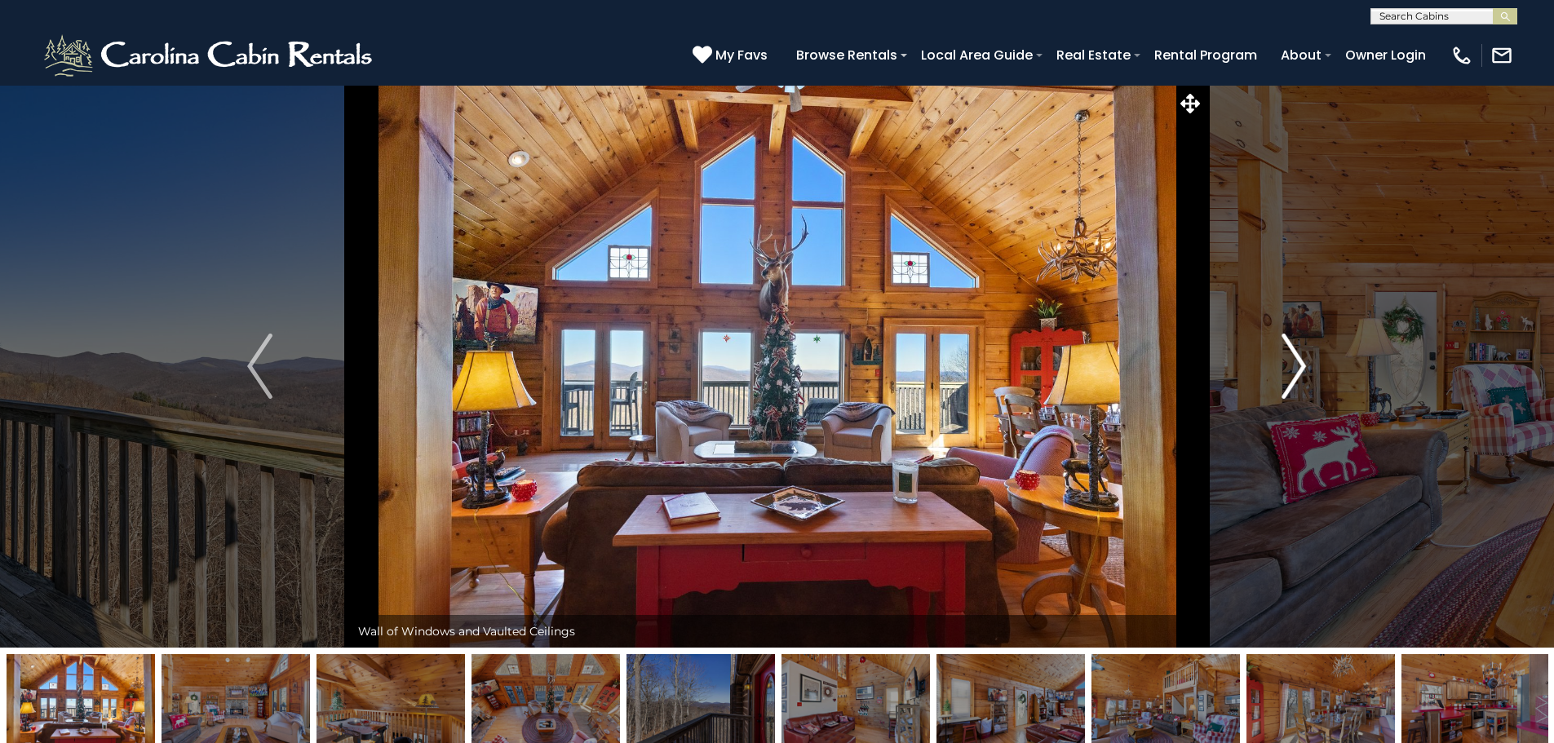
click at [1276, 358] on button "Next" at bounding box center [1293, 366] width 179 height 563
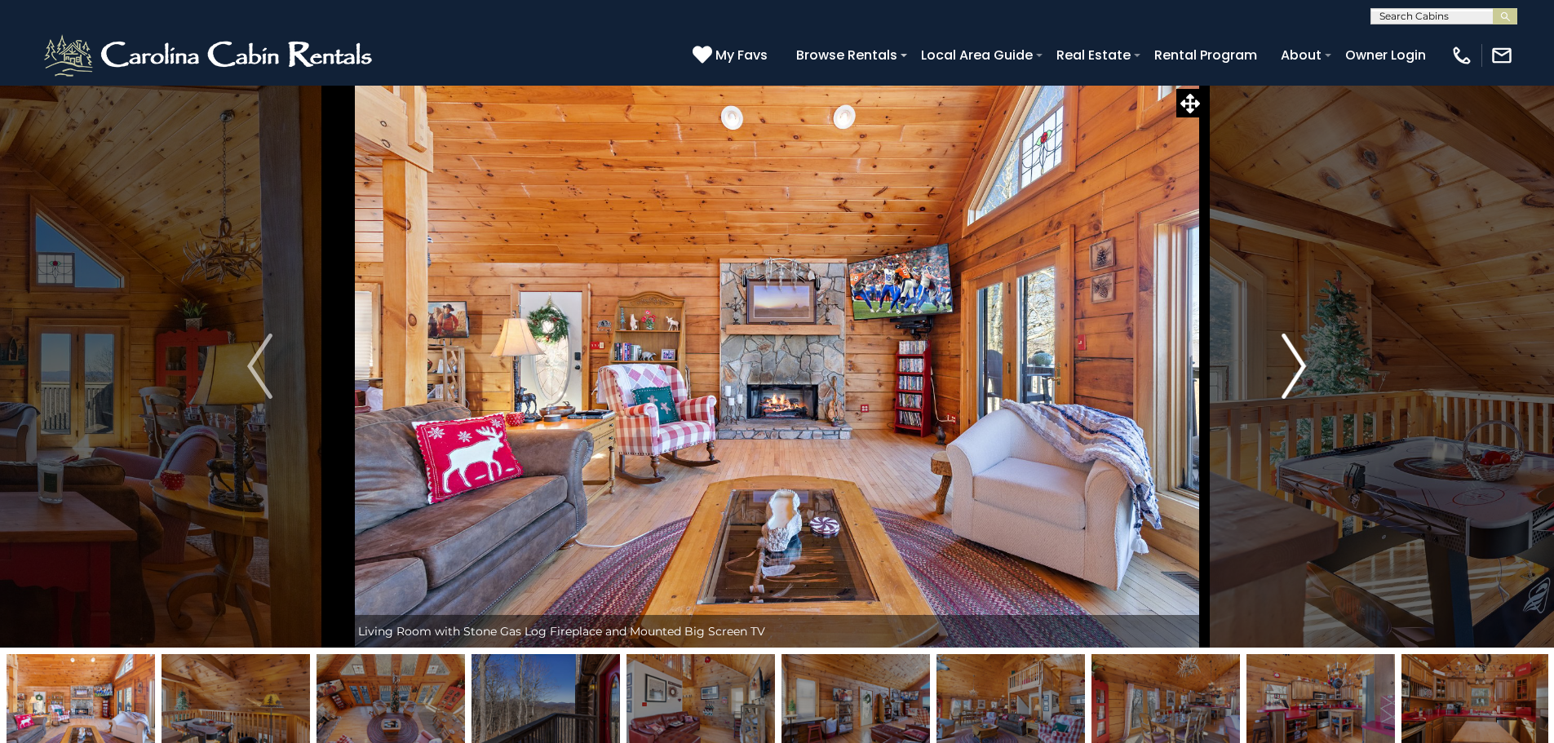
click at [1276, 358] on button "Next" at bounding box center [1293, 366] width 179 height 563
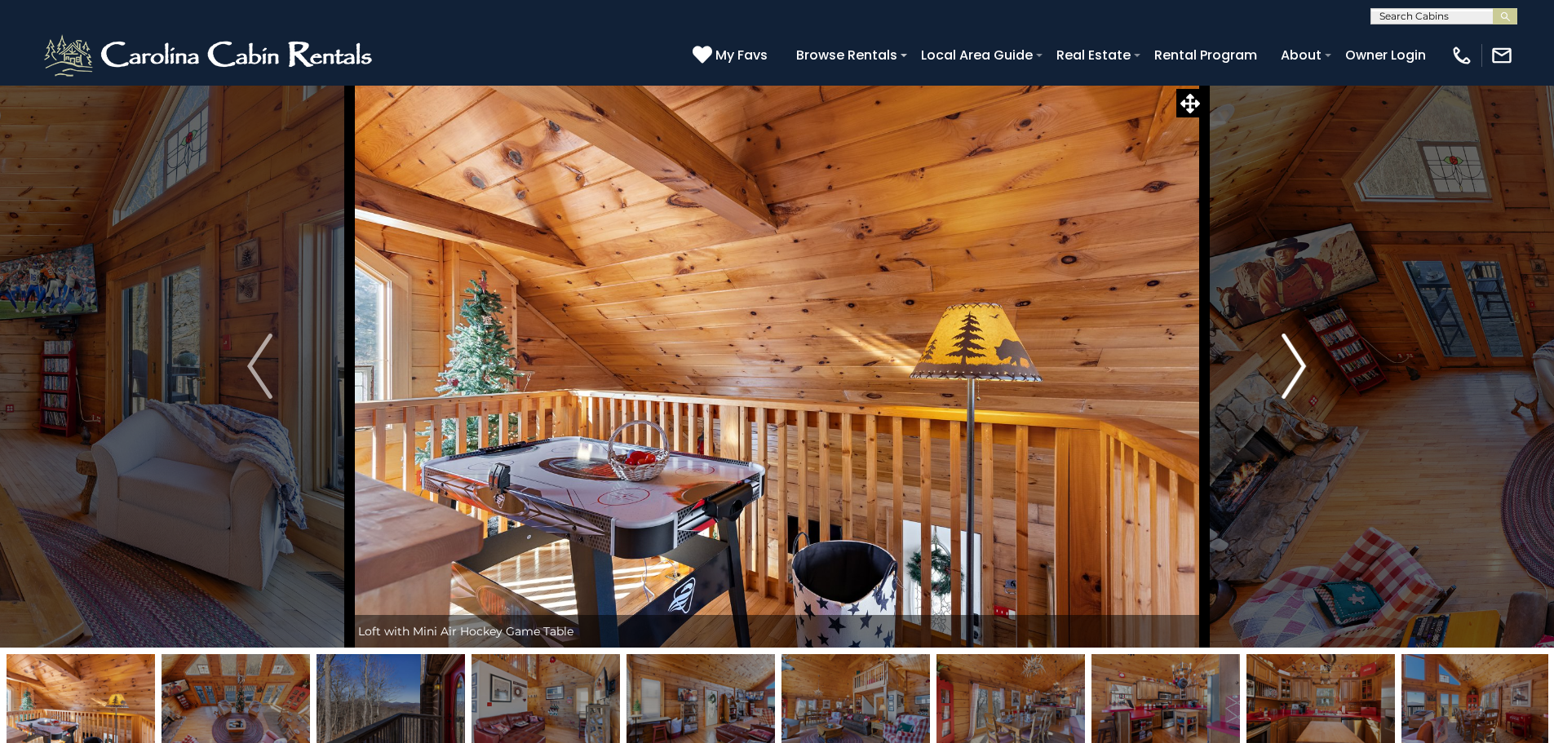
click at [1272, 358] on button "Next" at bounding box center [1293, 366] width 179 height 563
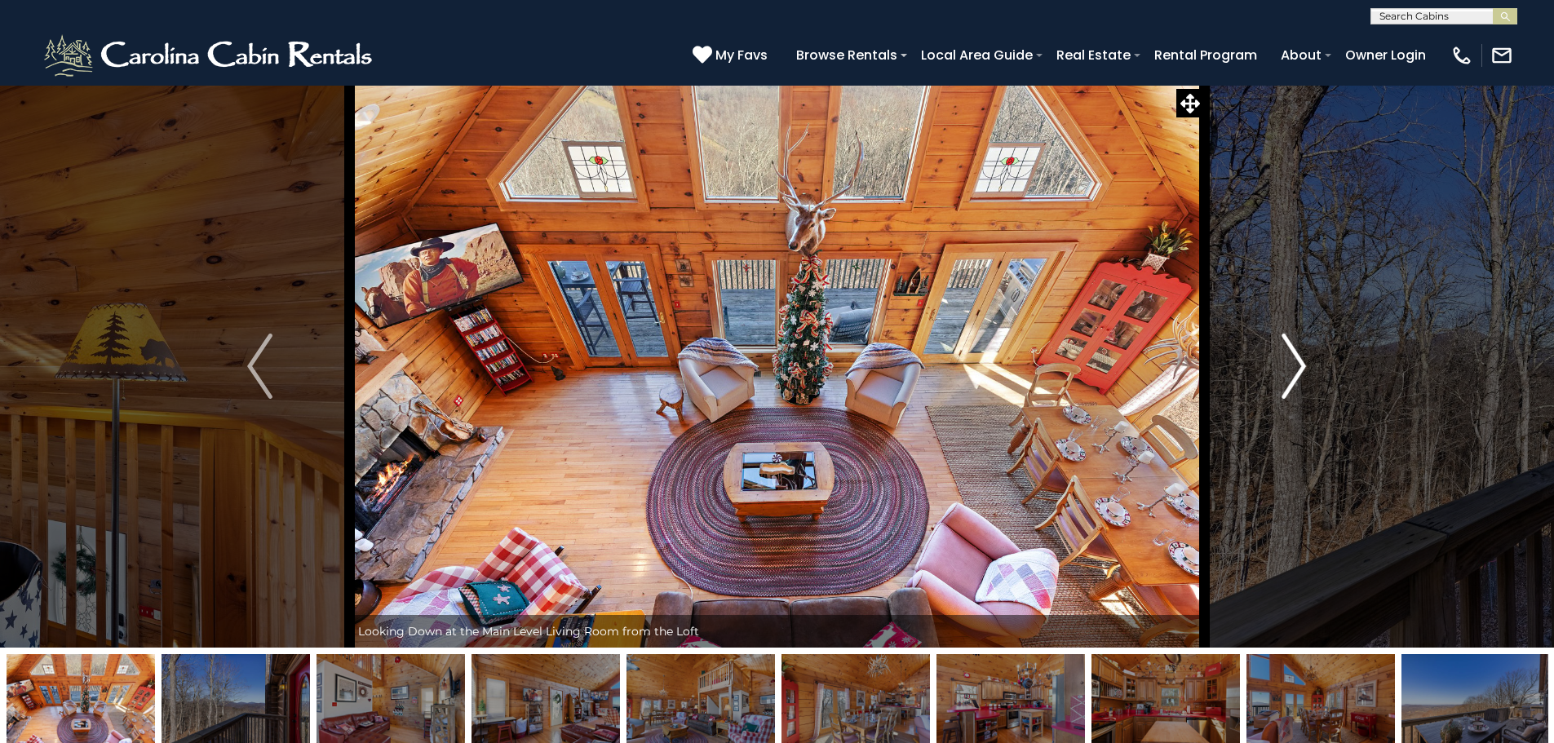
click at [1272, 358] on button "Next" at bounding box center [1293, 366] width 179 height 563
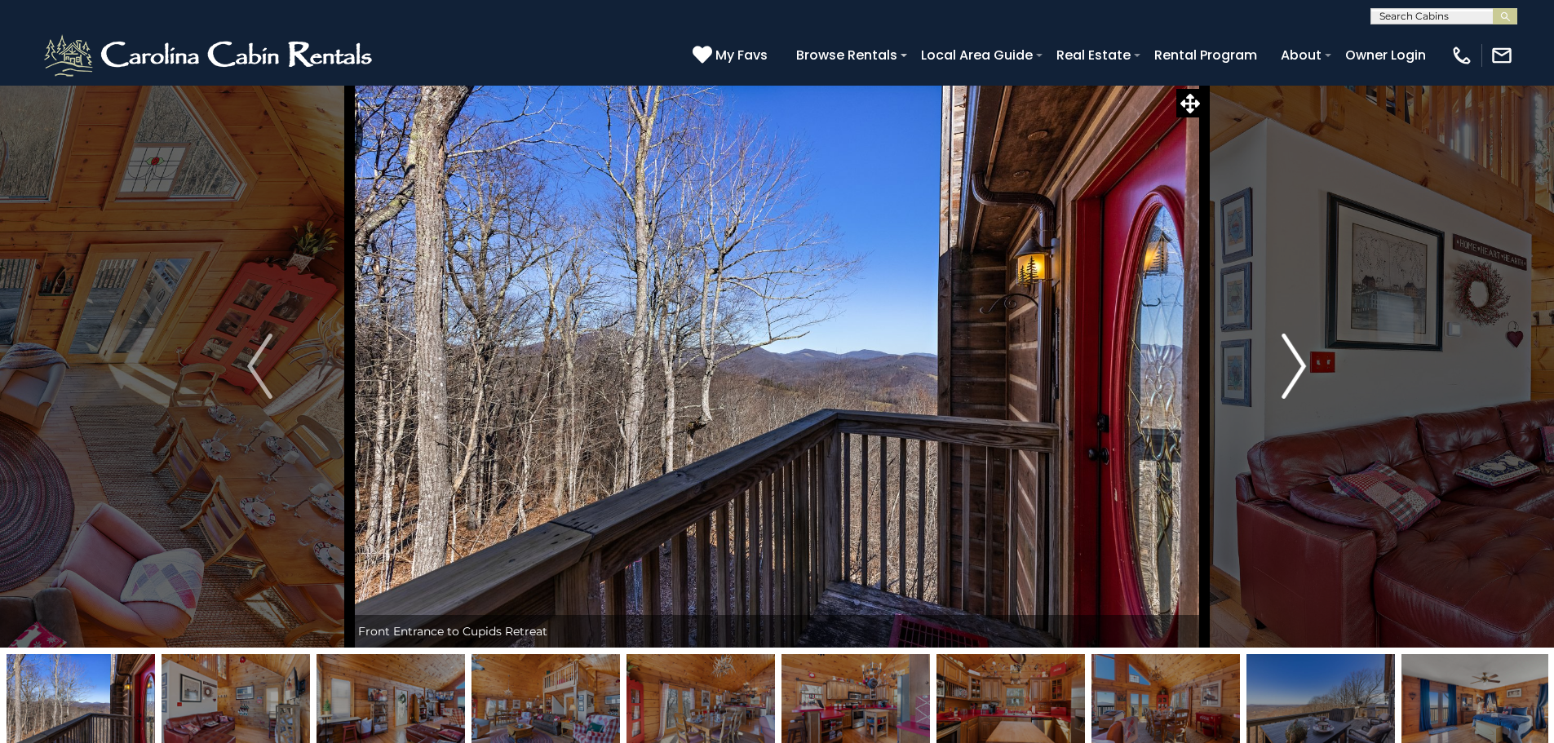
click at [1272, 357] on button "Next" at bounding box center [1293, 366] width 179 height 563
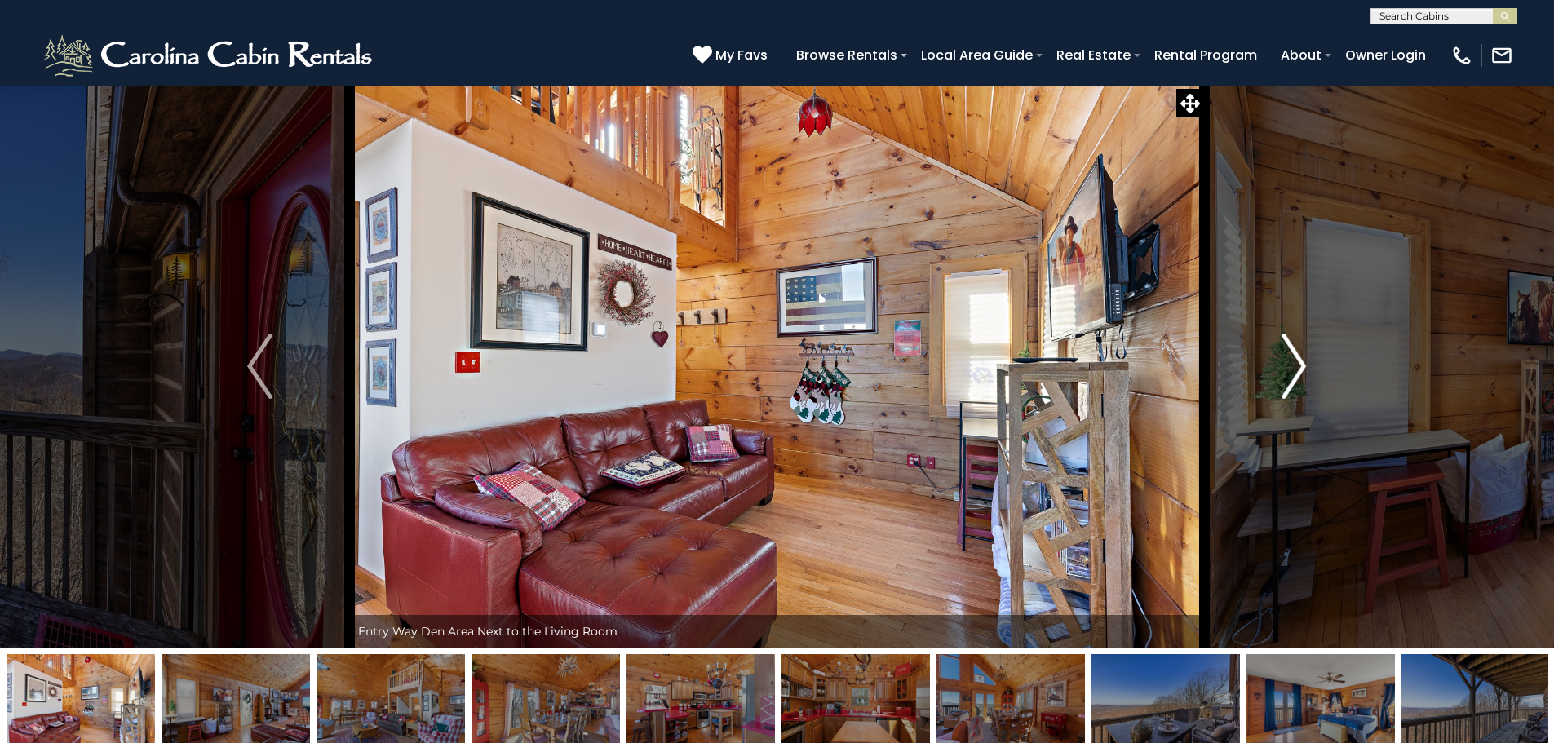
click at [1269, 359] on button "Next" at bounding box center [1293, 366] width 179 height 563
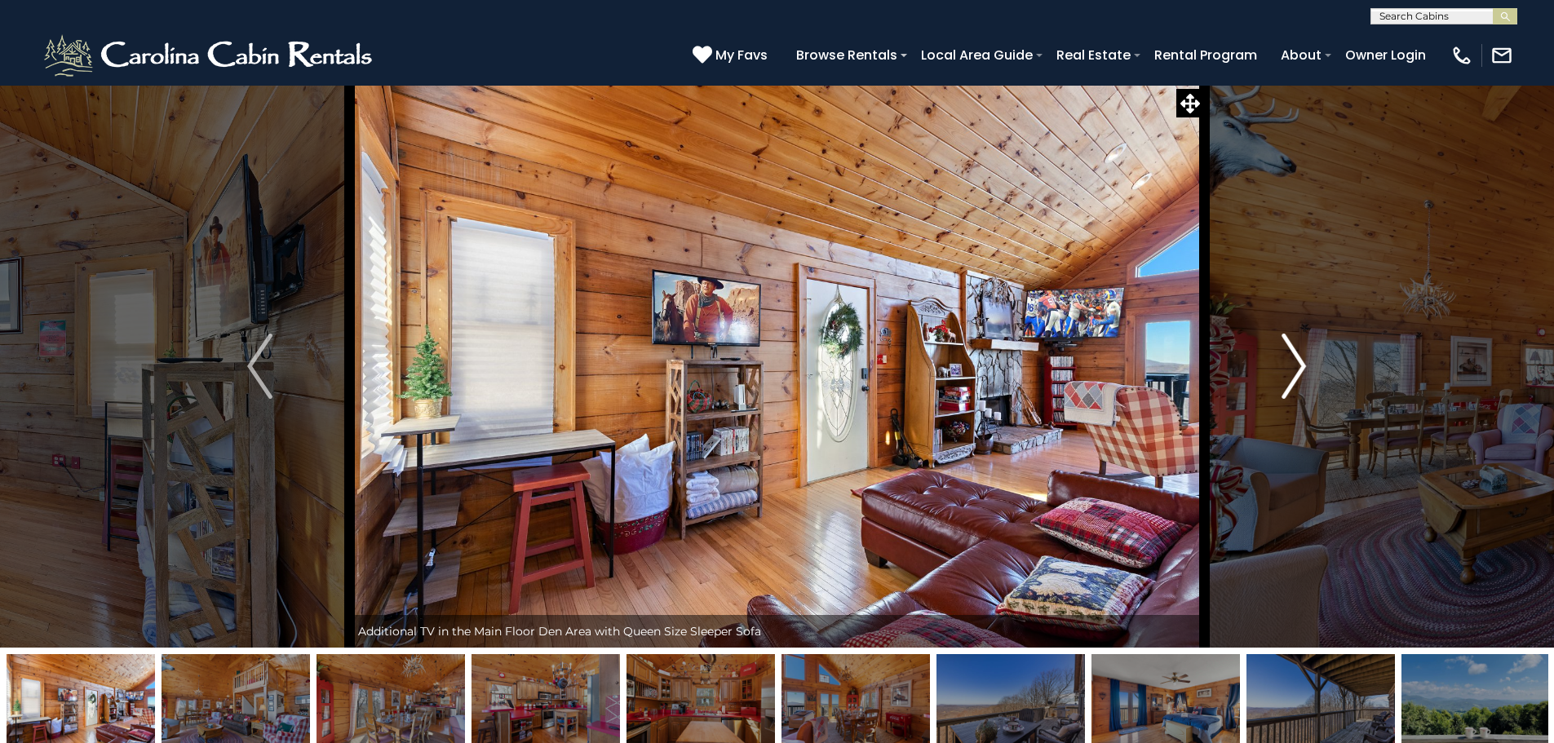
click at [1269, 361] on button "Next" at bounding box center [1293, 366] width 179 height 563
